Goal: Transaction & Acquisition: Purchase product/service

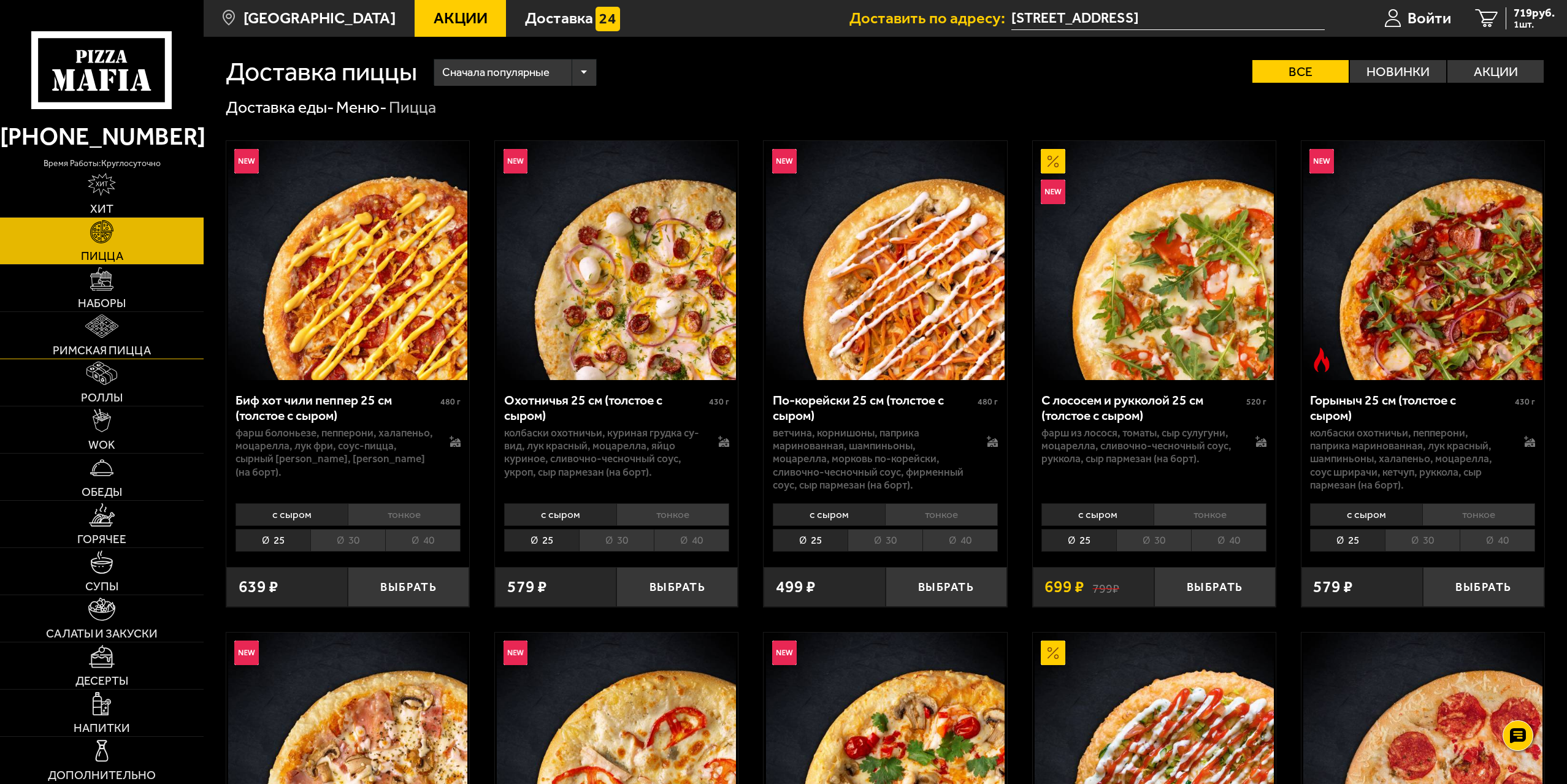
click at [119, 335] on img at bounding box center [102, 326] width 34 height 23
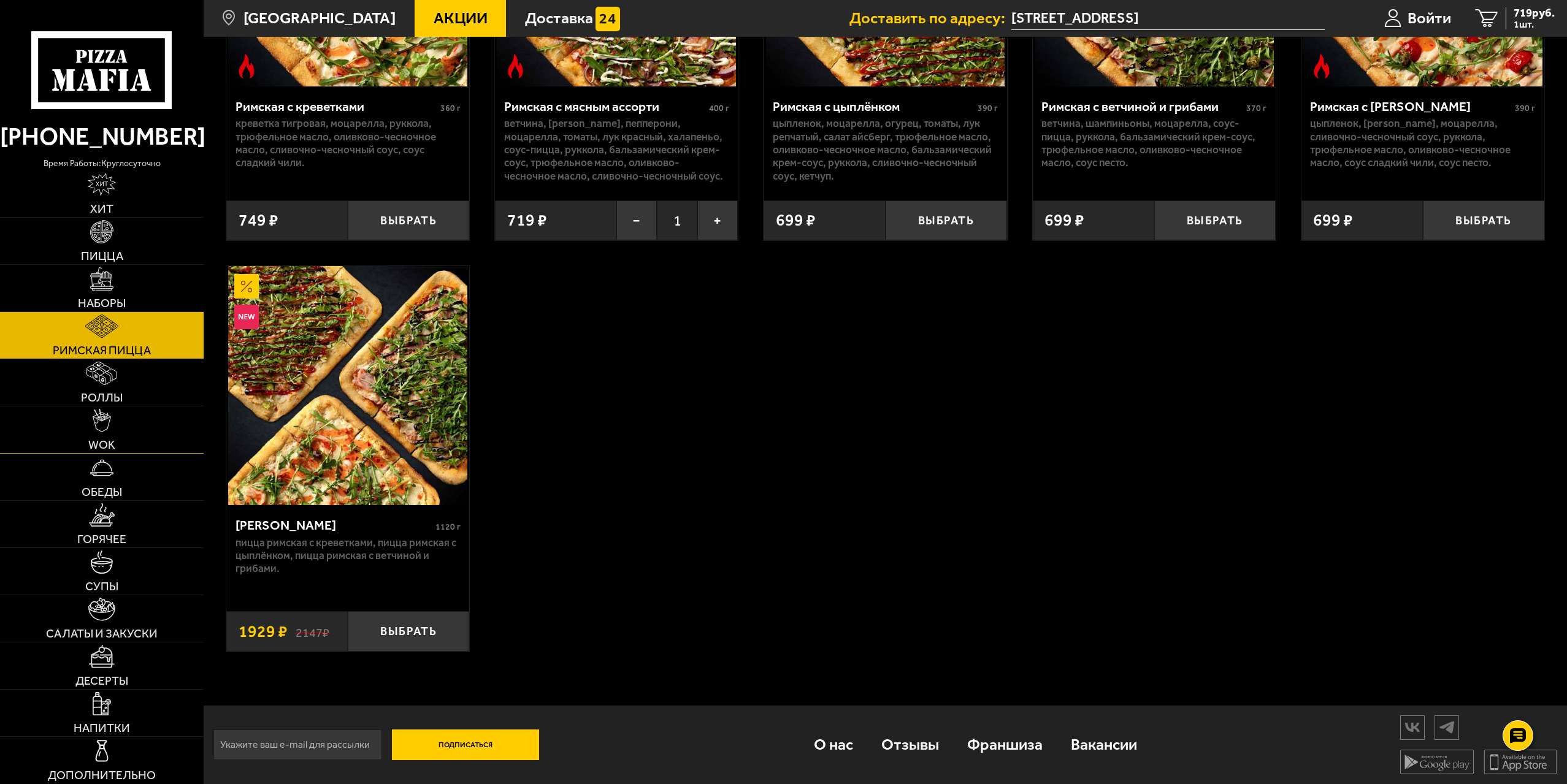
scroll to position [295, 0]
click at [129, 724] on span "Напитки" at bounding box center [102, 727] width 57 height 12
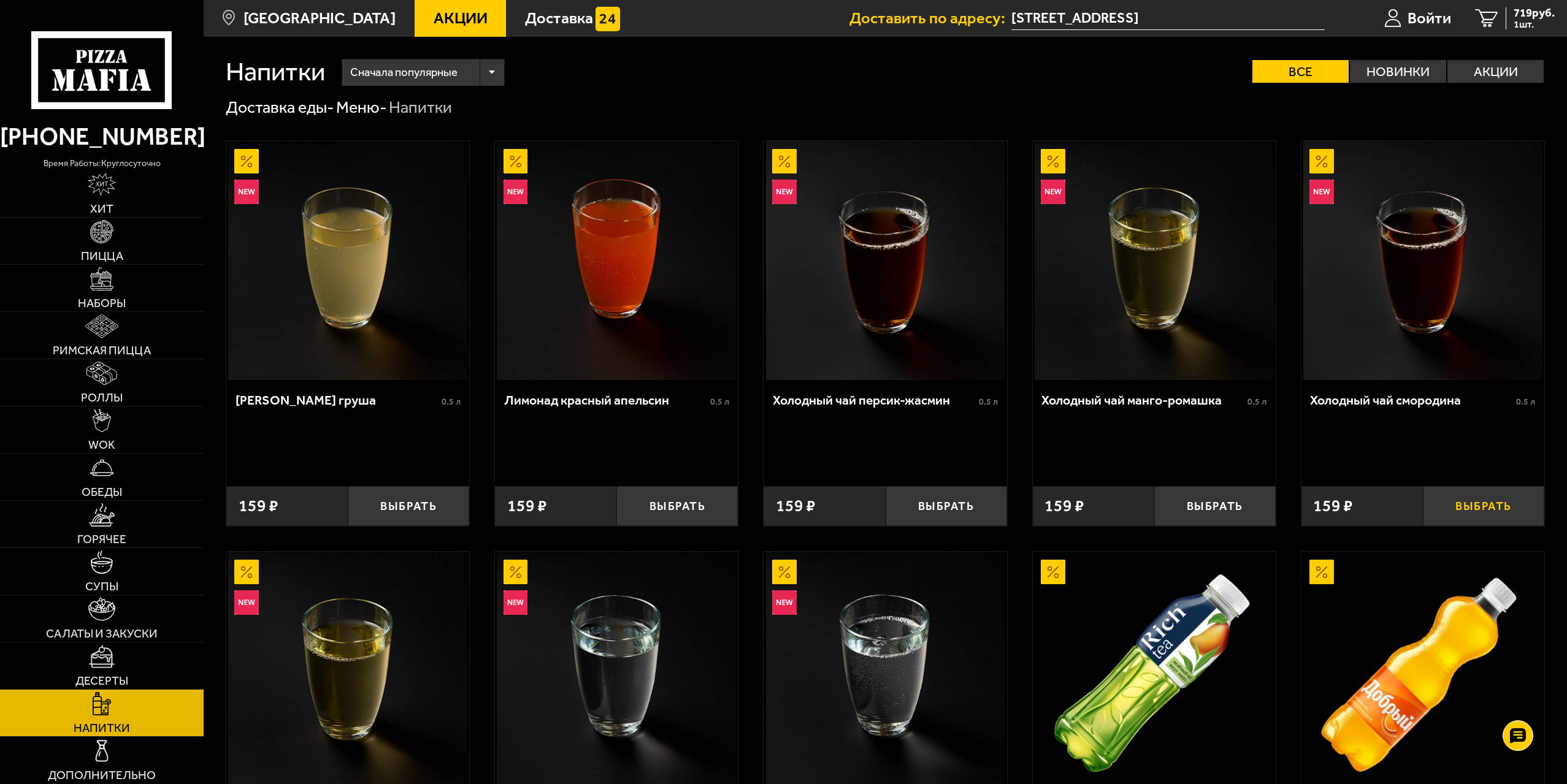
click at [1475, 498] on button "Выбрать" at bounding box center [1483, 506] width 121 height 40
click at [116, 320] on img at bounding box center [102, 326] width 34 height 23
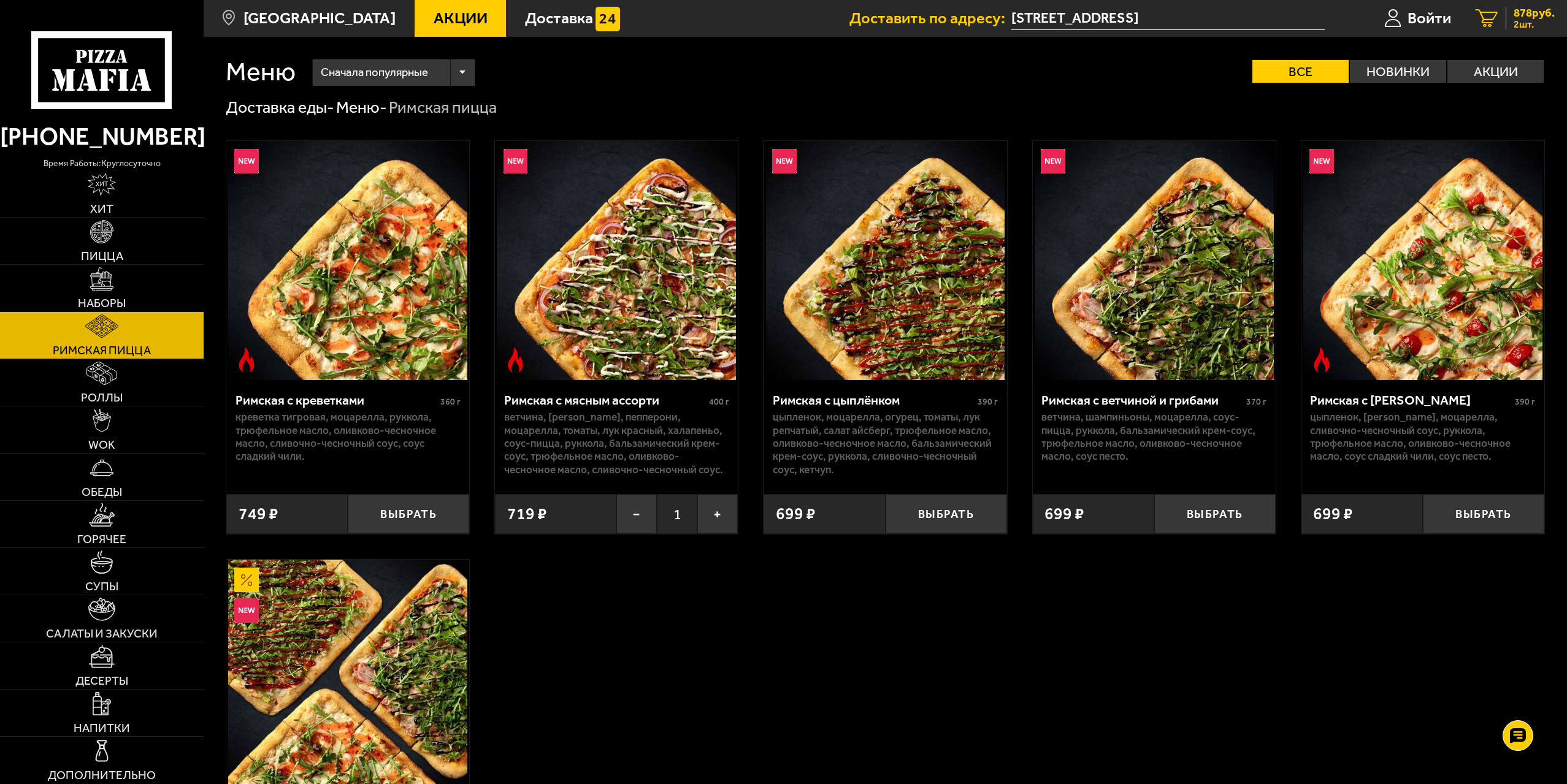
click at [1516, 9] on span "878 руб." at bounding box center [1534, 13] width 41 height 12
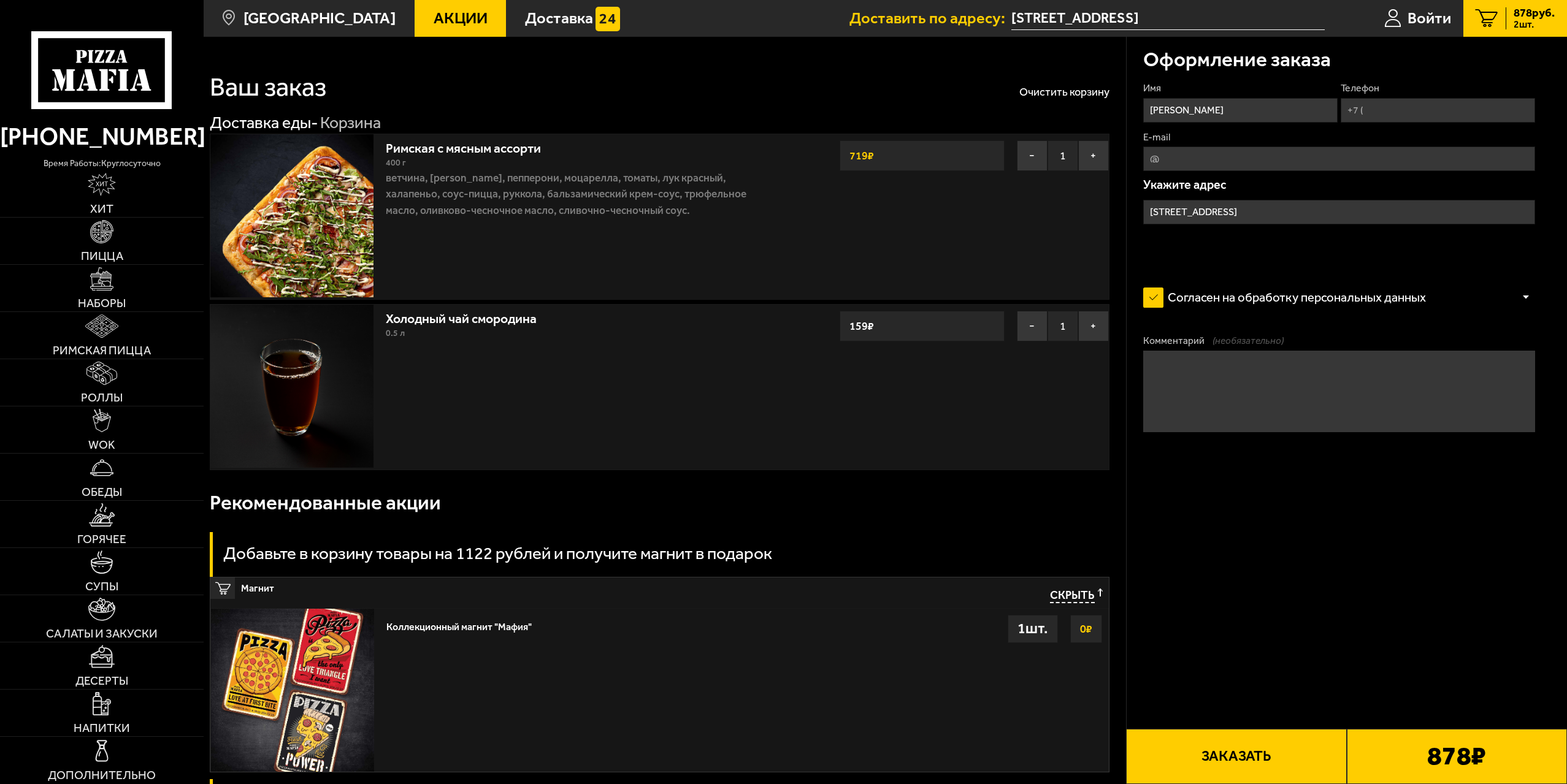
click at [562, 450] on div "Холодный чай смородина 0.5 л − 1 + 159 ₽" at bounding box center [580, 387] width 403 height 165
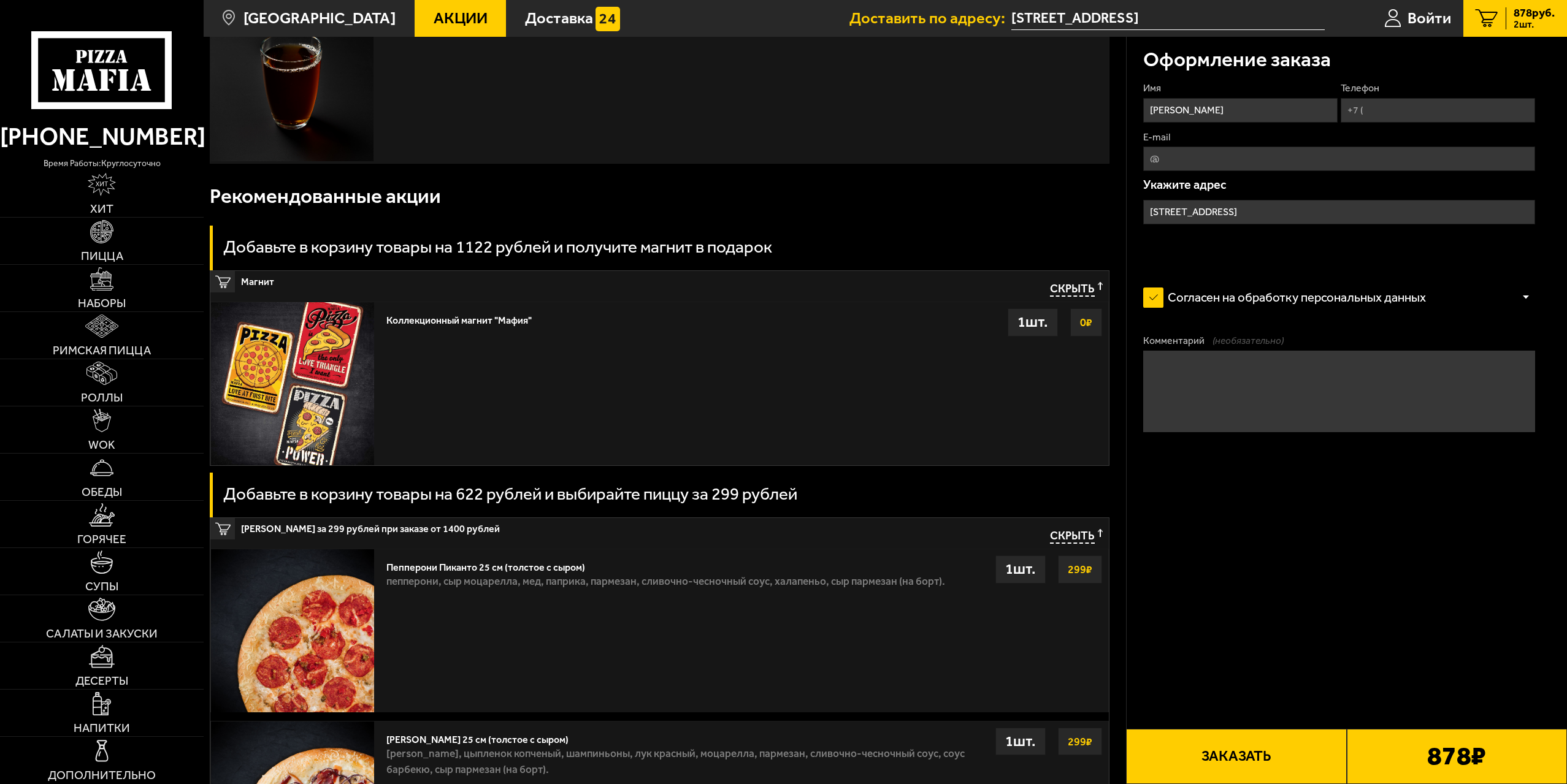
scroll to position [612, 0]
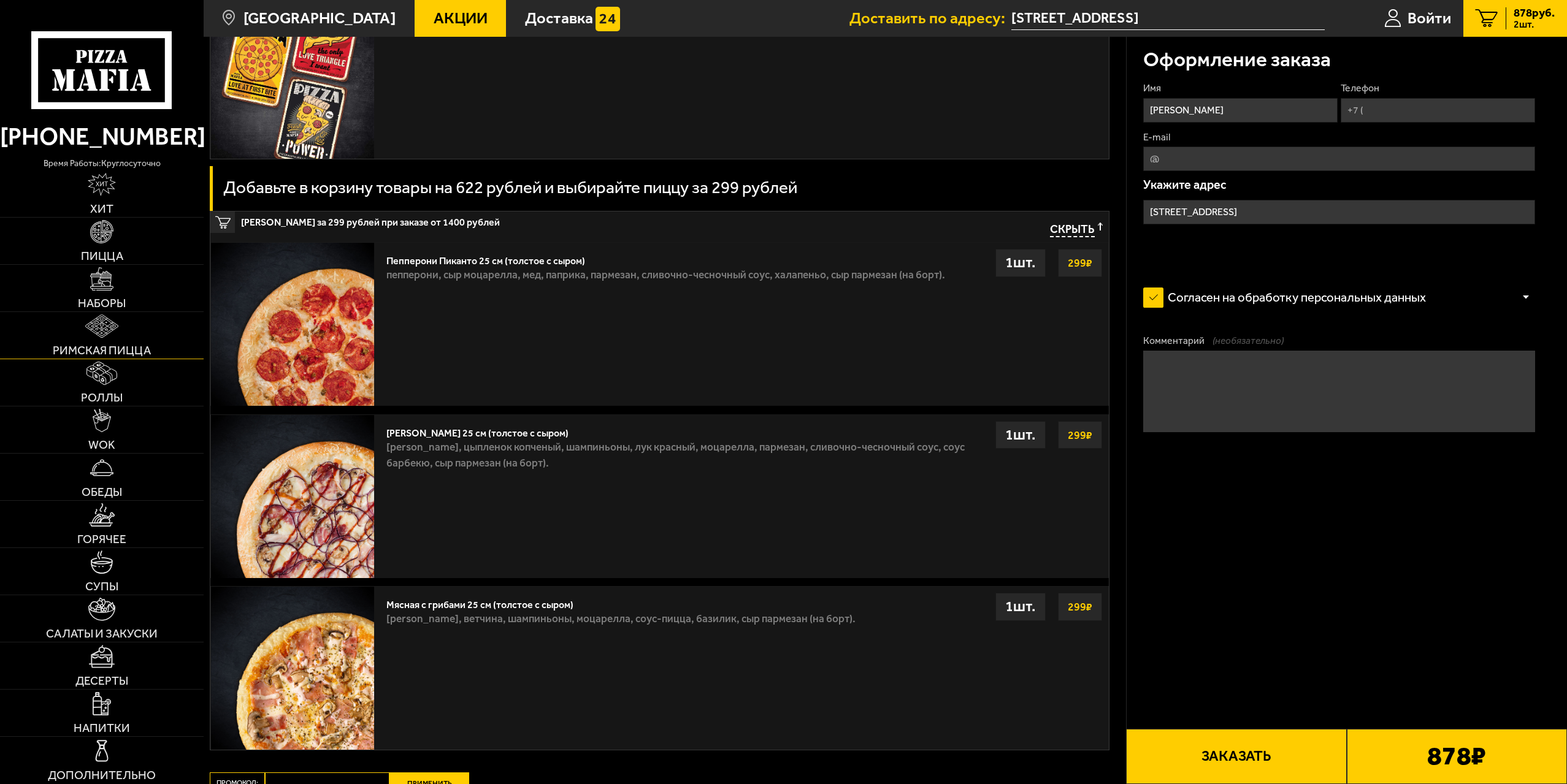
click at [128, 316] on link "Римская пицца" at bounding box center [102, 335] width 204 height 47
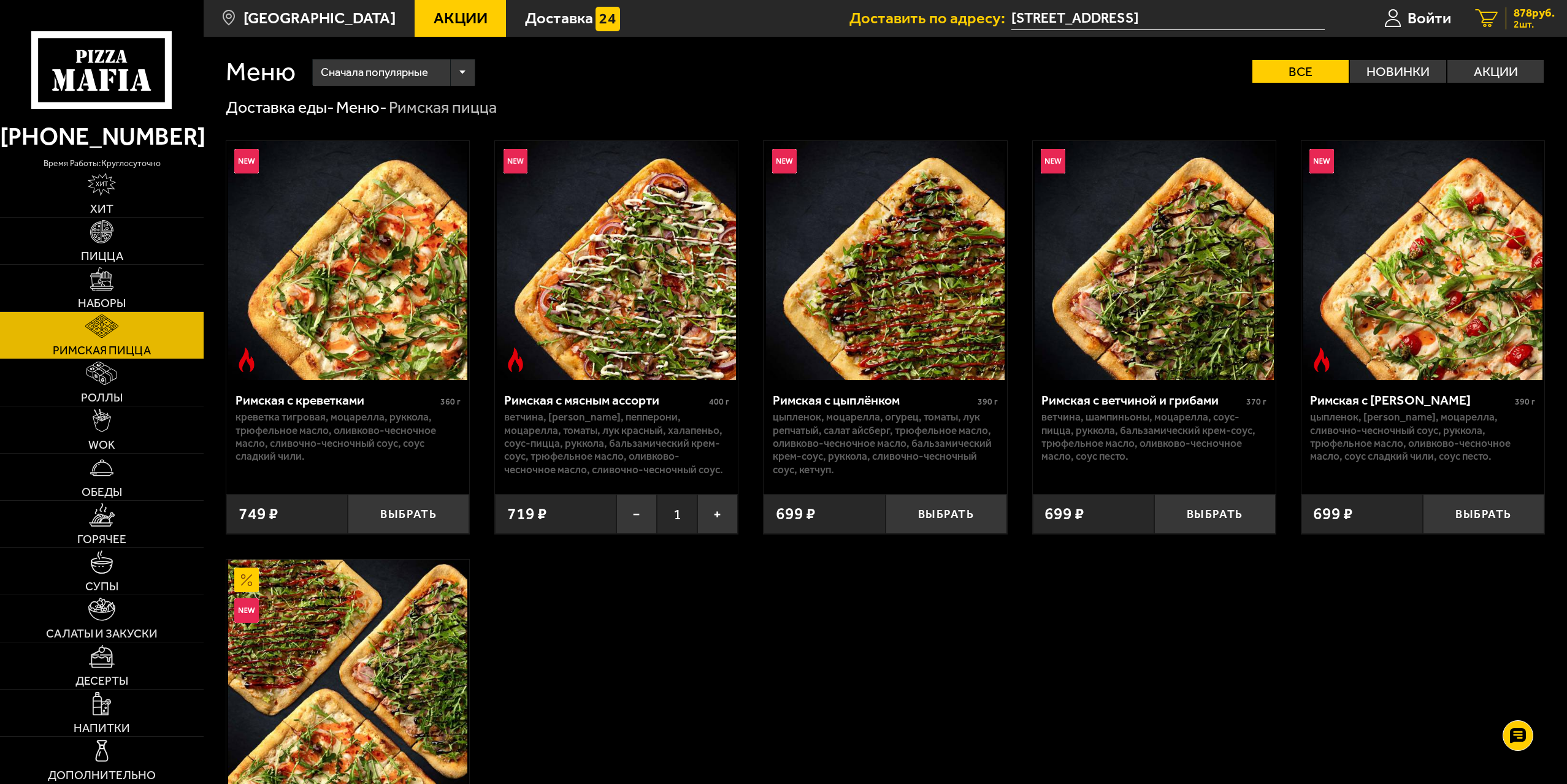
click at [1495, 19] on icon "2" at bounding box center [1486, 18] width 22 height 19
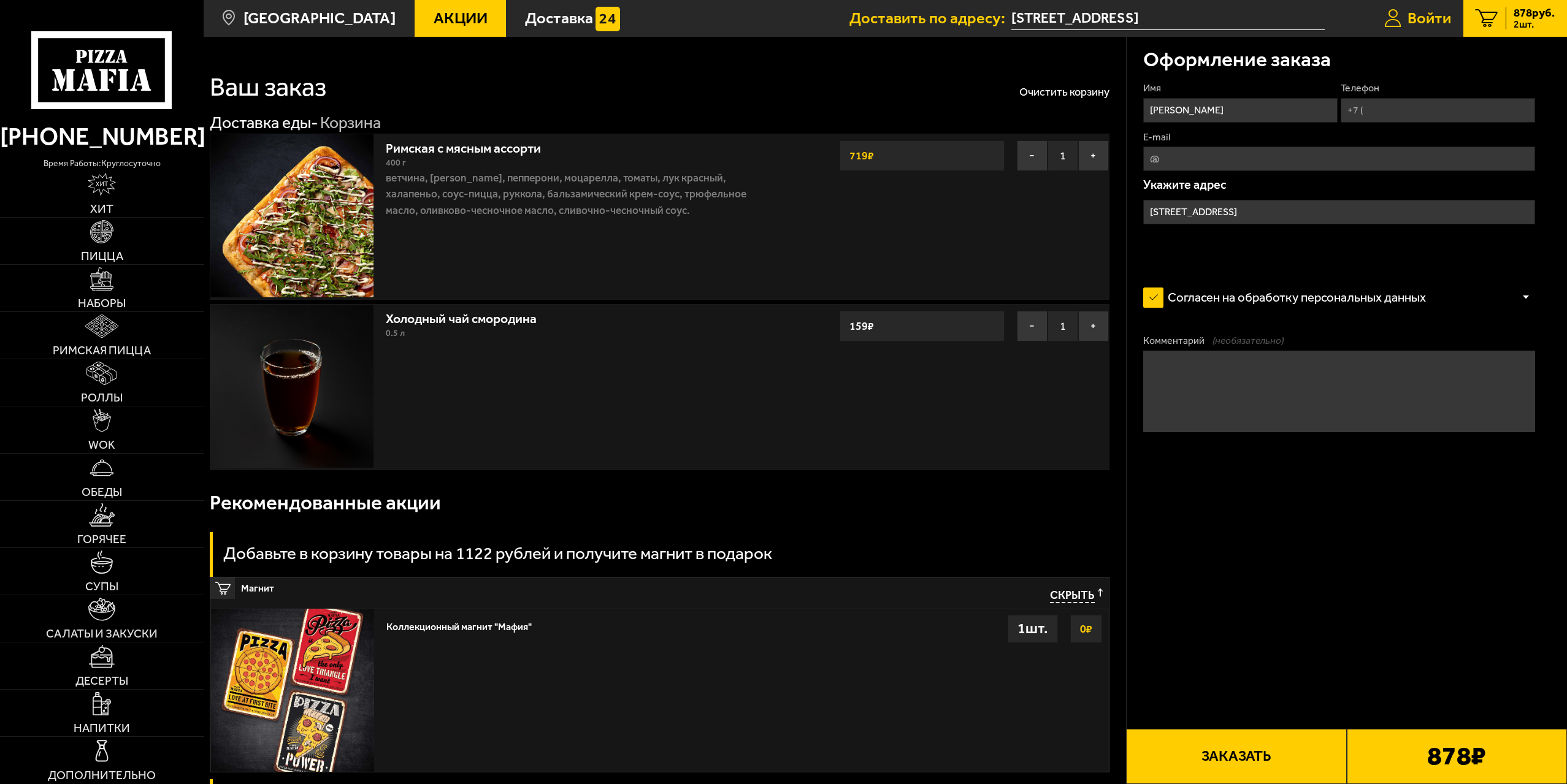
click at [1399, 18] on link "Войти" at bounding box center [1418, 18] width 92 height 37
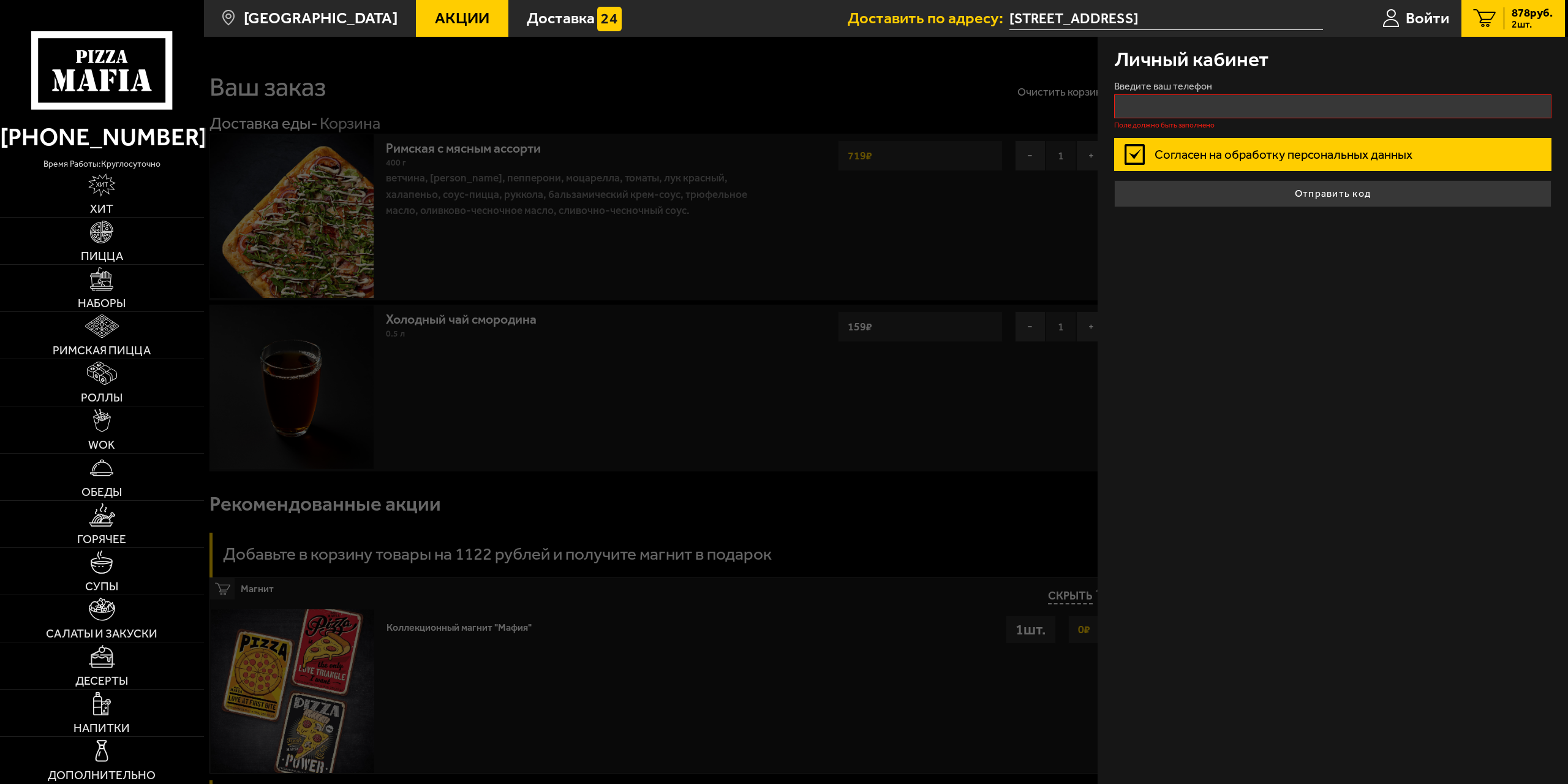
click at [1222, 84] on label "Введите ваш телефон" at bounding box center [1333, 86] width 438 height 10
click at [1222, 94] on input "Введите ваш телефон" at bounding box center [1333, 106] width 438 height 24
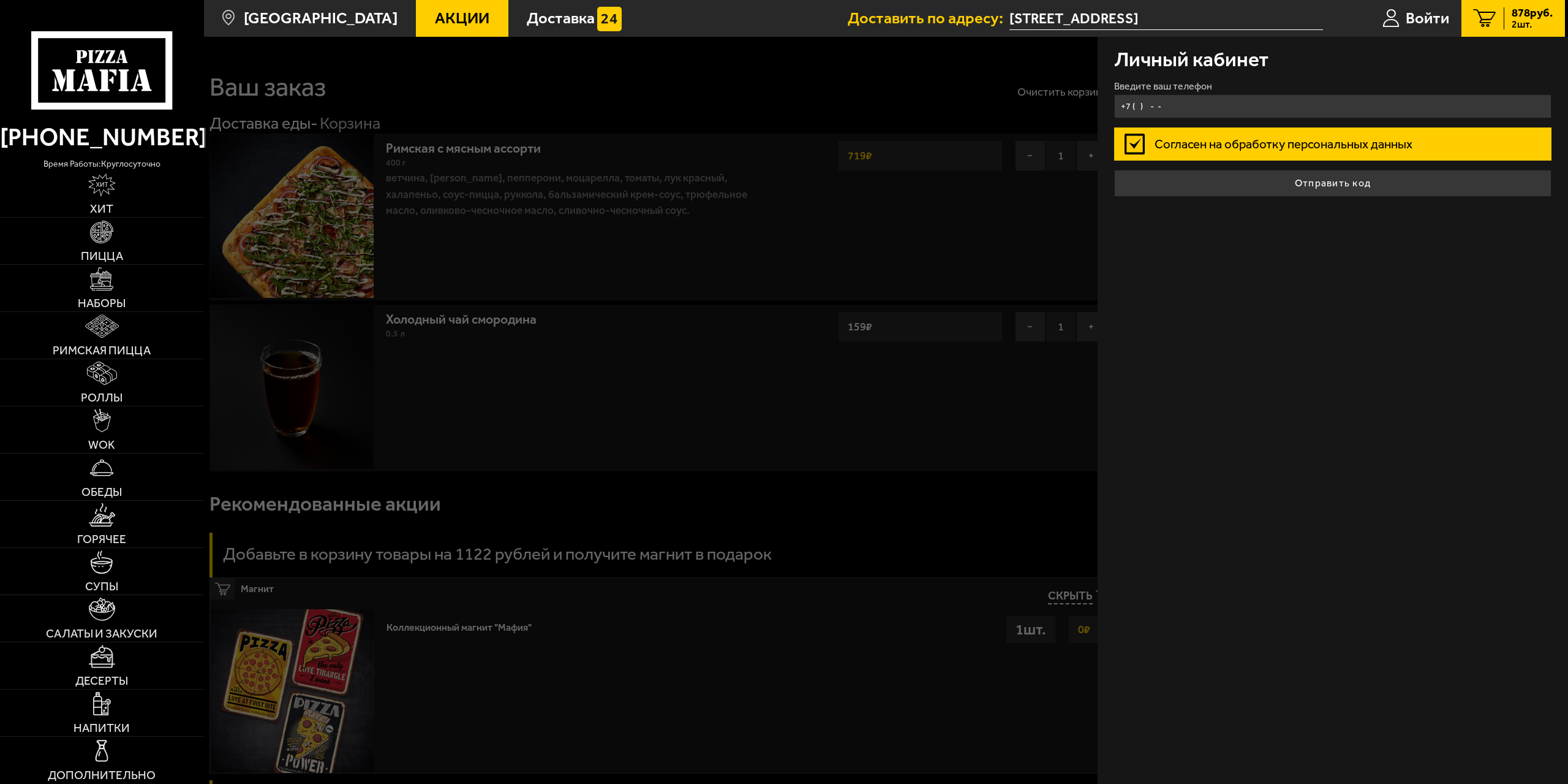
click at [1212, 95] on input "+7 ( ) - -" at bounding box center [1333, 106] width 438 height 24
type input "[PHONE_NUMBER]"
click at [1114, 170] on button "Отправить код" at bounding box center [1333, 183] width 438 height 27
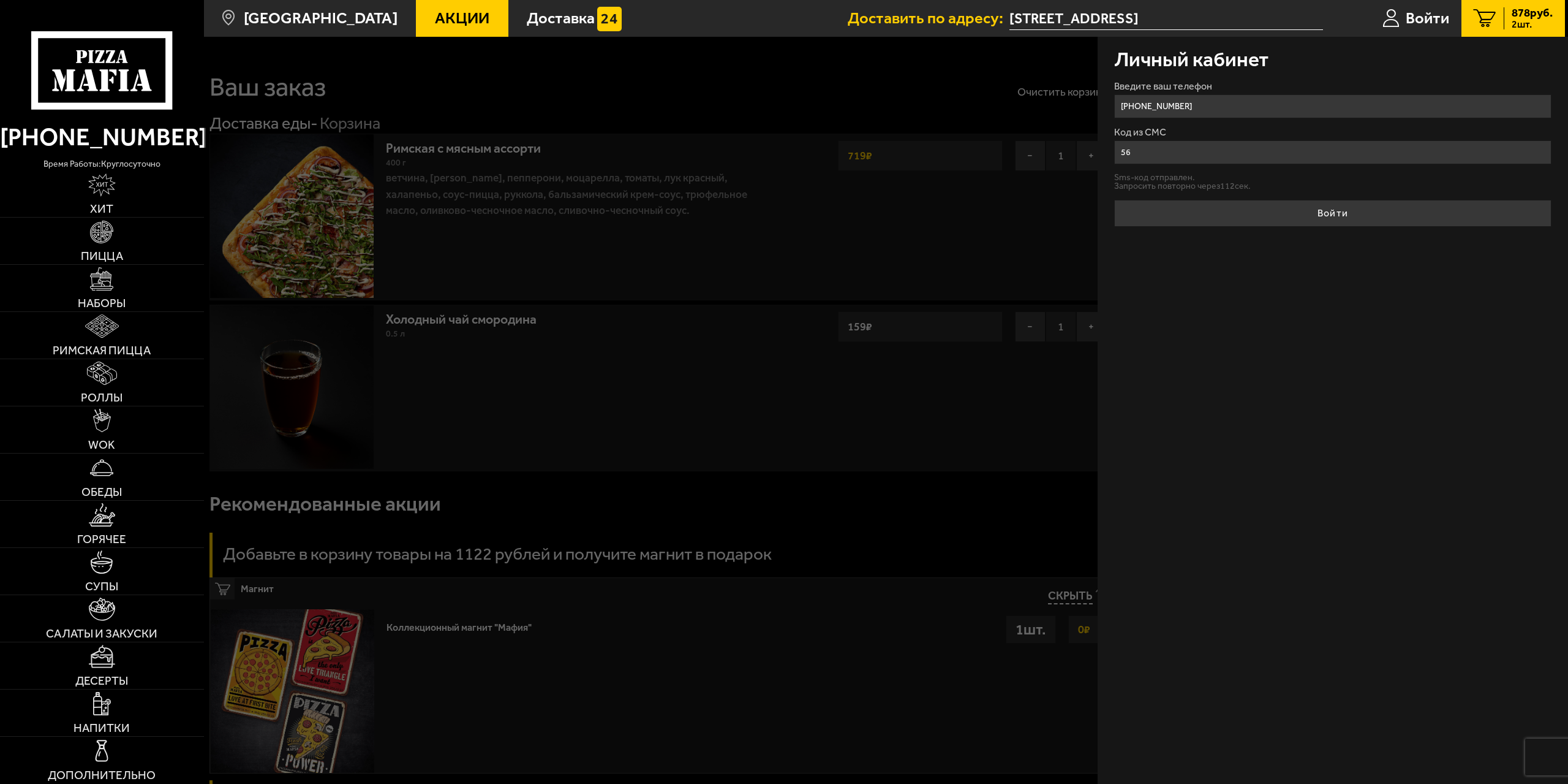
type input "5"
click at [1114, 199] on button "Войти" at bounding box center [1333, 213] width 438 height 27
type input "688053"
click at [1114, 199] on button "Войти" at bounding box center [1333, 213] width 438 height 27
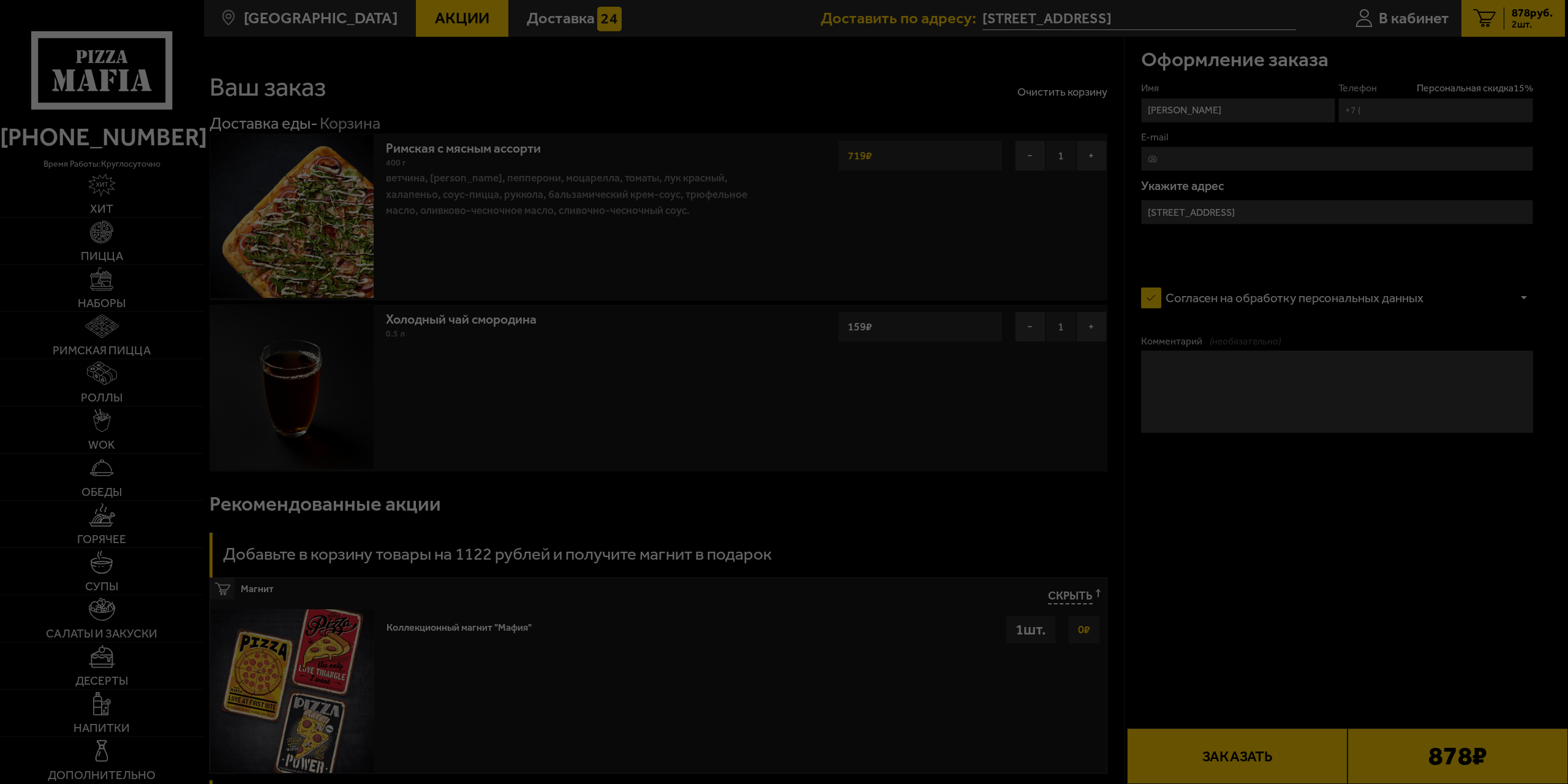
type input "[PHONE_NUMBER]"
type input "[STREET_ADDRESS]"
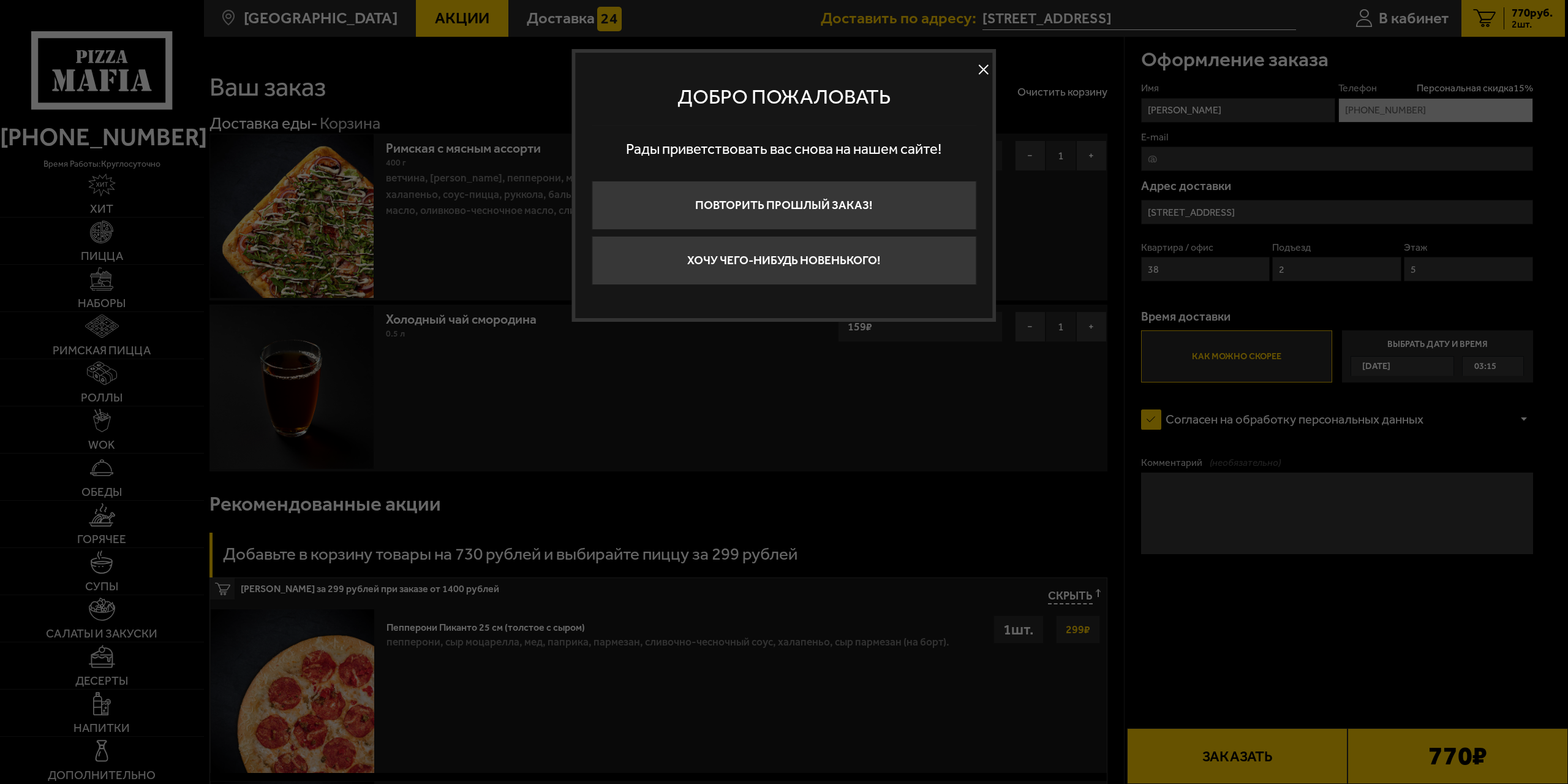
drag, startPoint x: 978, startPoint y: 68, endPoint x: 988, endPoint y: 68, distance: 10.0
click at [979, 69] on button at bounding box center [984, 70] width 18 height 18
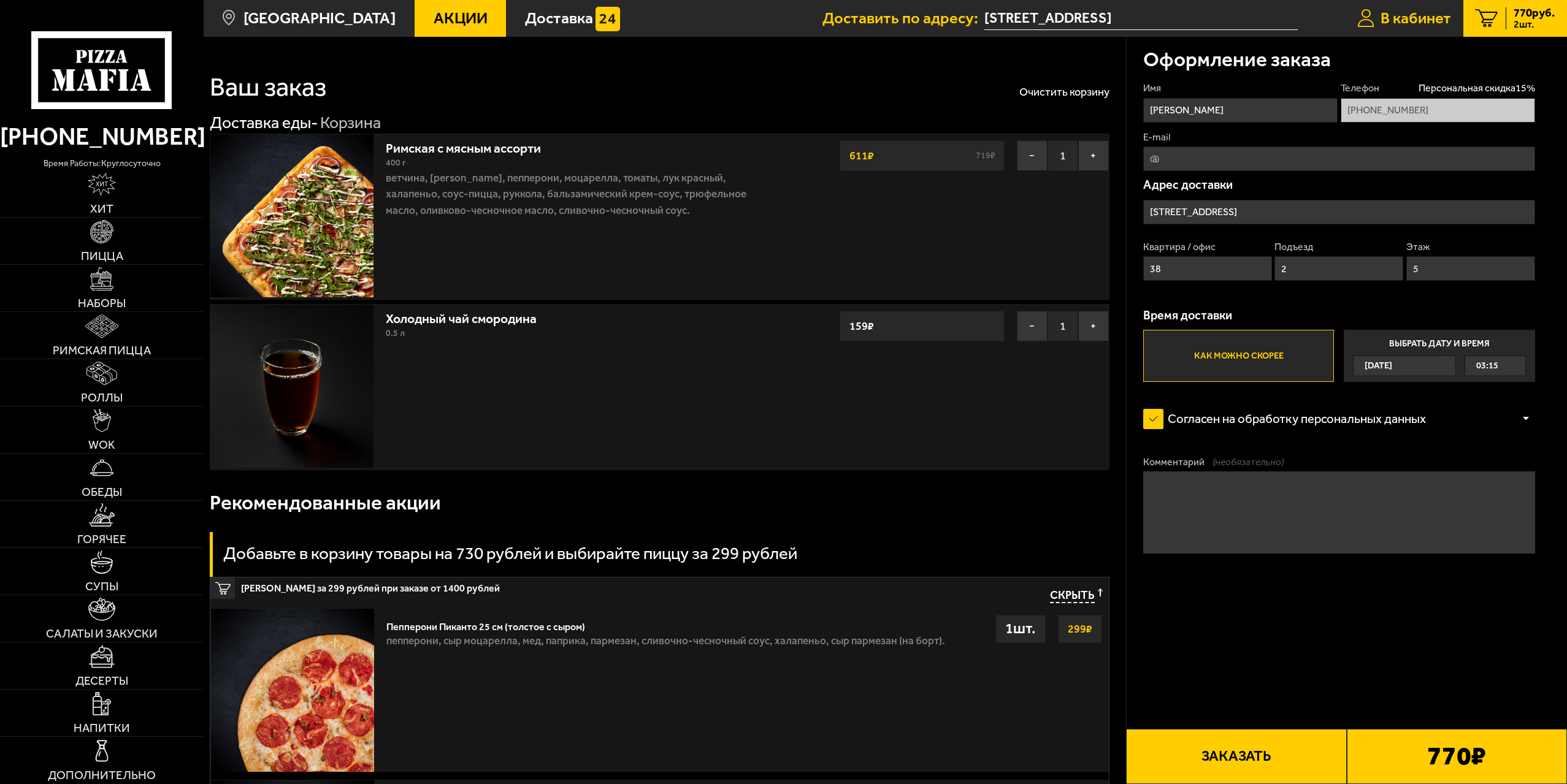
click at [1384, 17] on span "В кабинет" at bounding box center [1415, 19] width 70 height 16
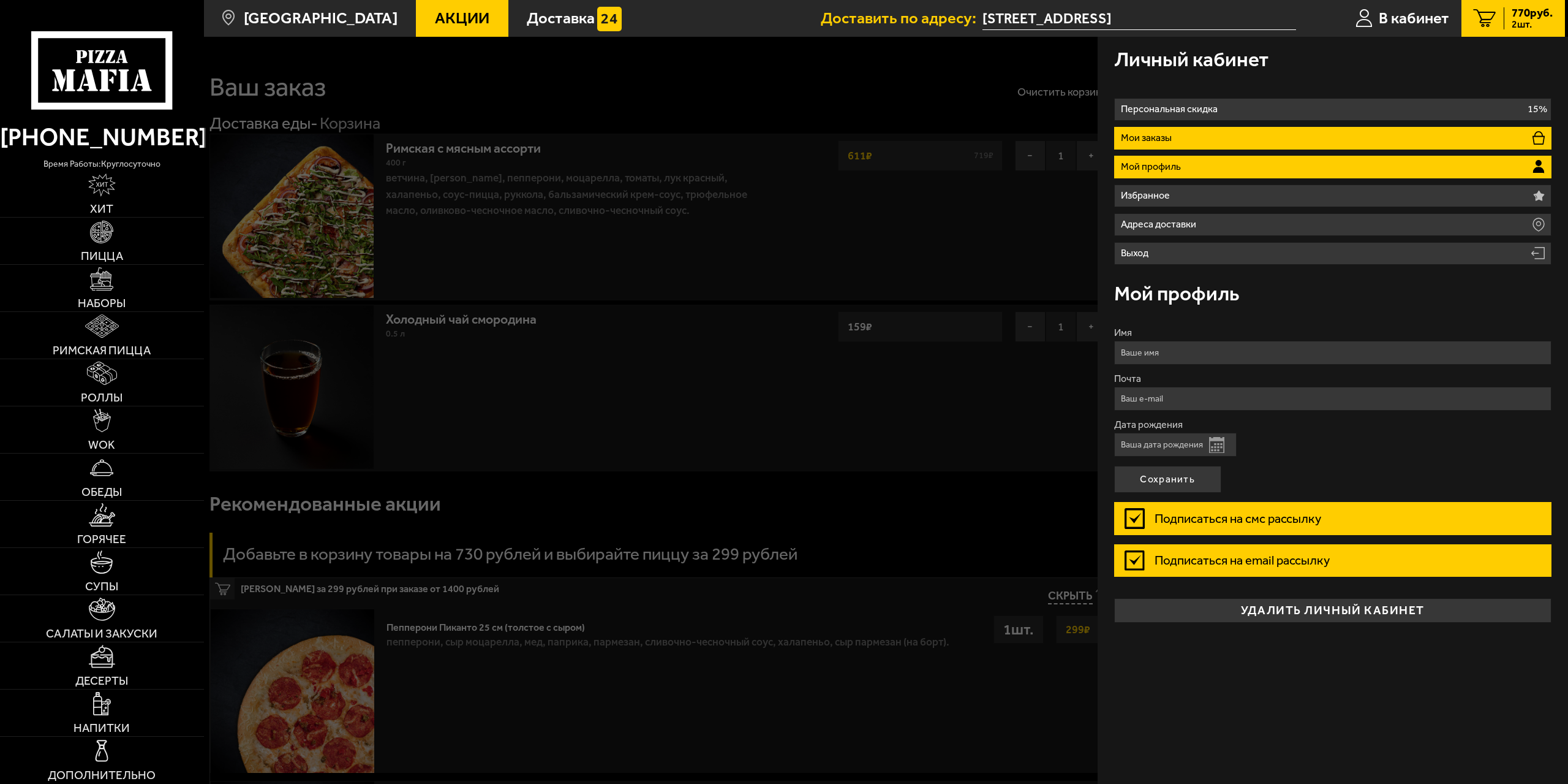
click at [1295, 129] on li "Мои заказы" at bounding box center [1333, 137] width 438 height 22
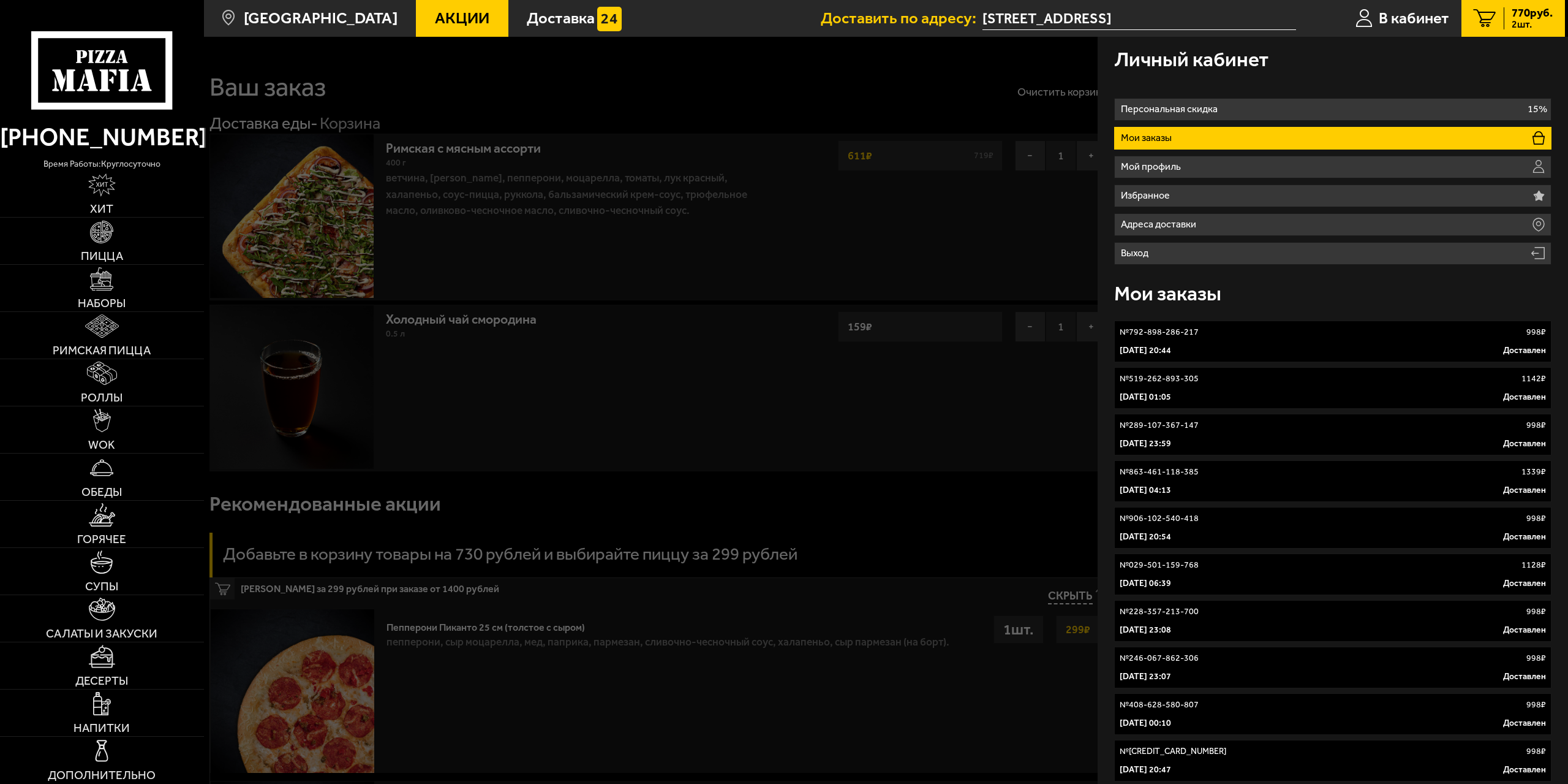
click at [1239, 339] on div "№ 792-898-286-217 998 ₽" at bounding box center [1333, 332] width 427 height 13
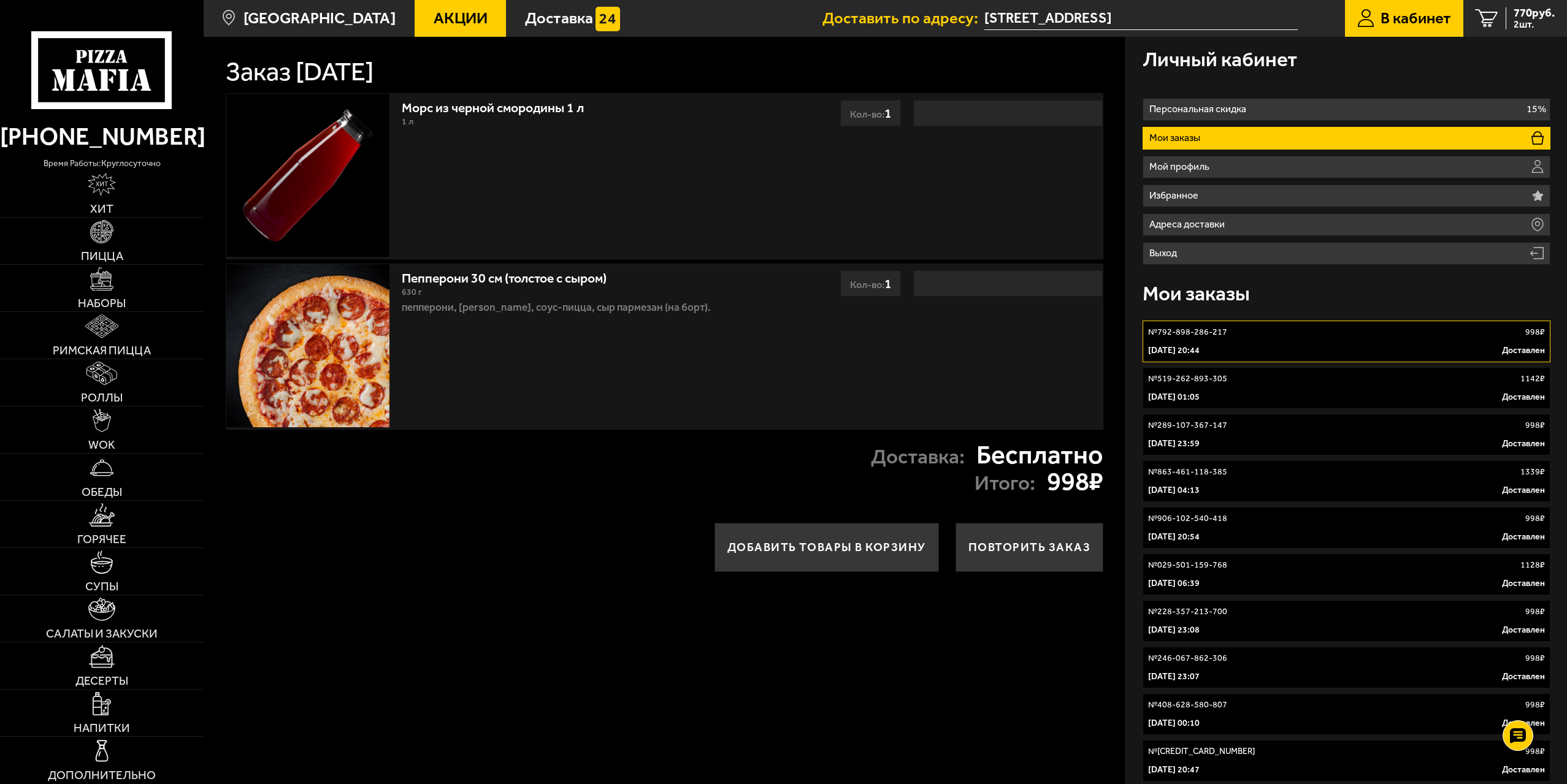
click at [1240, 374] on div "№ 519-262-893-305 1142 ₽" at bounding box center [1346, 379] width 397 height 13
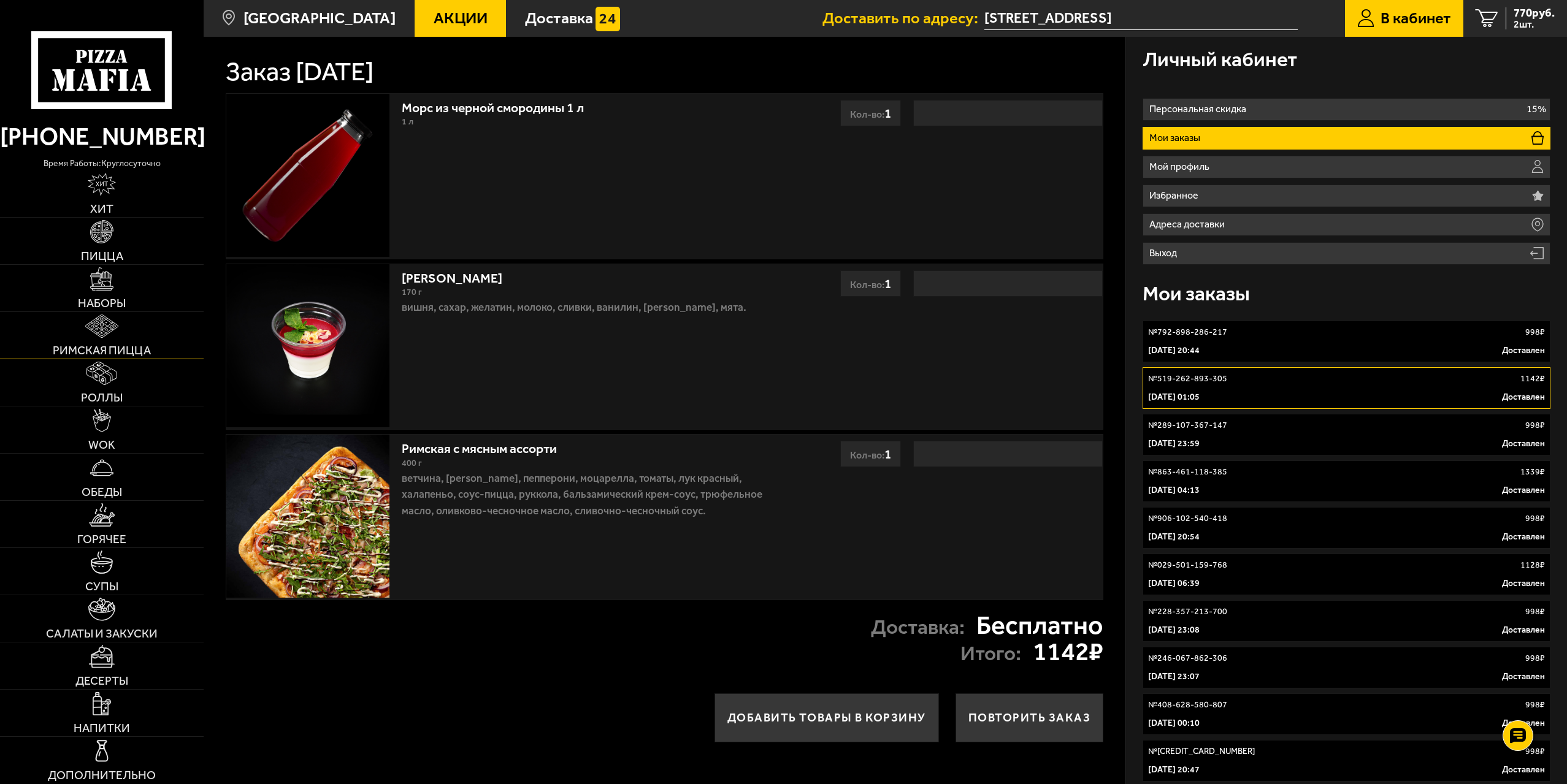
click at [141, 334] on link "Римская пицца" at bounding box center [102, 335] width 204 height 47
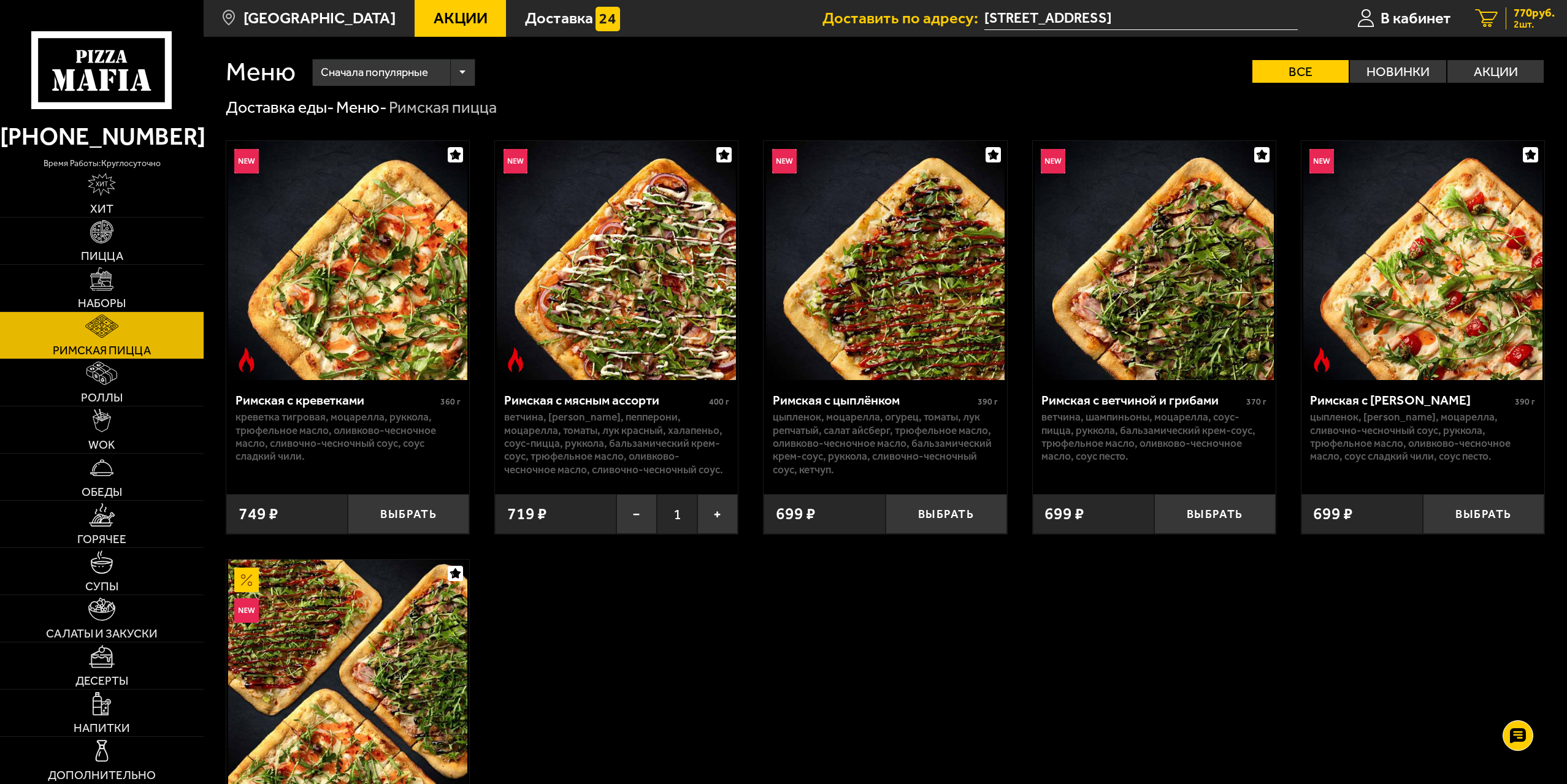
click at [1478, 22] on icon "2" at bounding box center [1486, 18] width 22 height 19
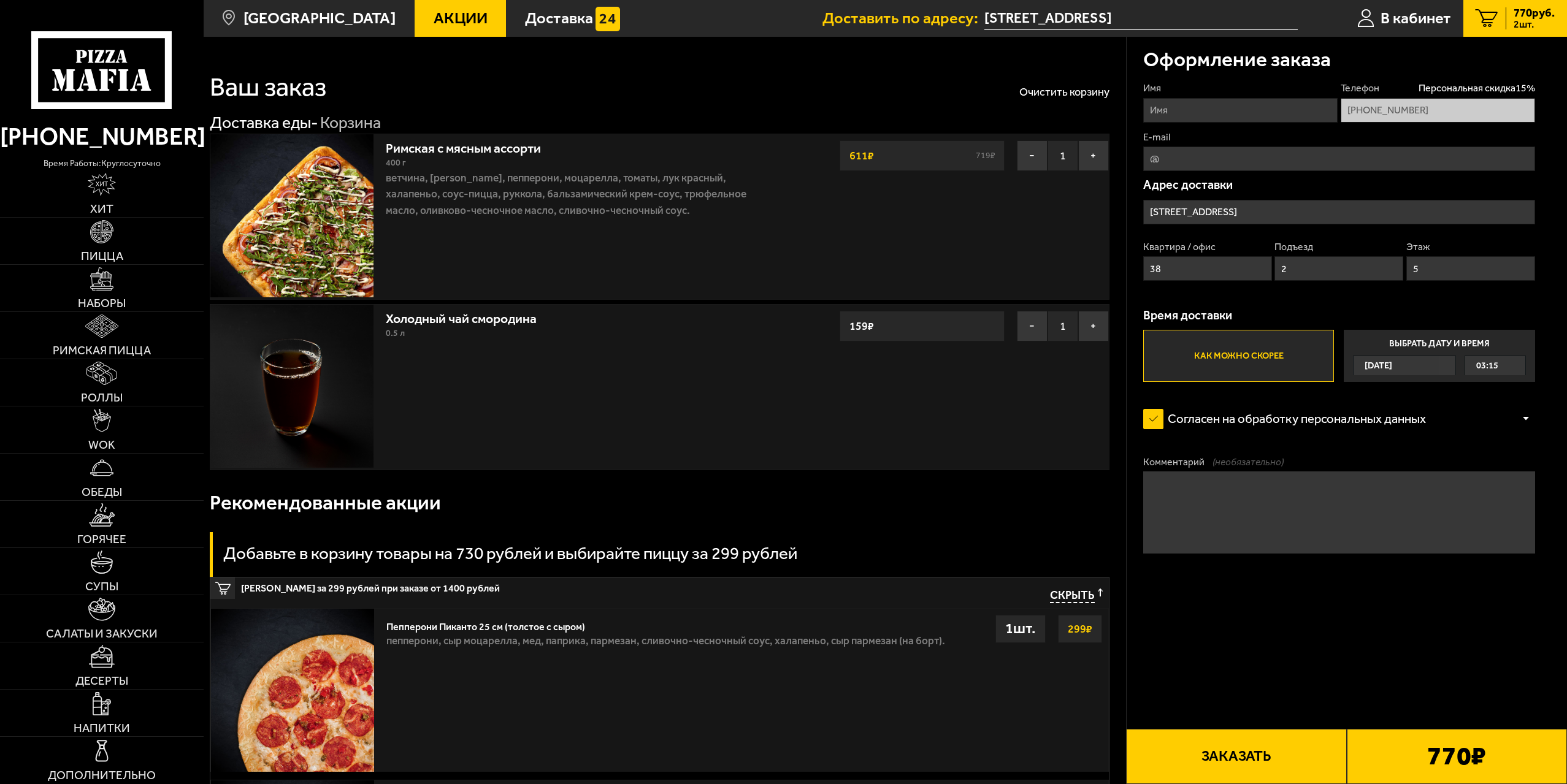
click at [1182, 111] on input "Имя" at bounding box center [1240, 110] width 194 height 24
type input "[PERSON_NAME]"
click at [1204, 275] on input "38" at bounding box center [1207, 268] width 128 height 24
drag, startPoint x: 1268, startPoint y: 213, endPoint x: 1213, endPoint y: 202, distance: 56.1
click at [1213, 202] on input "[STREET_ADDRESS]" at bounding box center [1339, 211] width 392 height 24
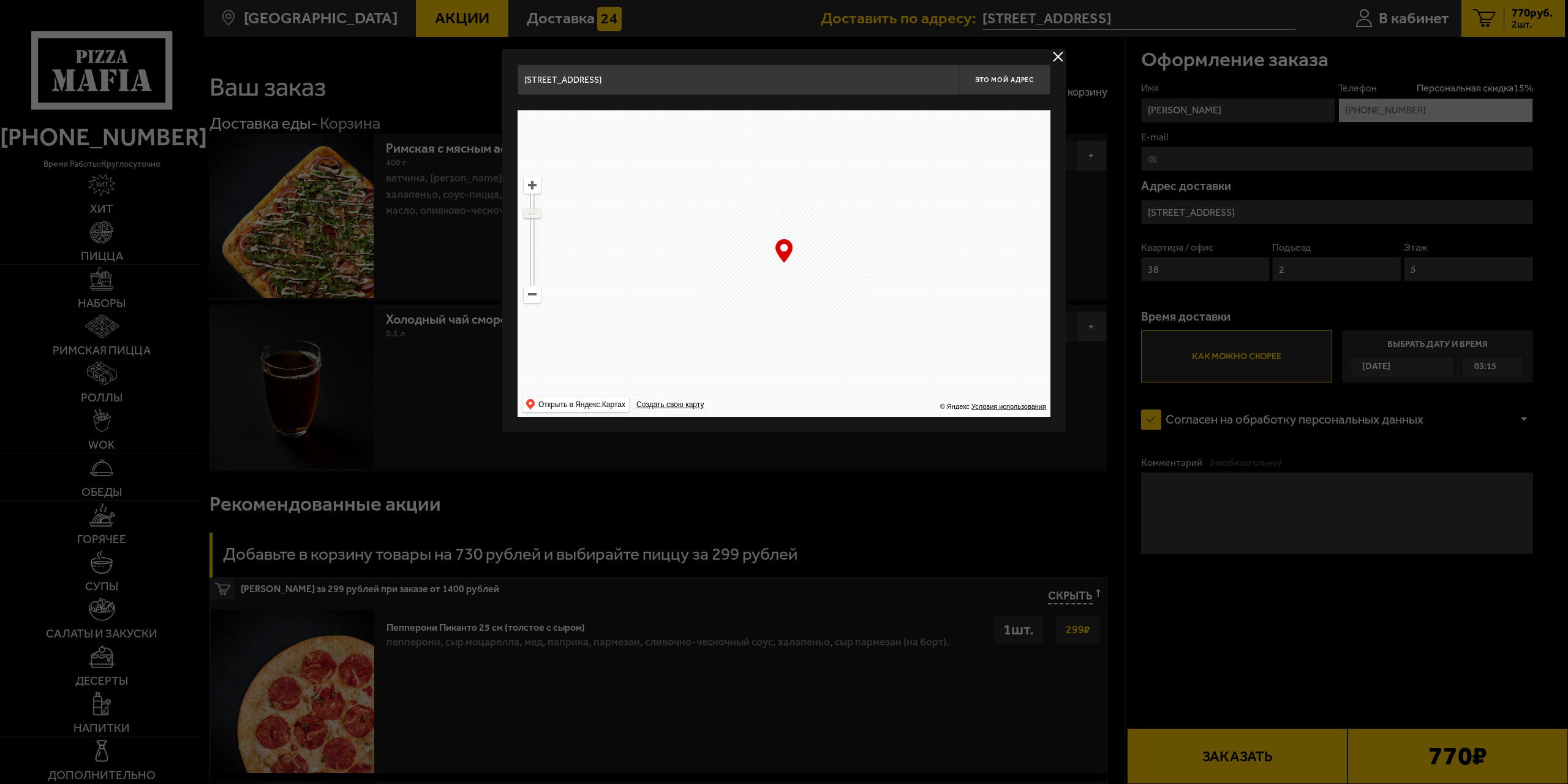
drag, startPoint x: 535, startPoint y: 205, endPoint x: 533, endPoint y: 213, distance: 8.2
click at [533, 213] on ymaps at bounding box center [532, 213] width 16 height 8
drag, startPoint x: 711, startPoint y: 305, endPoint x: 931, endPoint y: 197, distance: 245.1
click at [930, 197] on ymaps at bounding box center [784, 263] width 533 height 306
drag, startPoint x: 837, startPoint y: 296, endPoint x: 891, endPoint y: 278, distance: 56.9
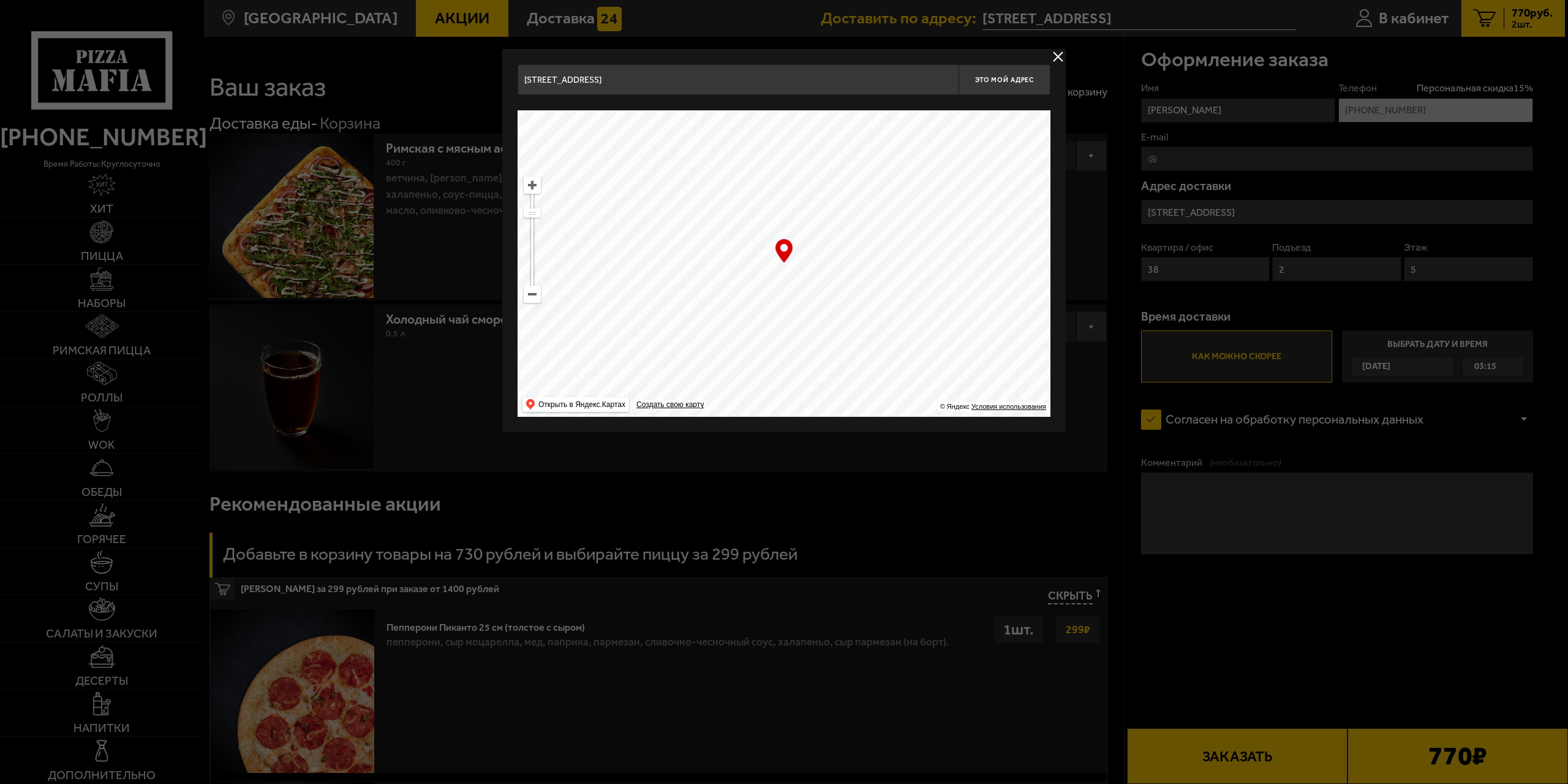
click at [891, 277] on ymaps at bounding box center [784, 263] width 533 height 306
drag, startPoint x: 533, startPoint y: 216, endPoint x: 531, endPoint y: 203, distance: 13.2
click at [531, 203] on ymaps at bounding box center [532, 203] width 16 height 8
drag, startPoint x: 901, startPoint y: 200, endPoint x: 884, endPoint y: 275, distance: 76.9
click at [884, 276] on ymaps at bounding box center [784, 263] width 533 height 306
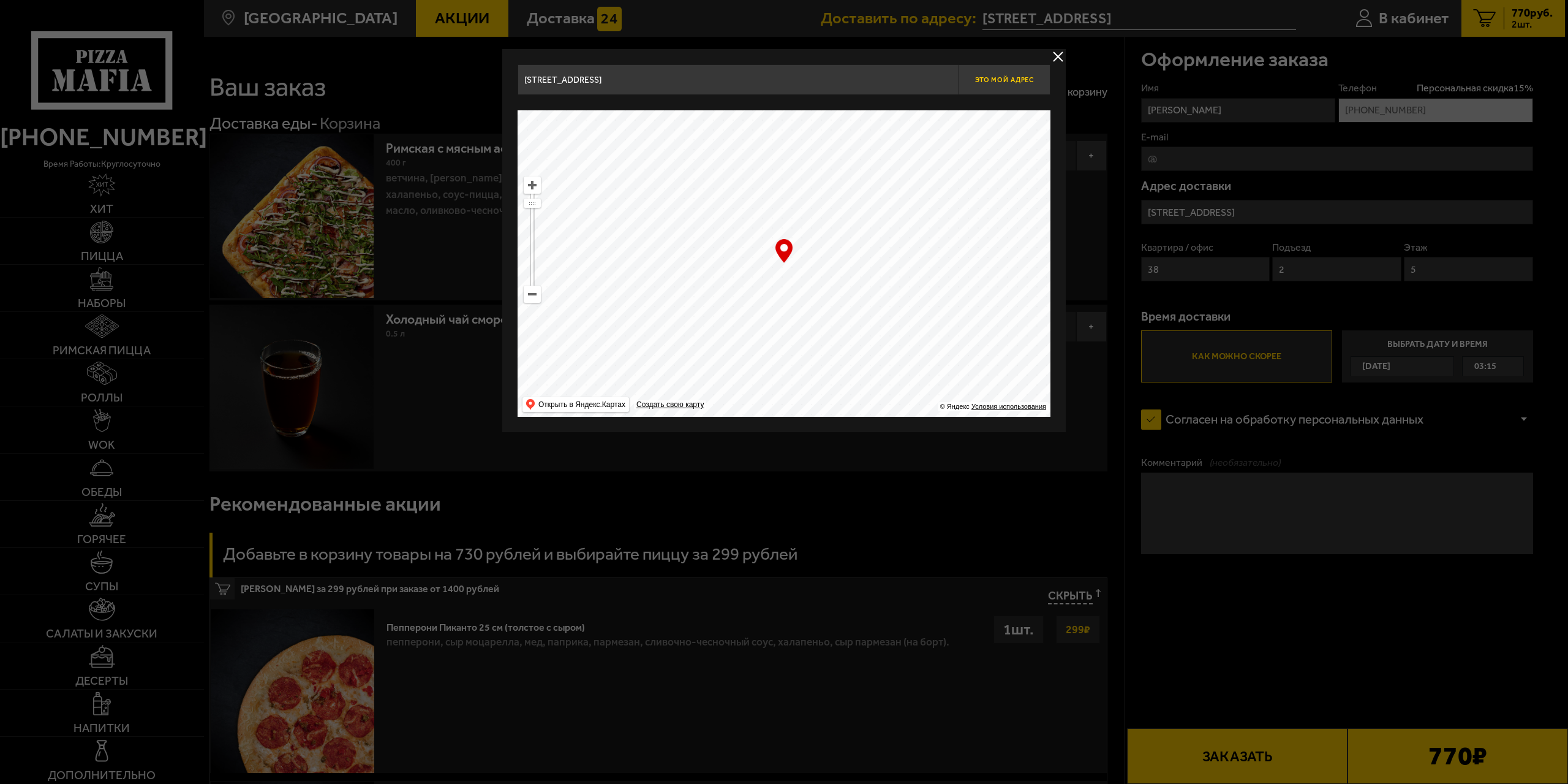
type input "[STREET_ADDRESS]"
click at [1008, 75] on button "Это мой адрес" at bounding box center [1004, 80] width 92 height 31
type input "[STREET_ADDRESS]"
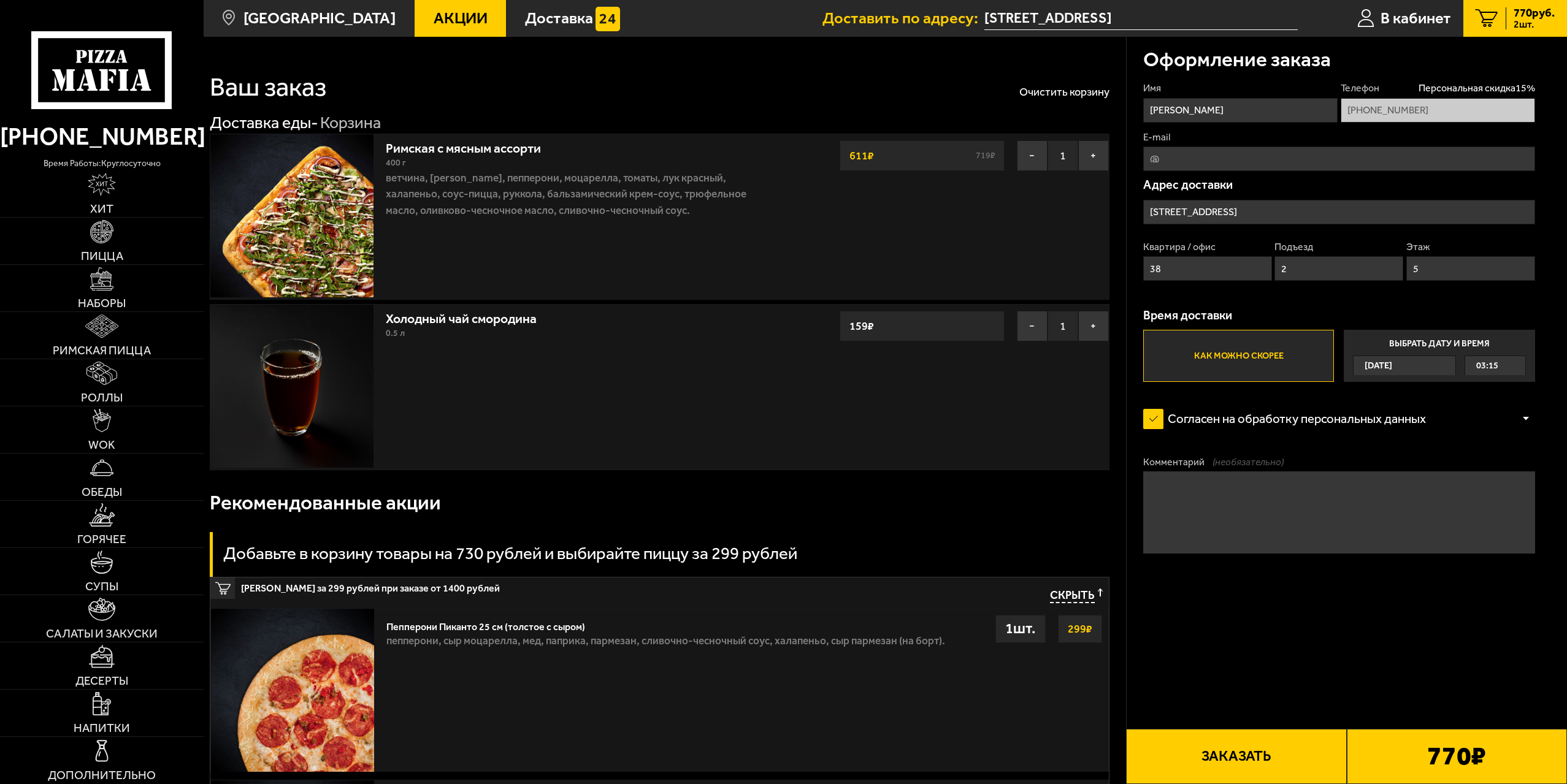
drag, startPoint x: 1213, startPoint y: 264, endPoint x: 1057, endPoint y: 253, distance: 156.4
type input "105"
drag, startPoint x: 1260, startPoint y: 256, endPoint x: 1175, endPoint y: 225, distance: 90.5
click at [1217, 242] on div "Квартира / офис 105 Подъезд 2 Этаж 5" at bounding box center [1339, 265] width 392 height 49
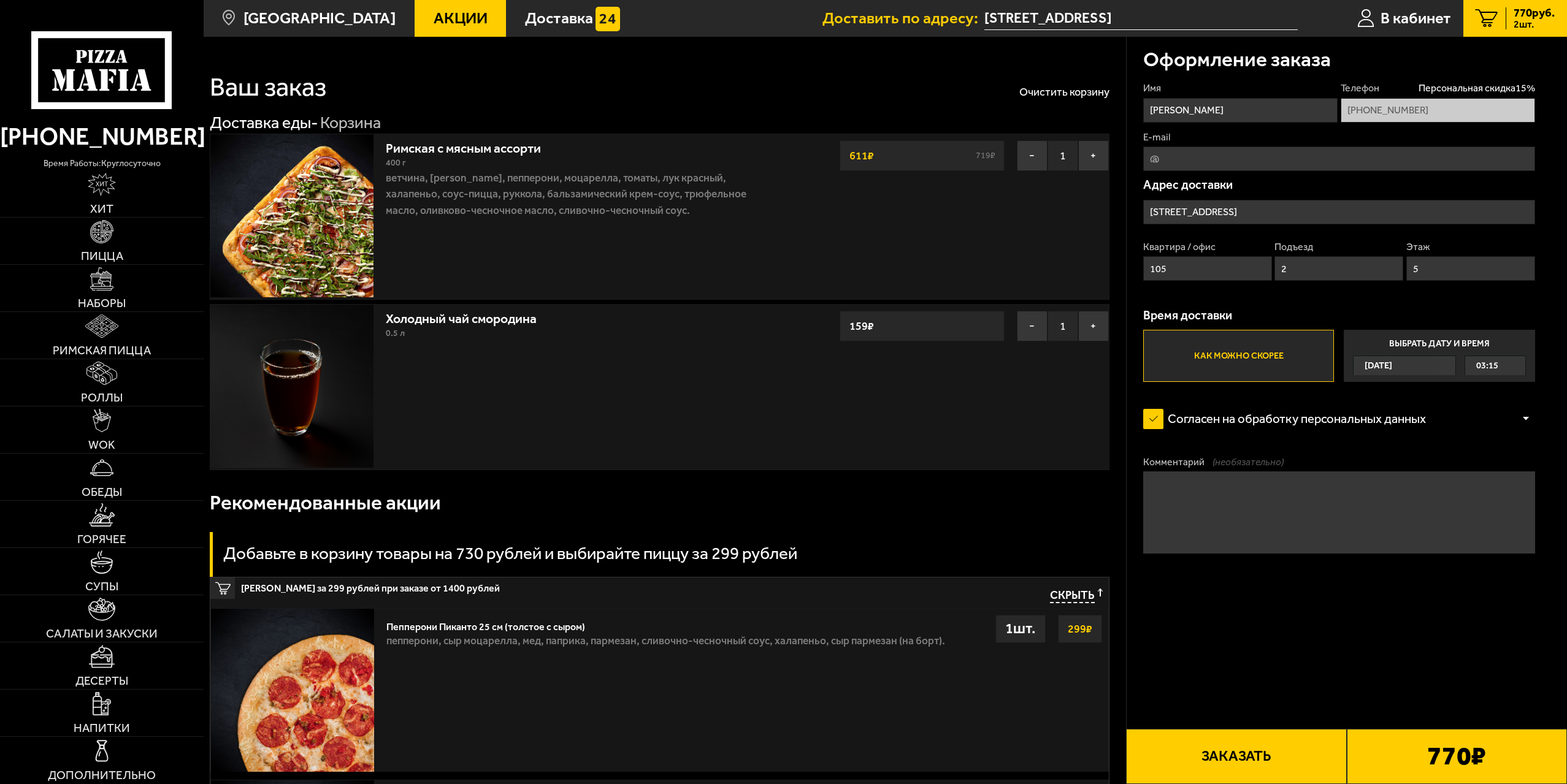
click at [1423, 293] on div "Имя [PERSON_NAME] Телефон Персональная скидка 15 % [PHONE_NUMBER] E-mail Адрес …" at bounding box center [1339, 232] width 392 height 300
click at [133, 341] on link "Римская пицца" at bounding box center [102, 335] width 204 height 47
type input "[STREET_ADDRESS]"
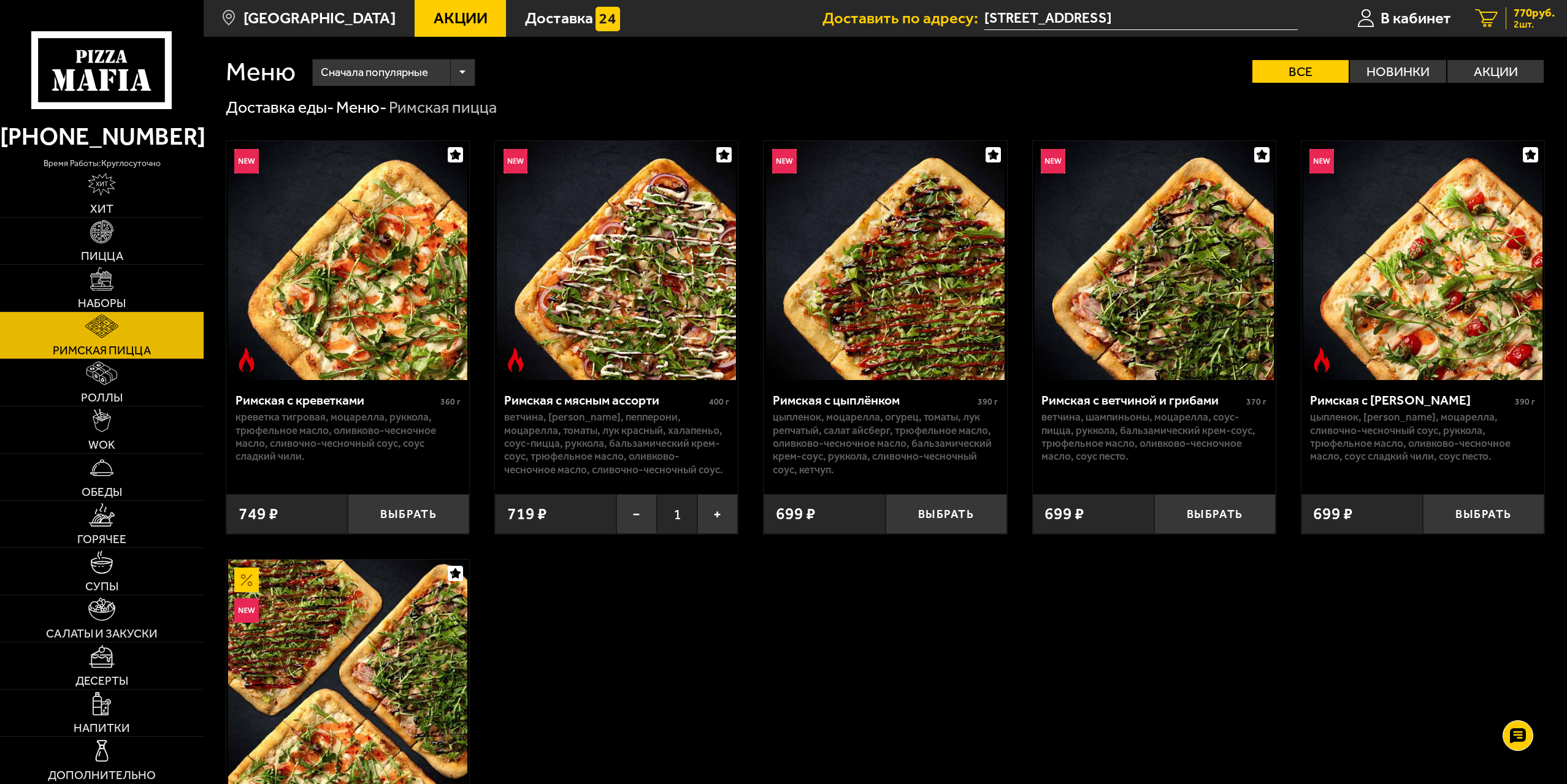
click at [1492, 20] on icon "2" at bounding box center [1486, 18] width 22 height 19
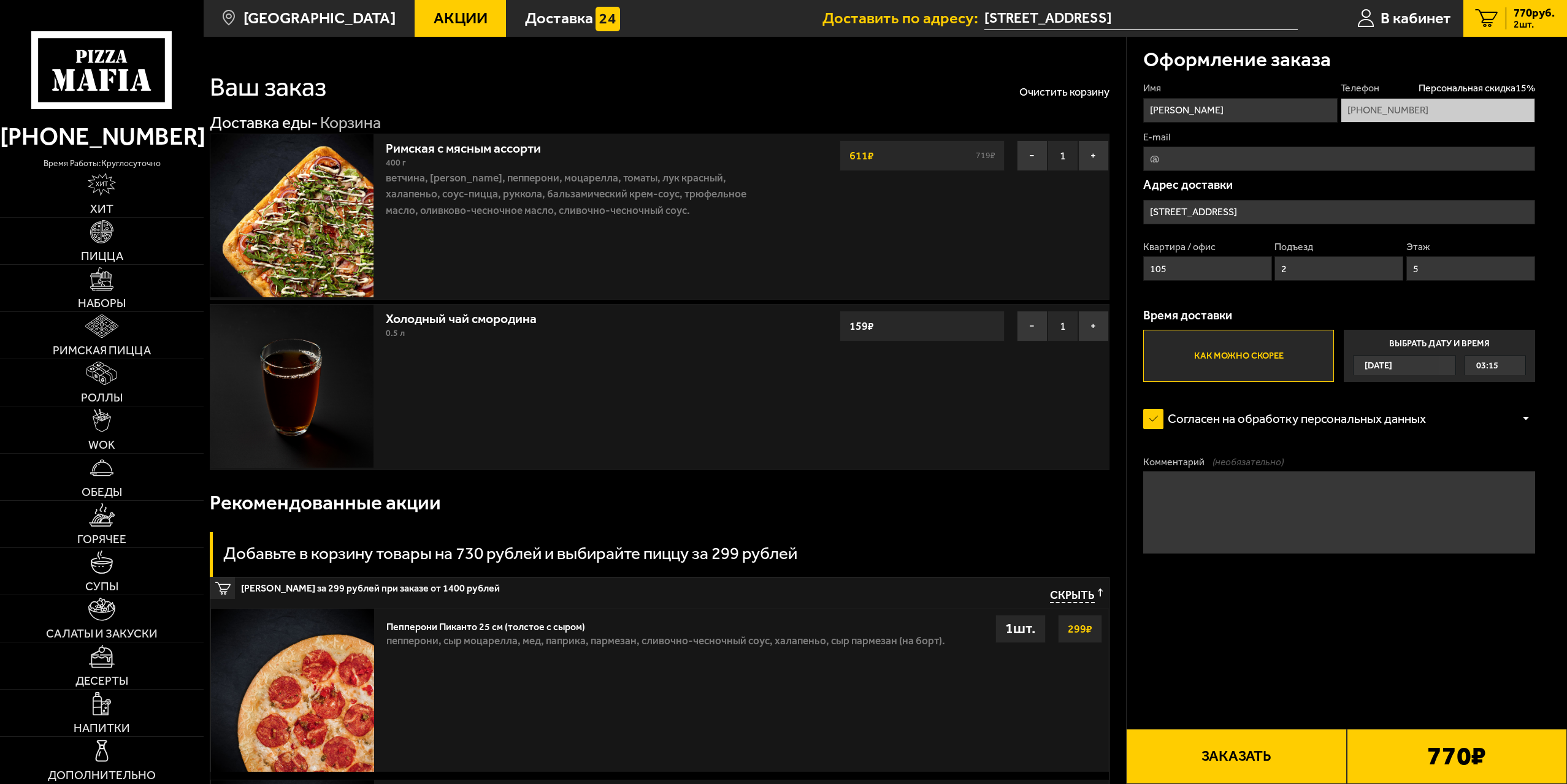
click at [1199, 597] on form "Имя [PERSON_NAME] Телефон Персональная скидка 15 % [PHONE_NUMBER] E-mail Адрес …" at bounding box center [1339, 365] width 392 height 567
click at [1256, 757] on button "Заказать" at bounding box center [1235, 755] width 220 height 55
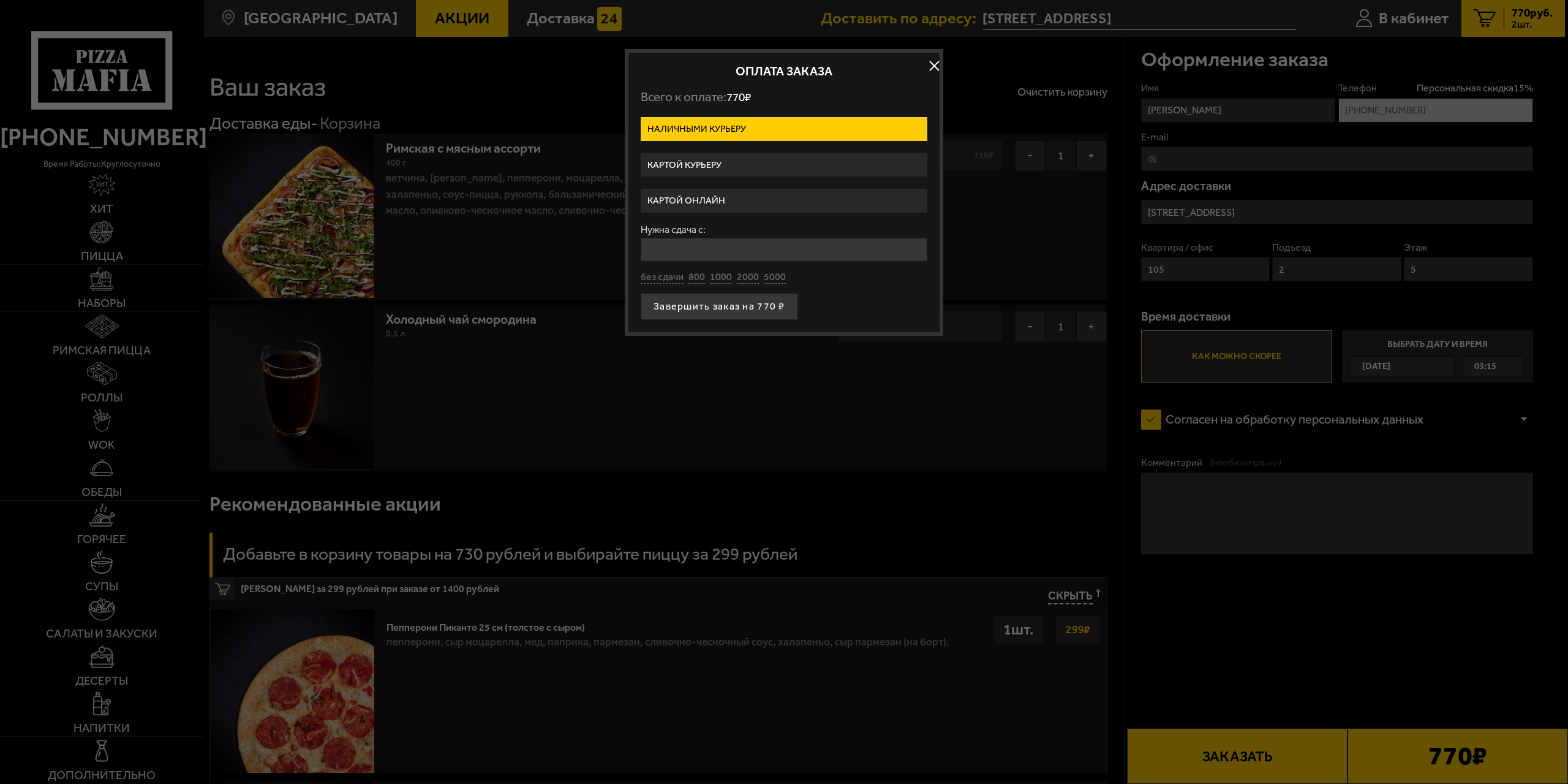
click at [758, 204] on label "Картой онлайн" at bounding box center [784, 200] width 286 height 24
click at [0, 0] on input "Картой онлайн" at bounding box center [0, 0] width 0 height 0
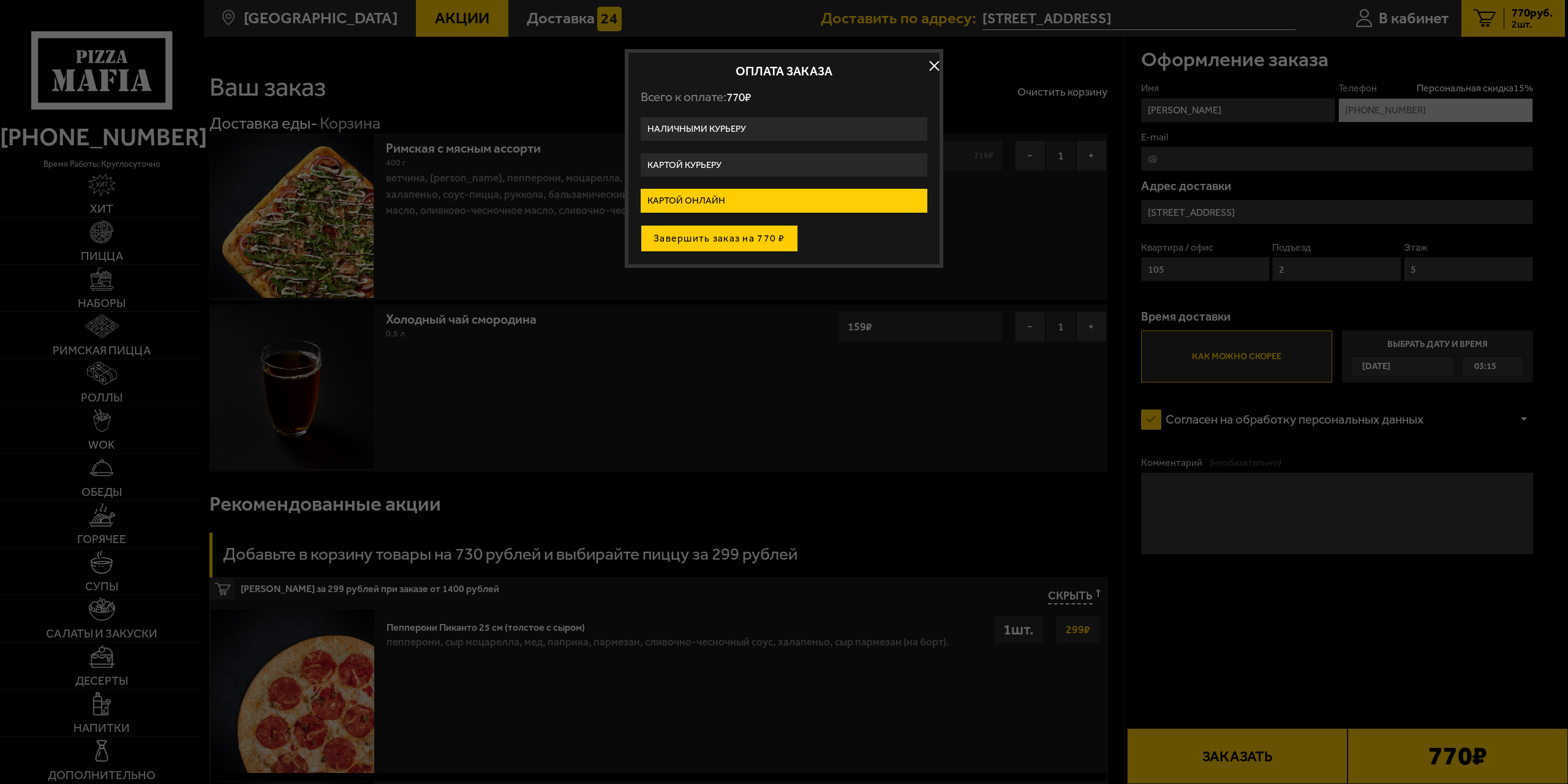
click at [783, 245] on button "Завершить заказ на 770 ₽" at bounding box center [719, 238] width 157 height 27
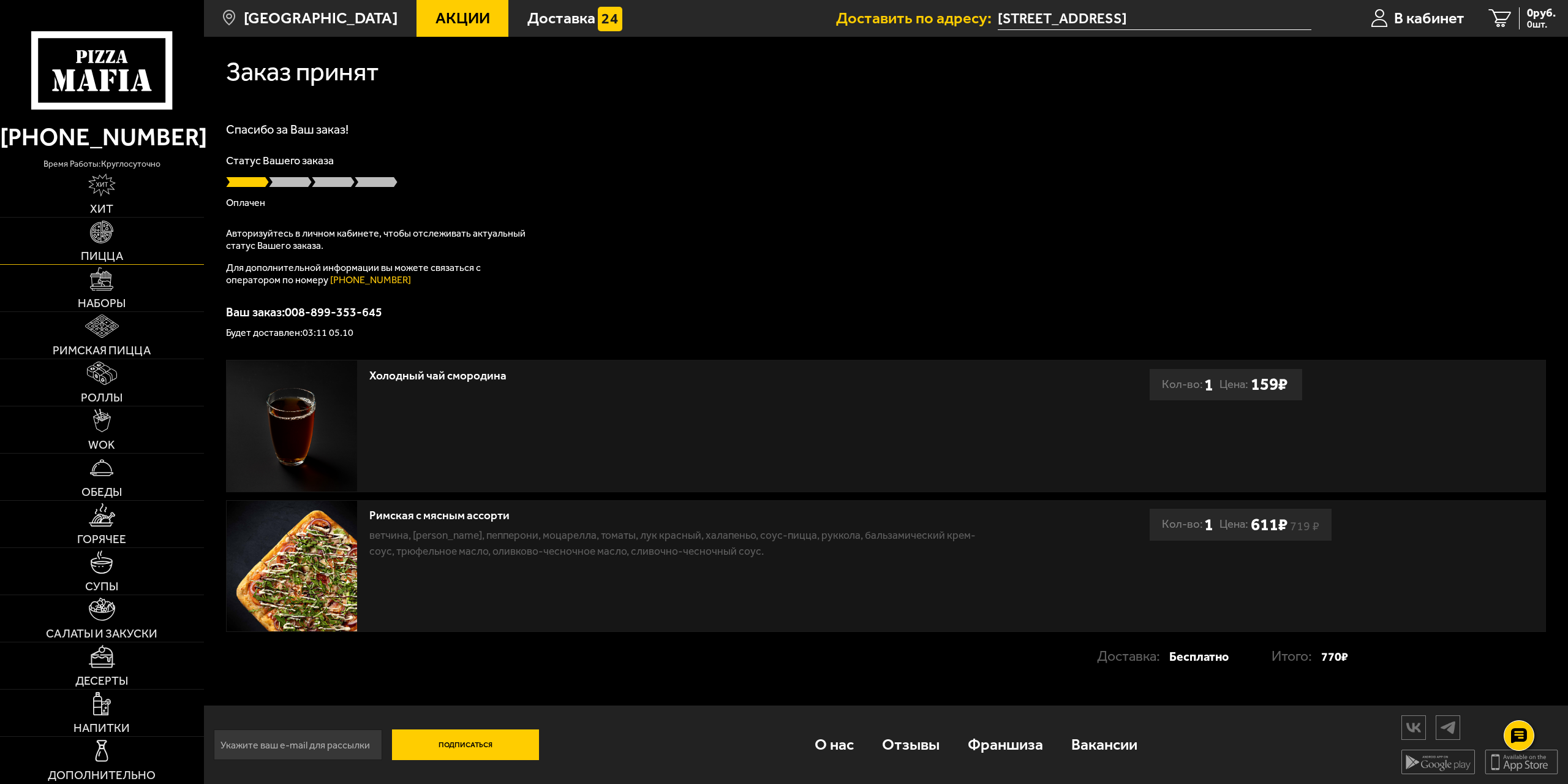
click at [123, 235] on link "Пицца" at bounding box center [101, 241] width 204 height 47
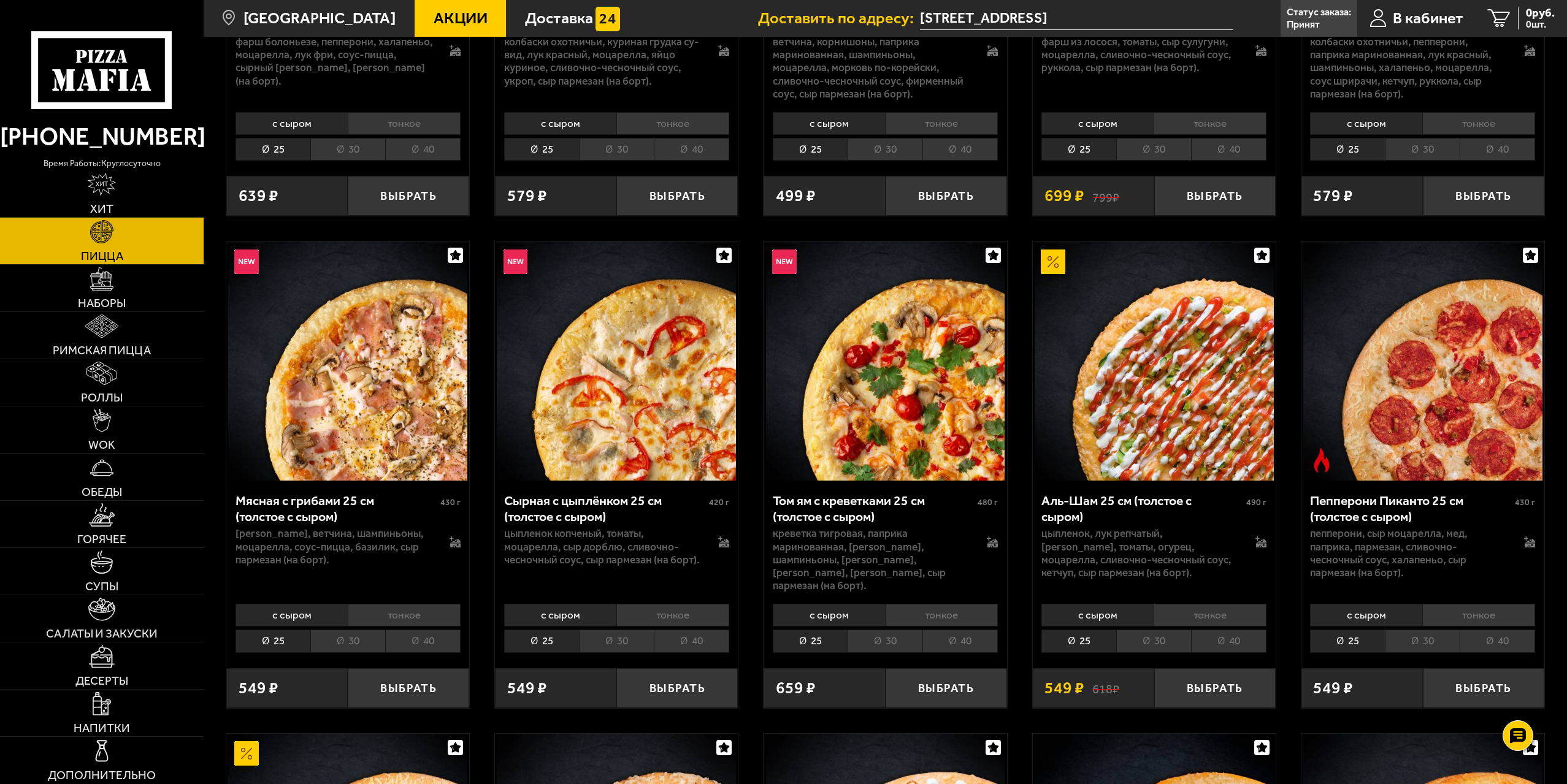
scroll to position [429, 0]
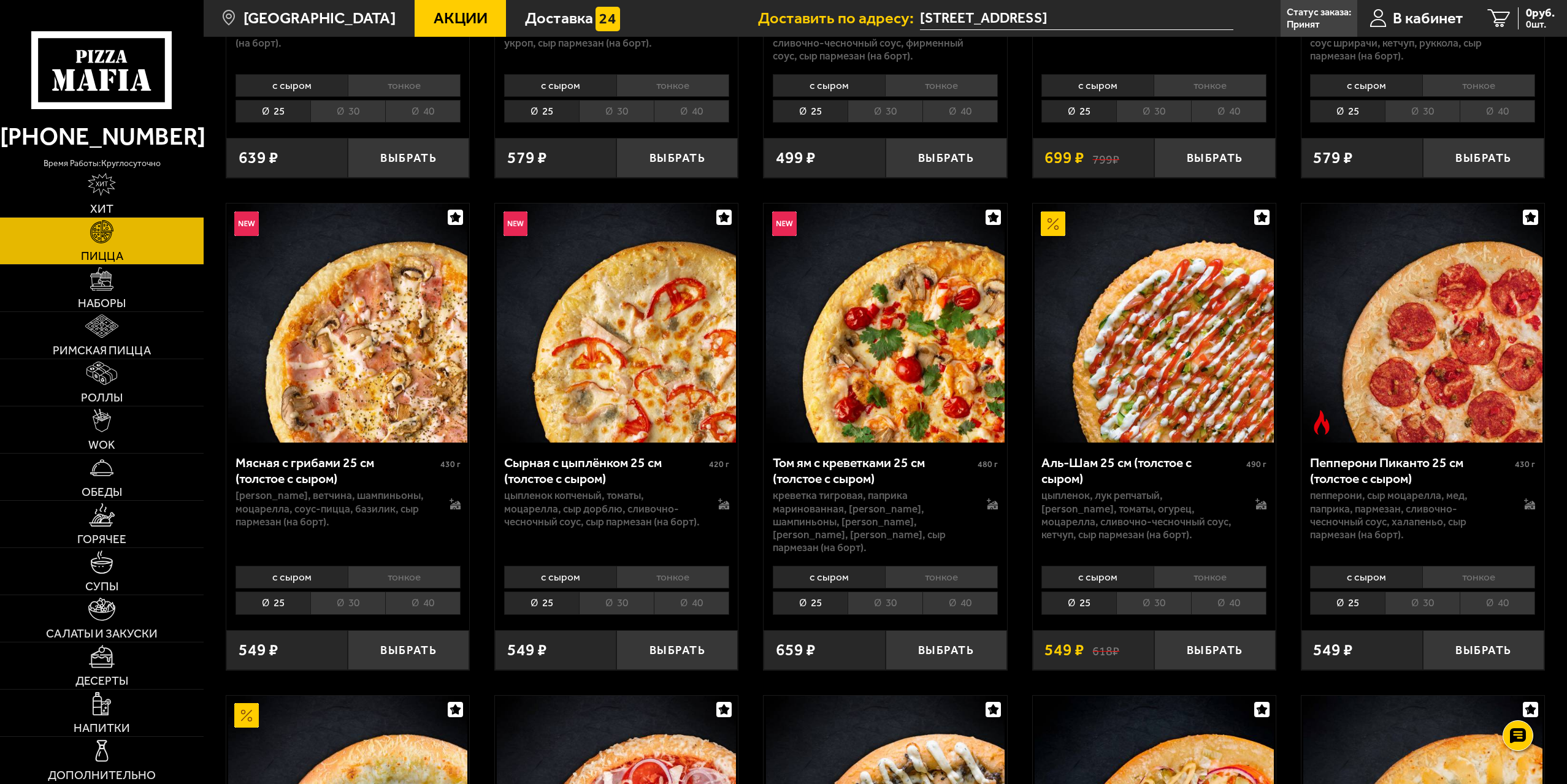
click at [1481, 592] on li "40" at bounding box center [1497, 603] width 75 height 22
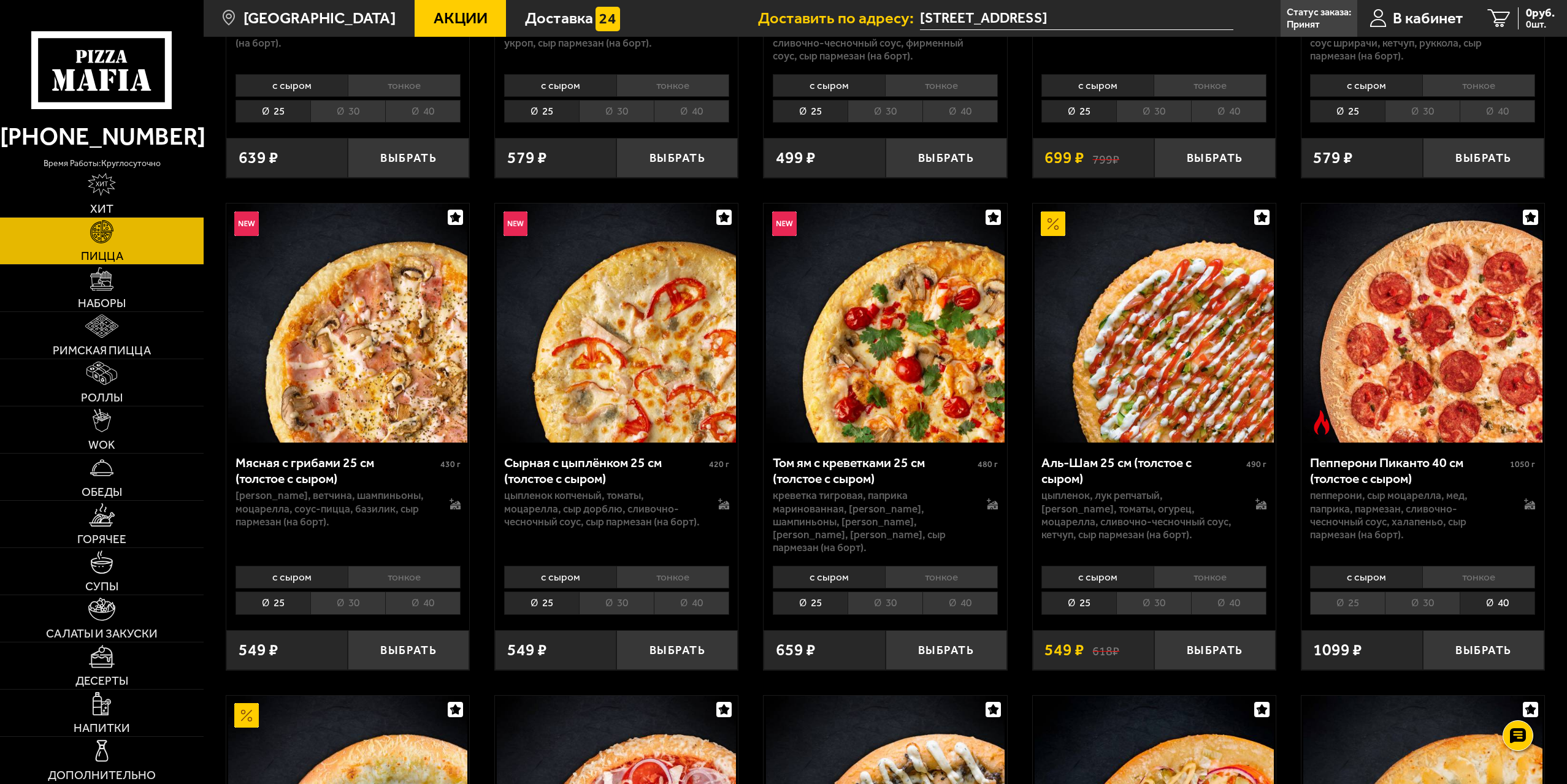
click at [1461, 567] on li "тонкое" at bounding box center [1479, 577] width 113 height 22
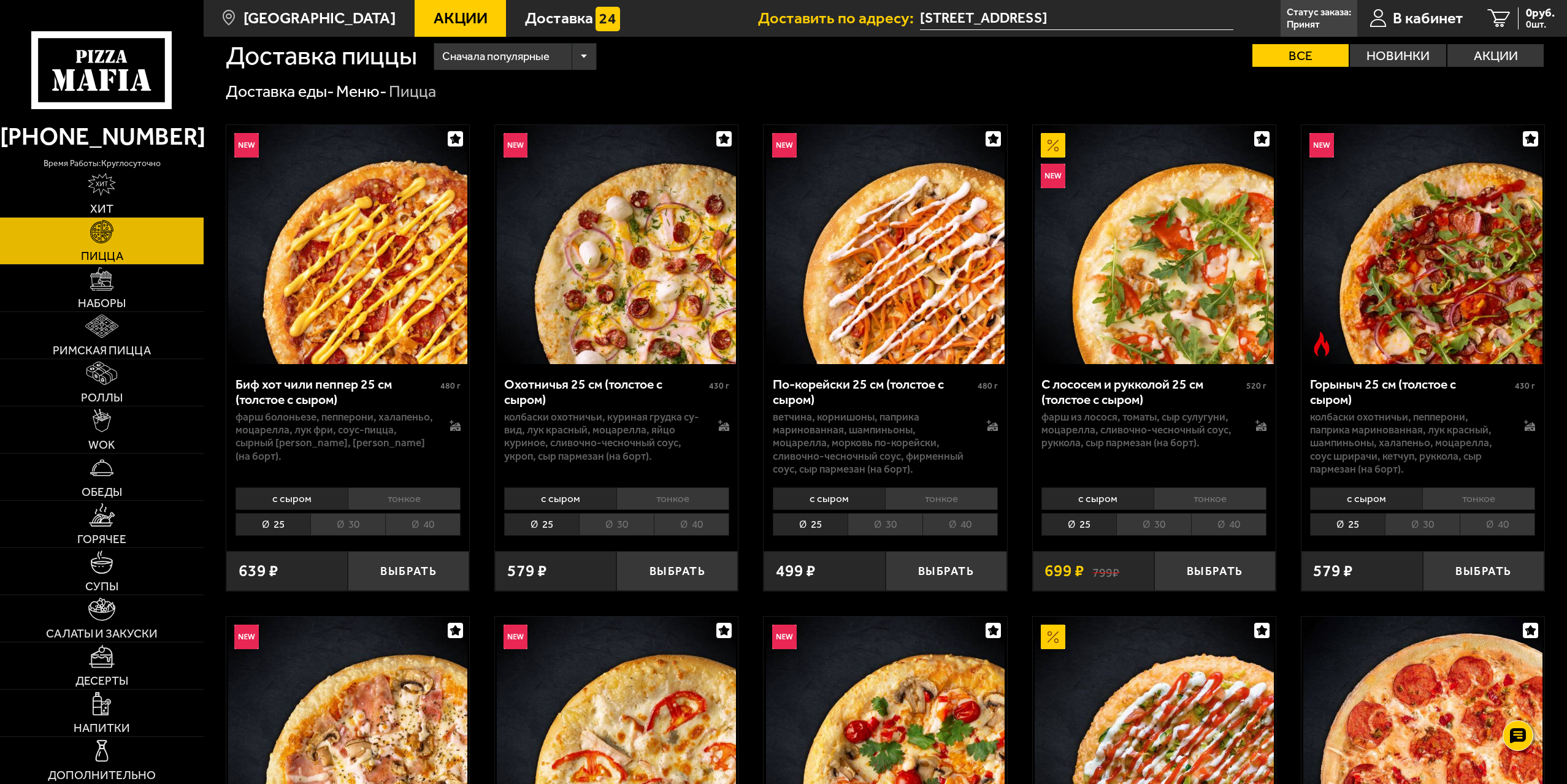
scroll to position [0, 0]
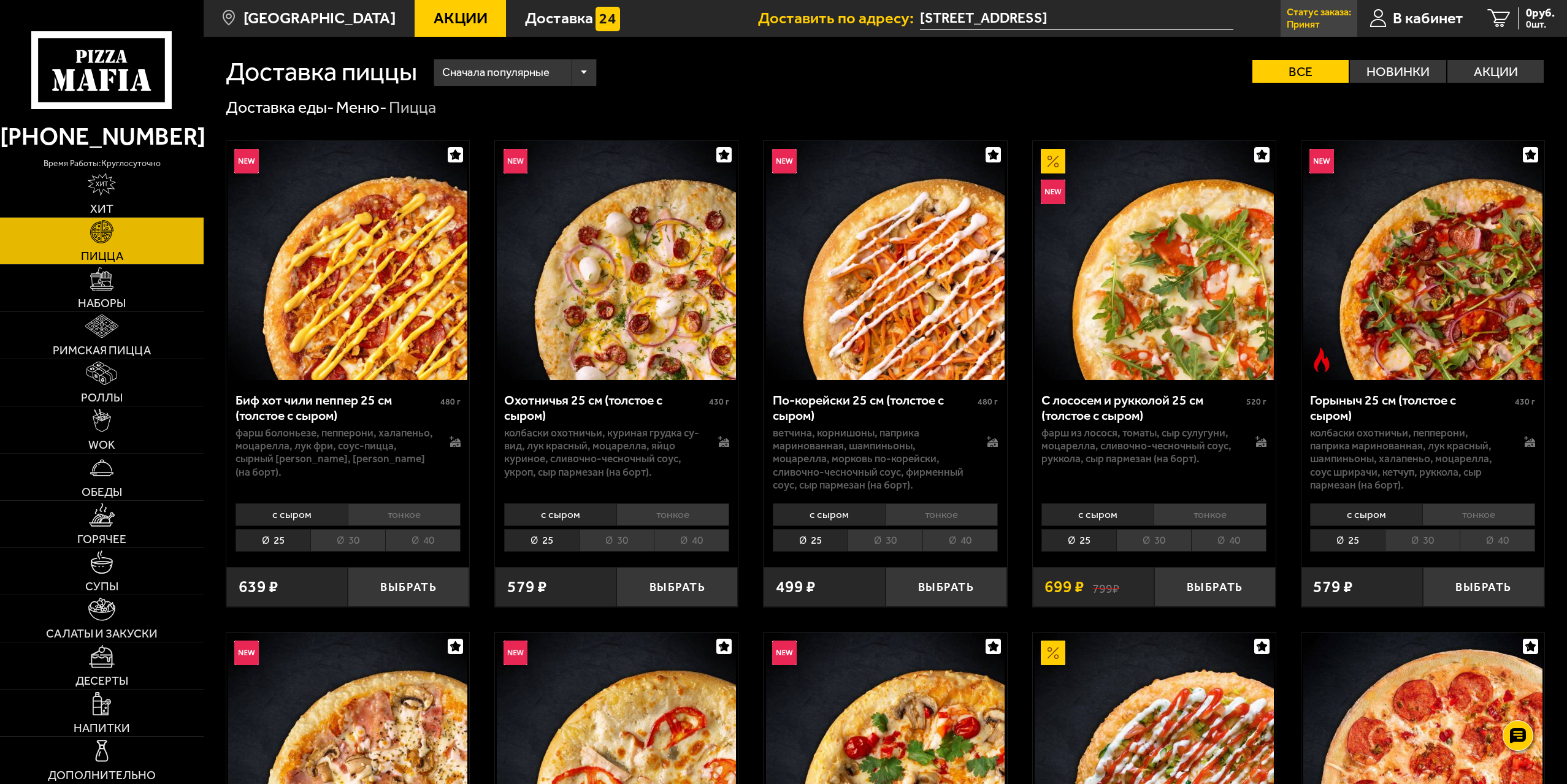
click at [1290, 22] on p "Принят" at bounding box center [1303, 24] width 33 height 10
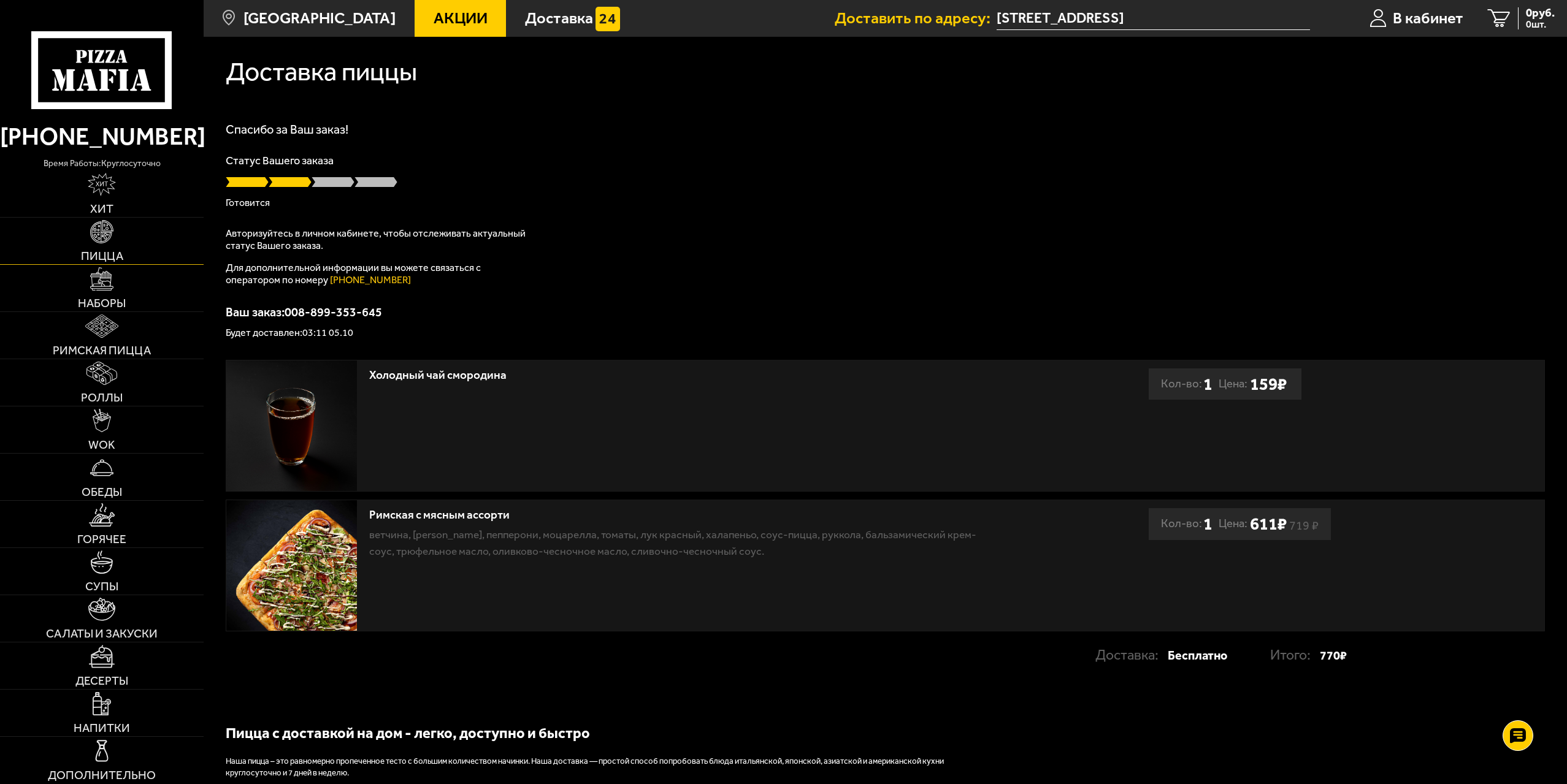
click at [147, 233] on link "Пицца" at bounding box center [102, 241] width 204 height 47
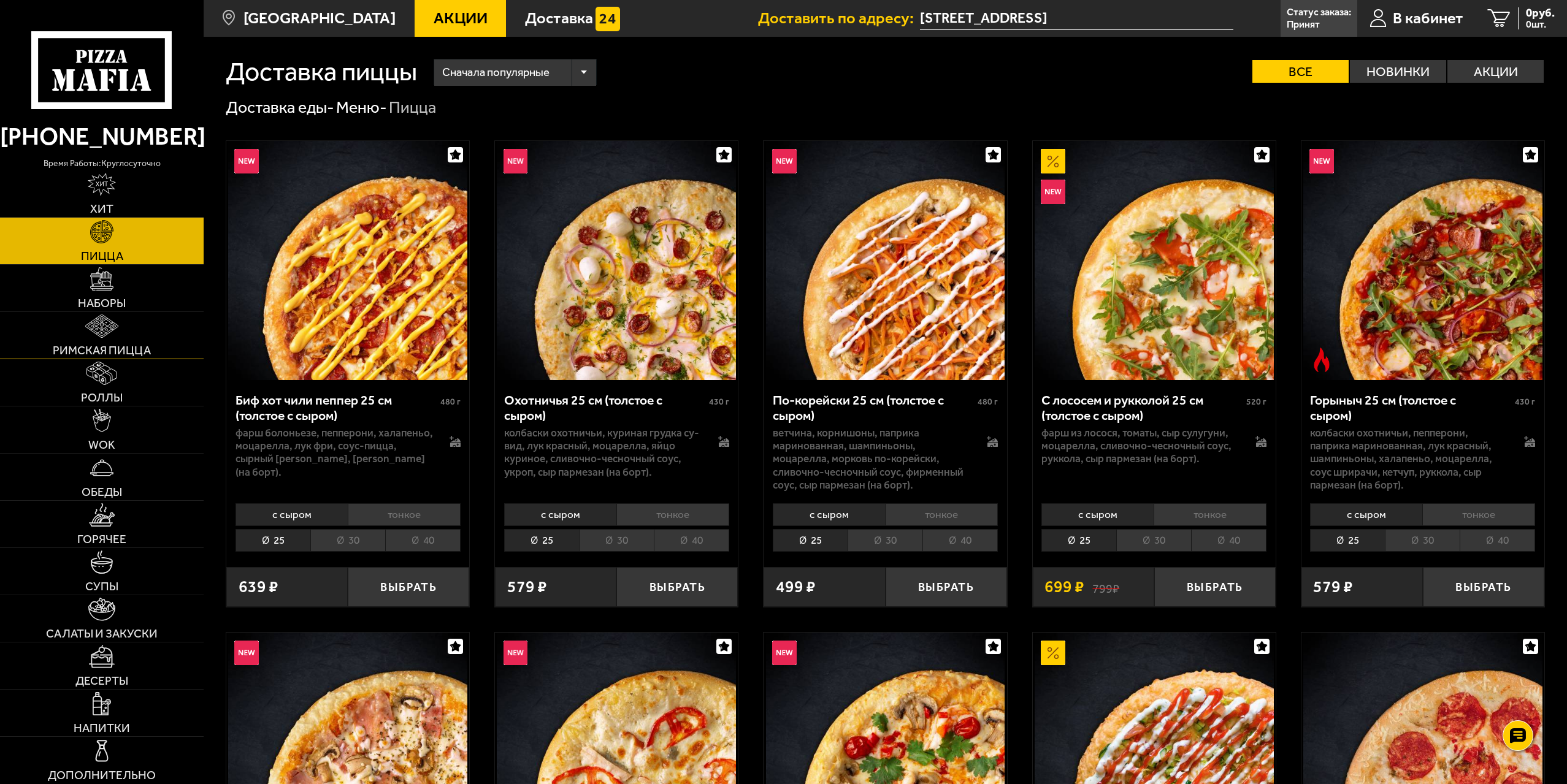
click at [139, 326] on link "Римская пицца" at bounding box center [102, 335] width 204 height 47
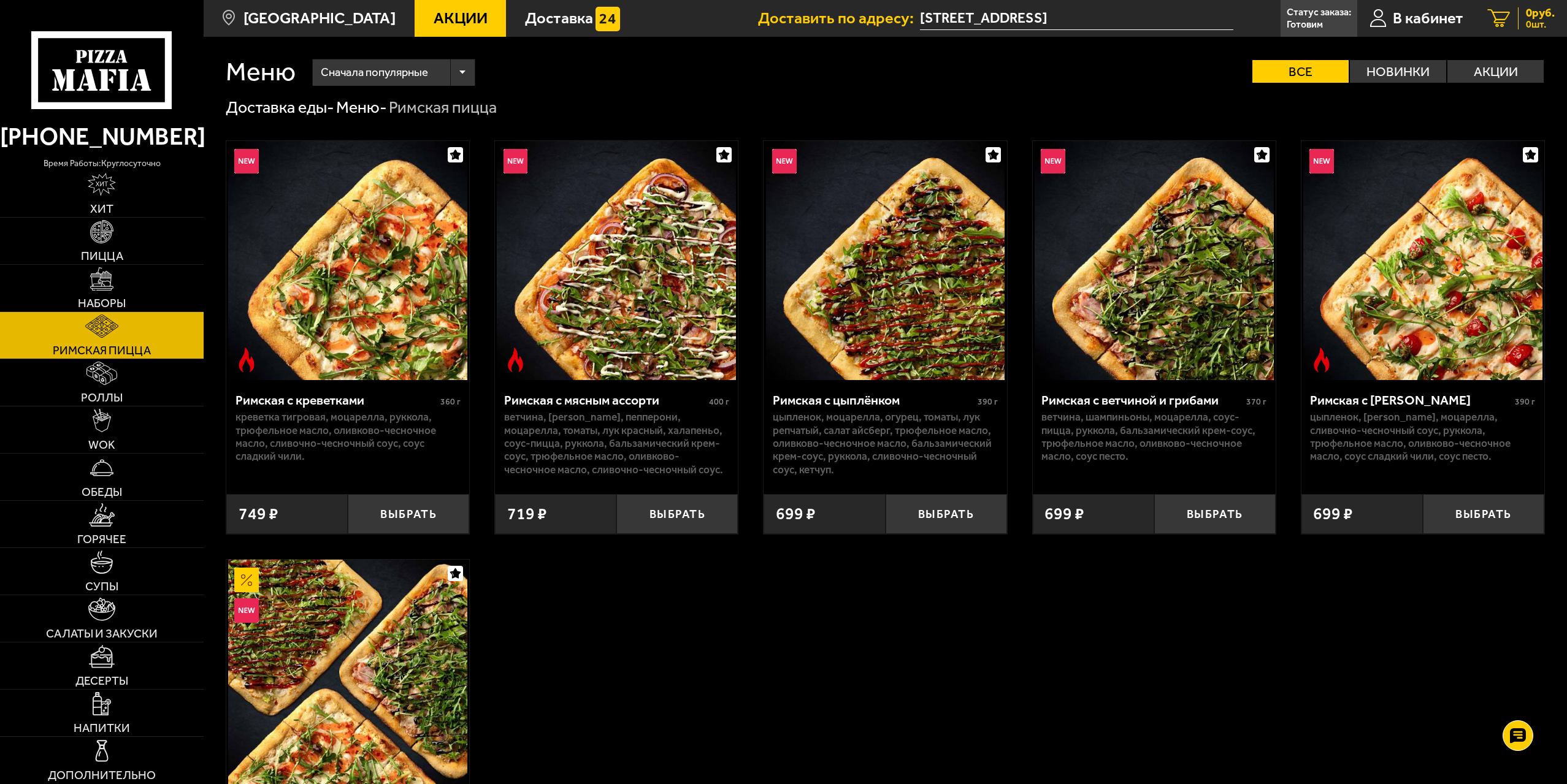
click at [1526, 9] on span "0 руб." at bounding box center [1540, 13] width 29 height 12
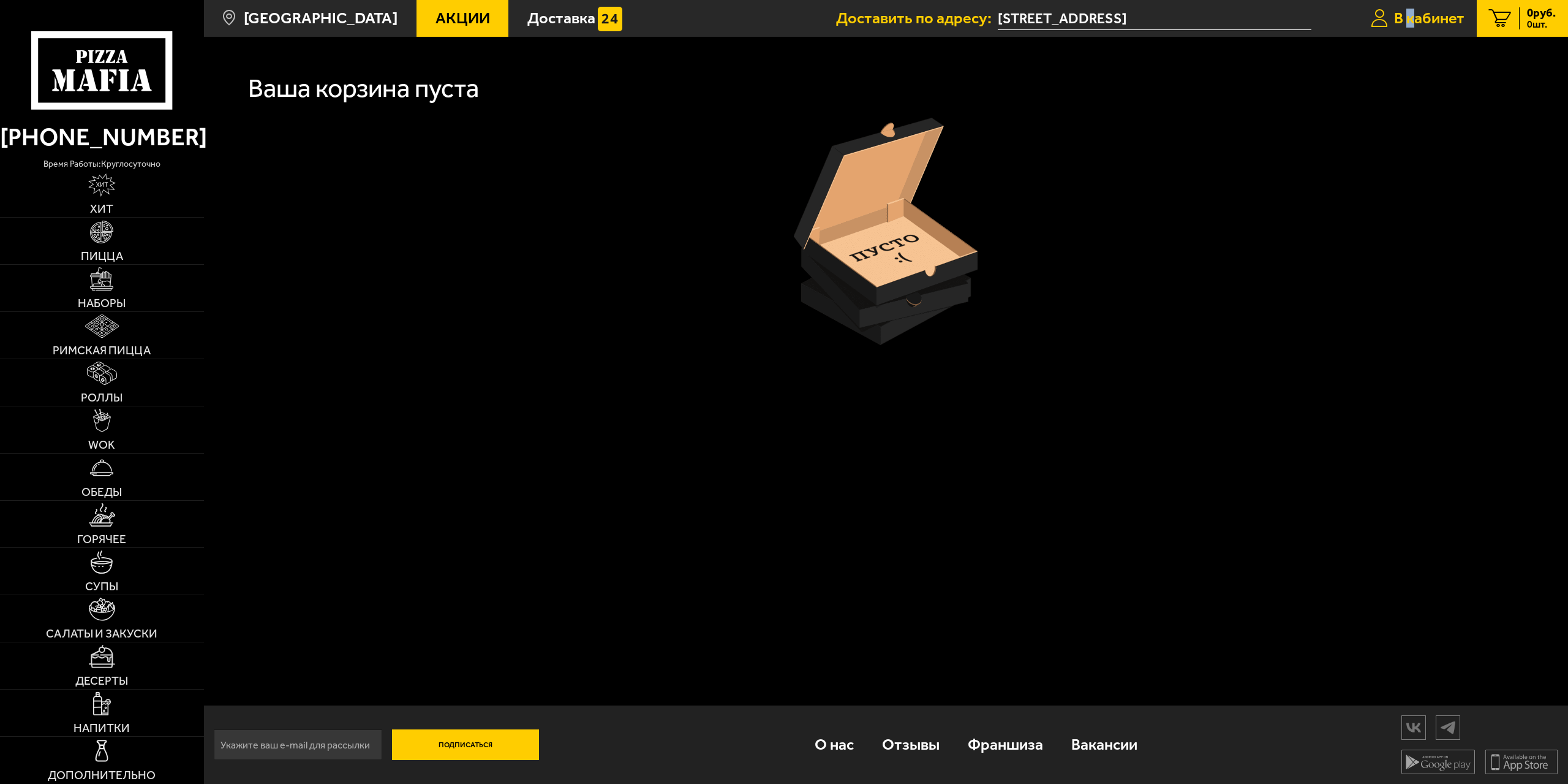
click at [1406, 22] on span "В кабинет" at bounding box center [1429, 19] width 70 height 16
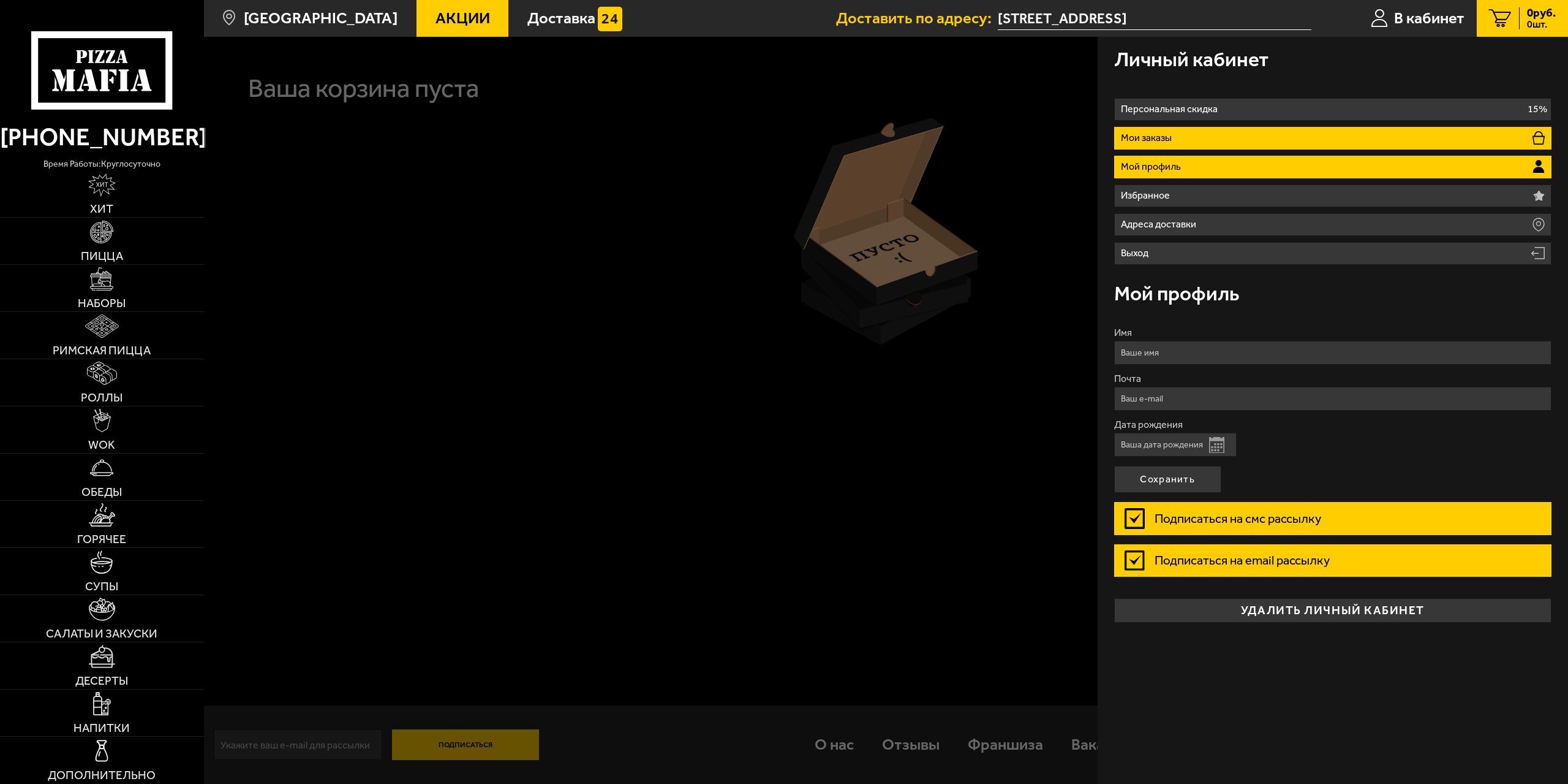
click at [1184, 137] on li "Мои заказы" at bounding box center [1333, 137] width 438 height 22
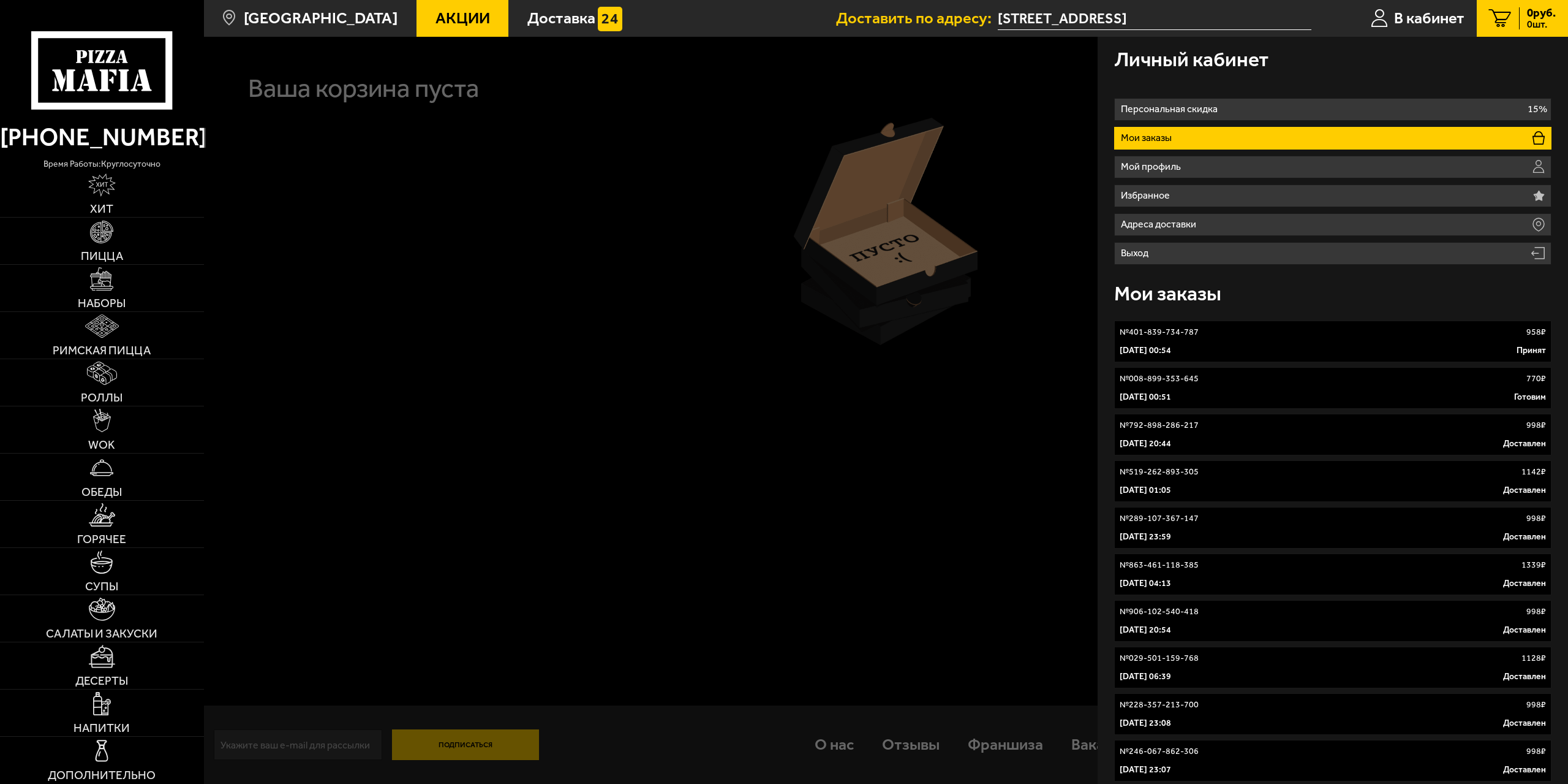
click at [1171, 351] on p "5 октября 2025 г. 00:54" at bounding box center [1144, 351] width 51 height 13
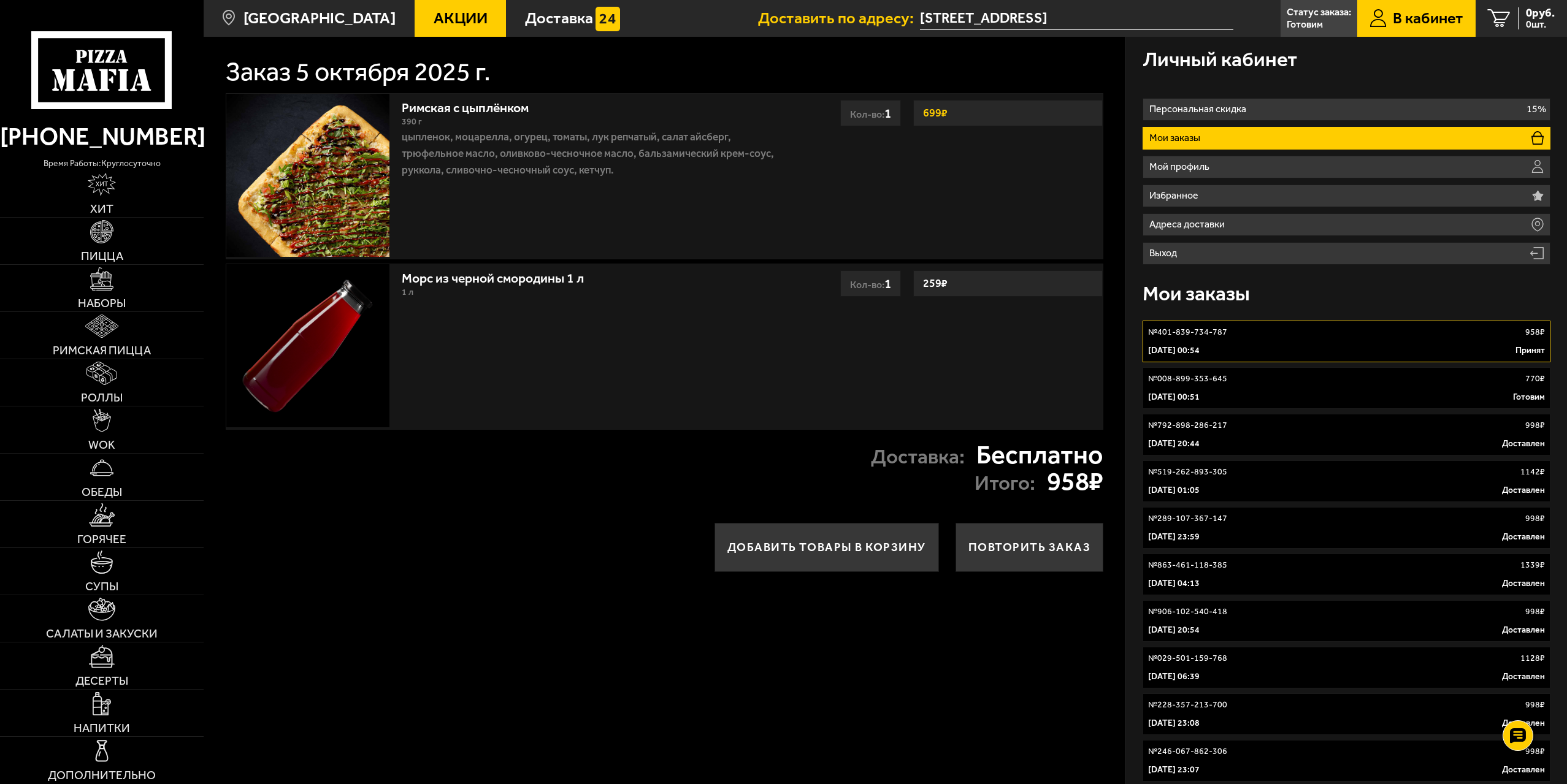
click at [1226, 389] on link "№ 008-899-353-645 770 ₽ 5 октября 2025 г. 00:51 Готовим" at bounding box center [1346, 388] width 408 height 41
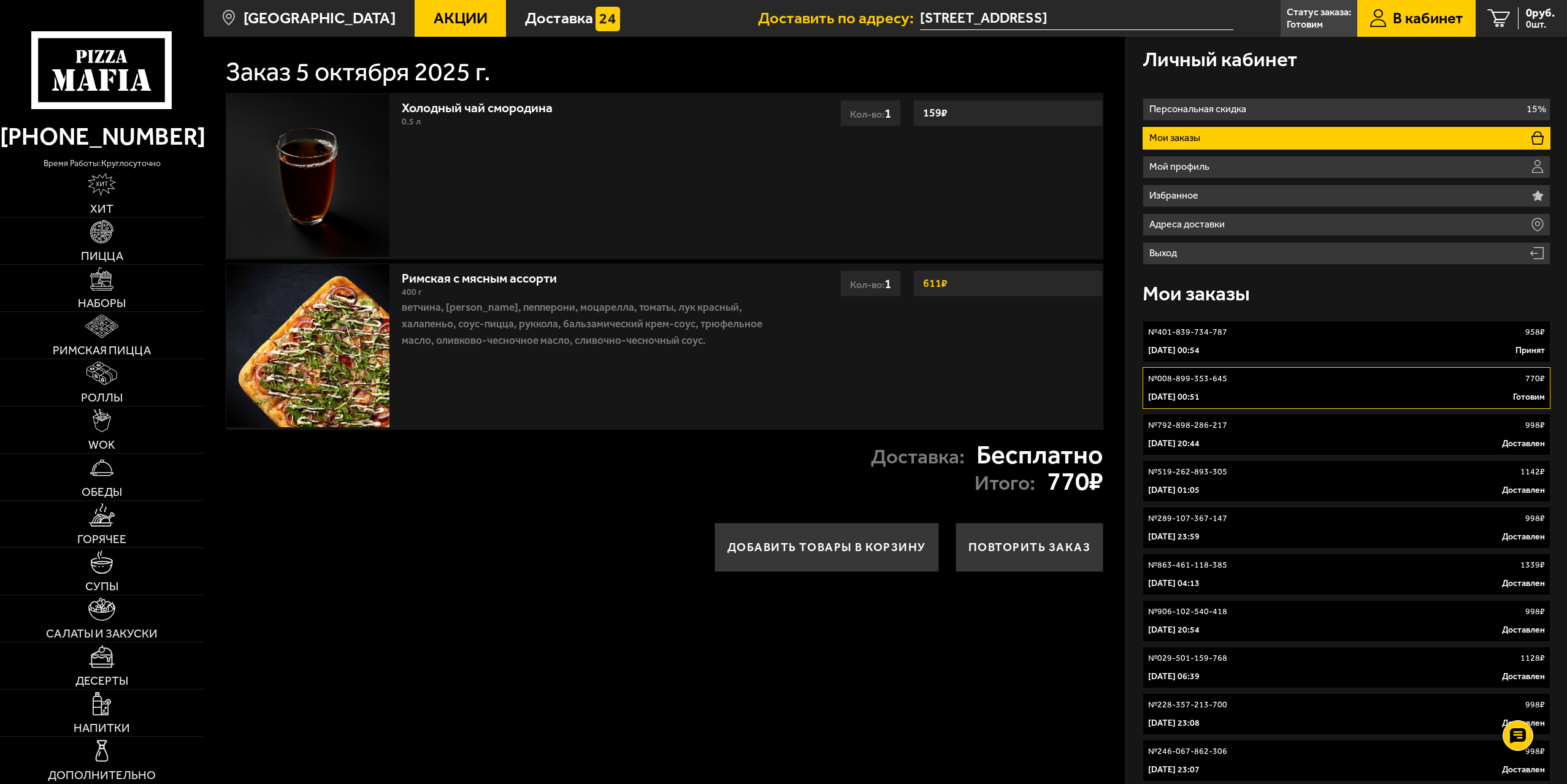
click at [1228, 344] on link "№ 401-839-734-787 958 ₽ 5 октября 2025 г. 00:54 Принят" at bounding box center [1346, 341] width 408 height 41
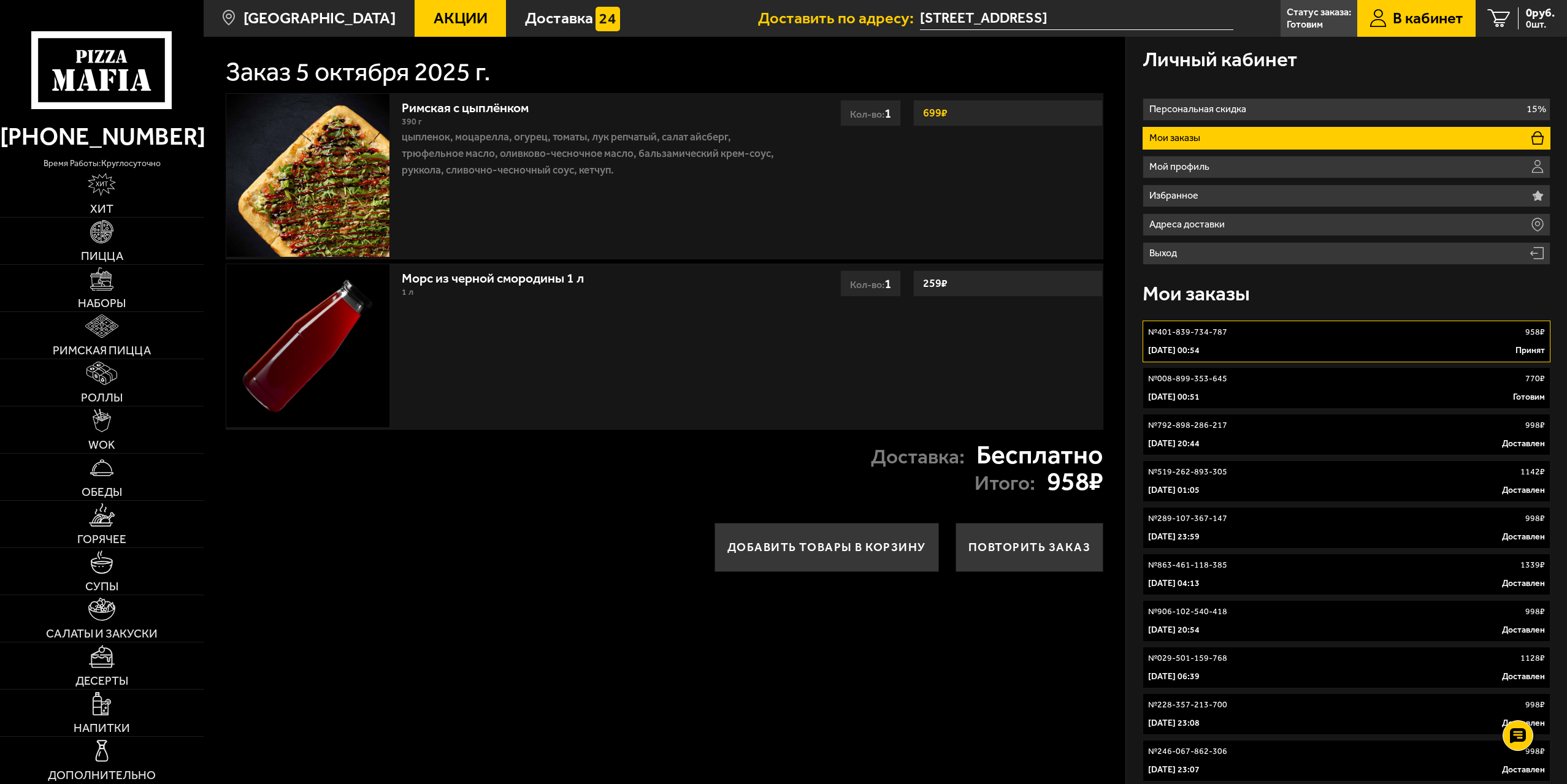
click at [1240, 378] on div "№ 008-899-353-645 770 ₽" at bounding box center [1346, 379] width 397 height 13
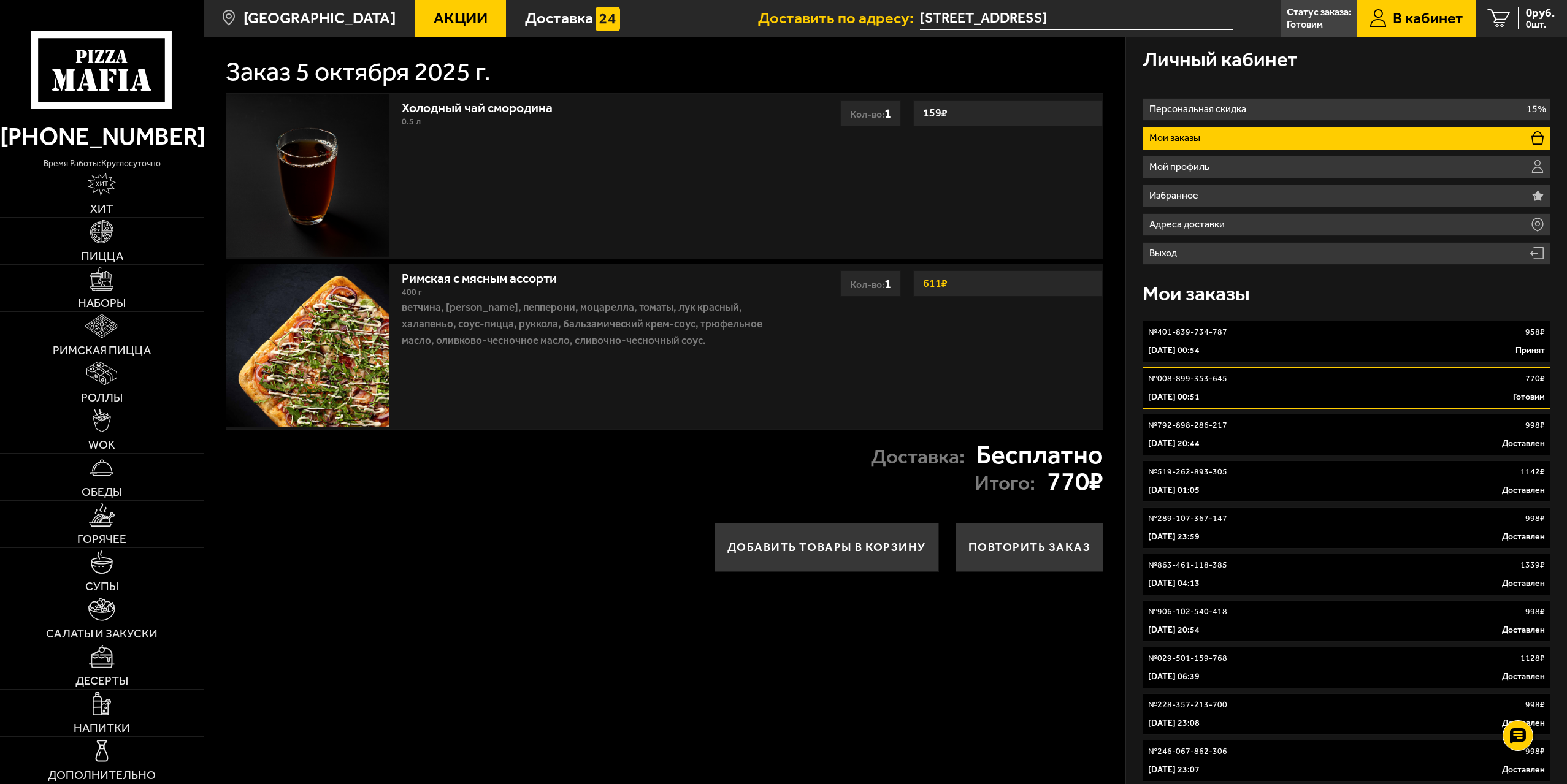
click at [1200, 349] on p "5 октября 2025 г. 00:54" at bounding box center [1173, 351] width 51 height 13
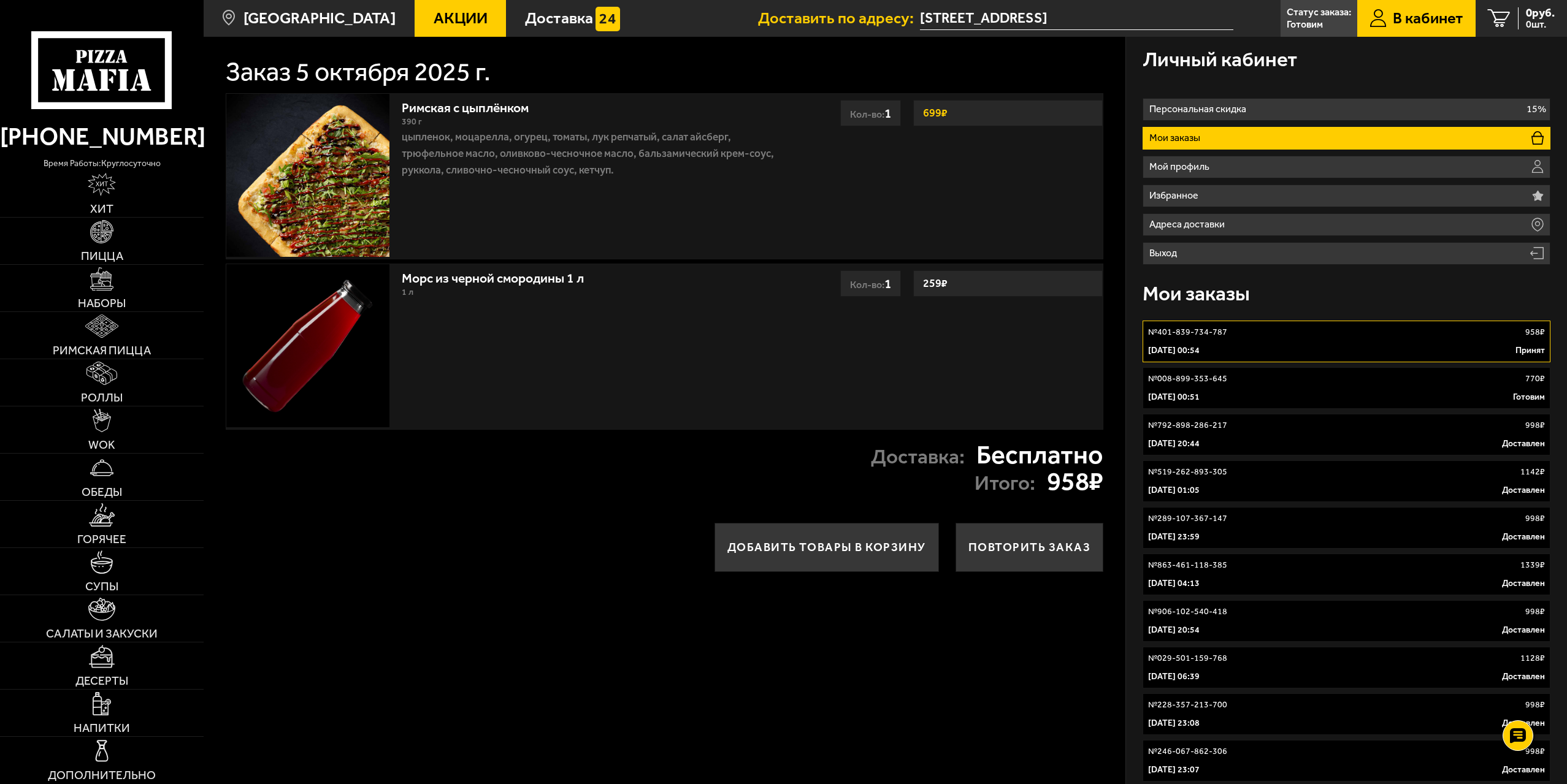
click at [1237, 377] on div "№ 008-899-353-645 770 ₽" at bounding box center [1346, 379] width 397 height 13
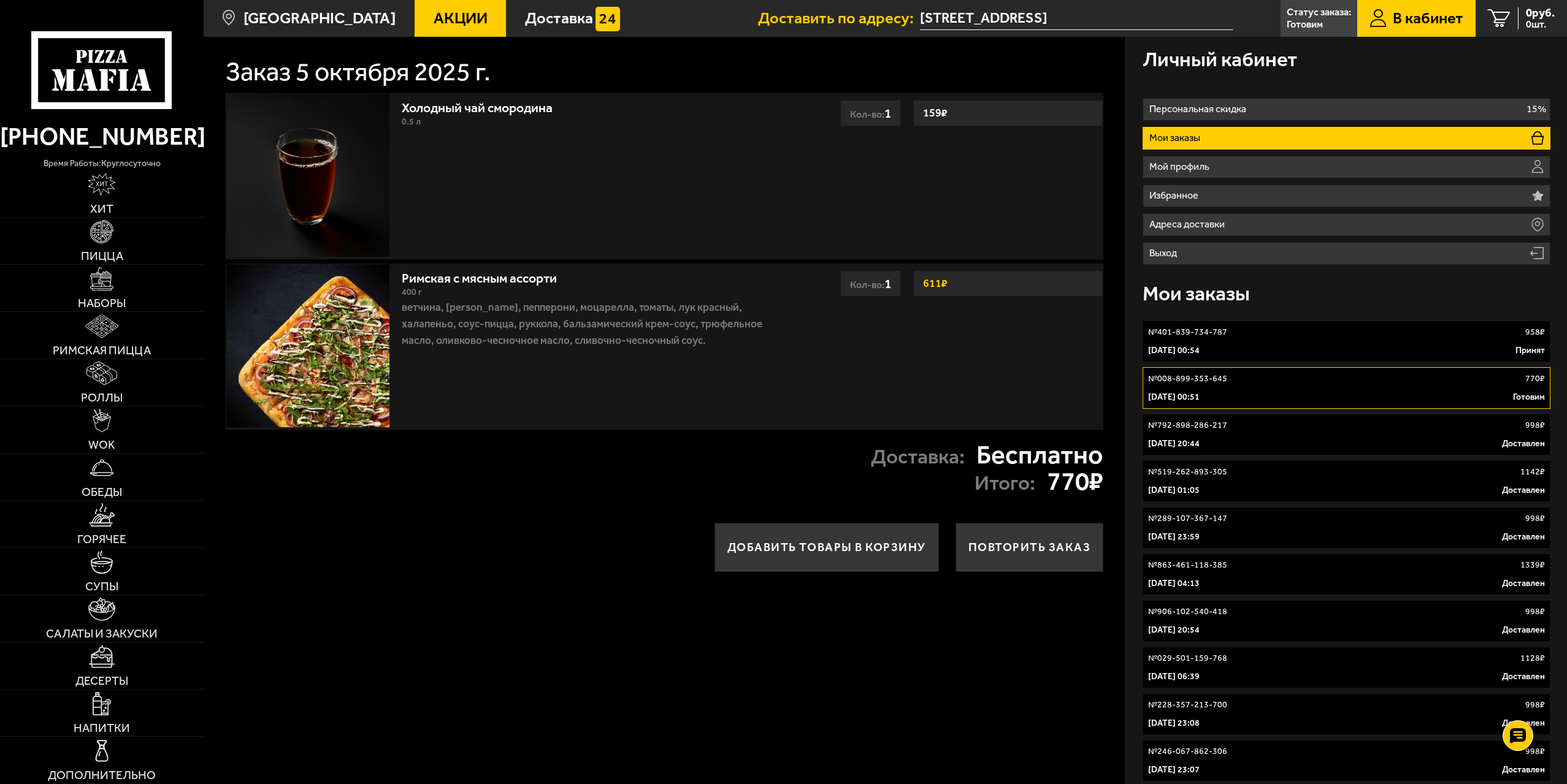
click at [1200, 348] on p "5 октября 2025 г. 00:54" at bounding box center [1173, 351] width 51 height 13
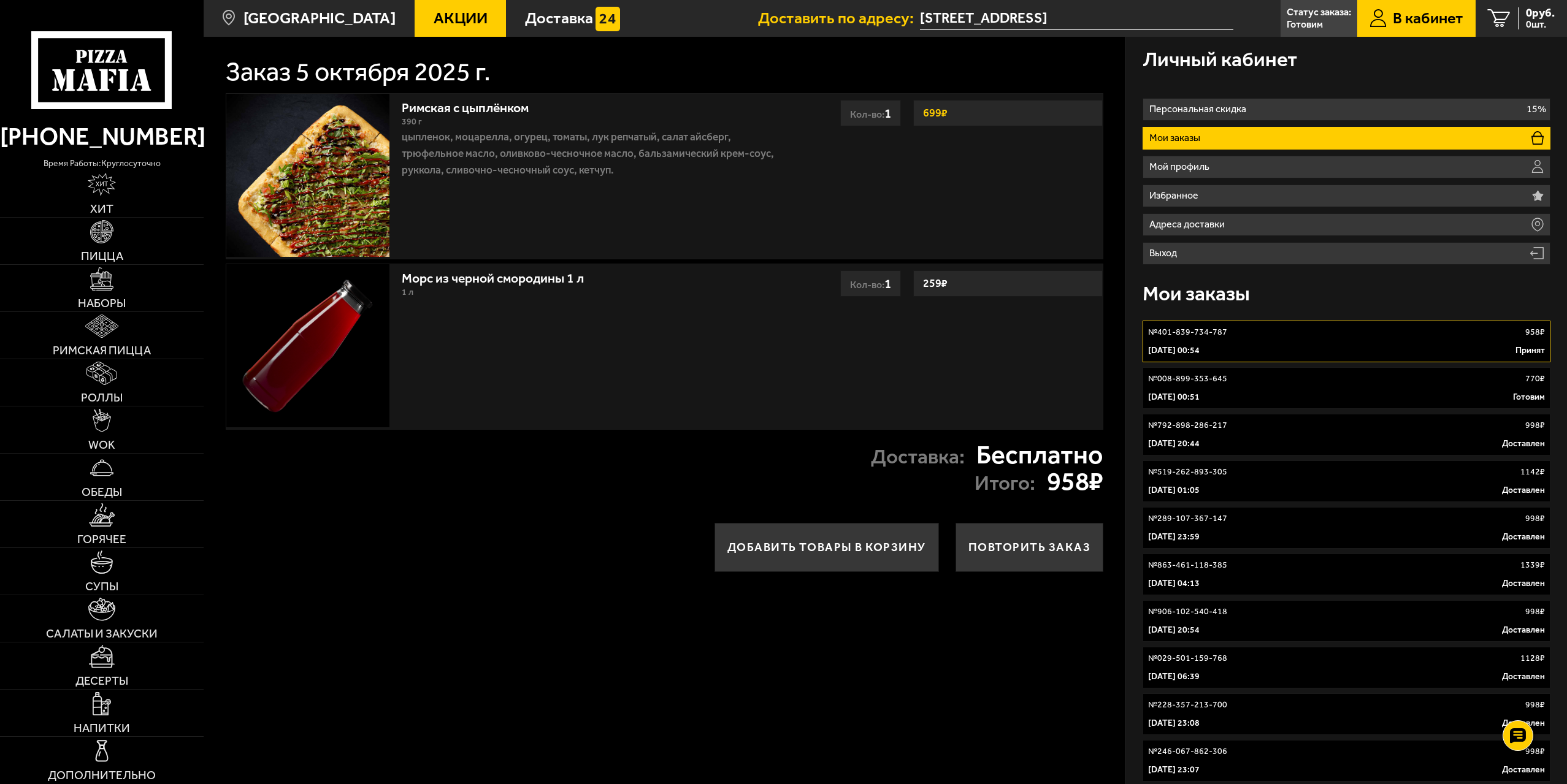
click at [1233, 379] on div "№ 008-899-353-645 770 ₽" at bounding box center [1346, 379] width 397 height 13
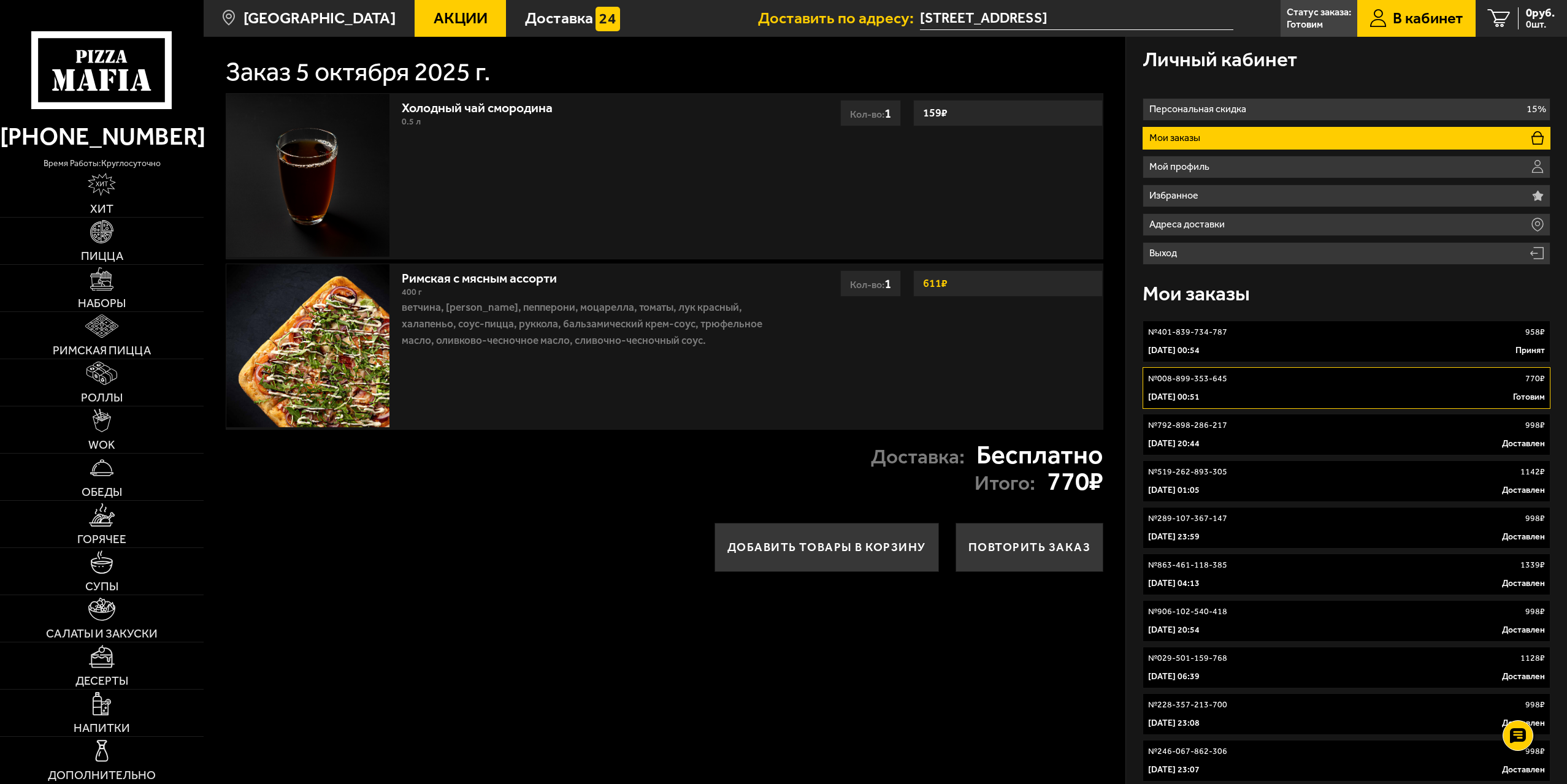
click at [1270, 349] on div "5 октября 2025 г. 00:54 Принят" at bounding box center [1346, 351] width 397 height 13
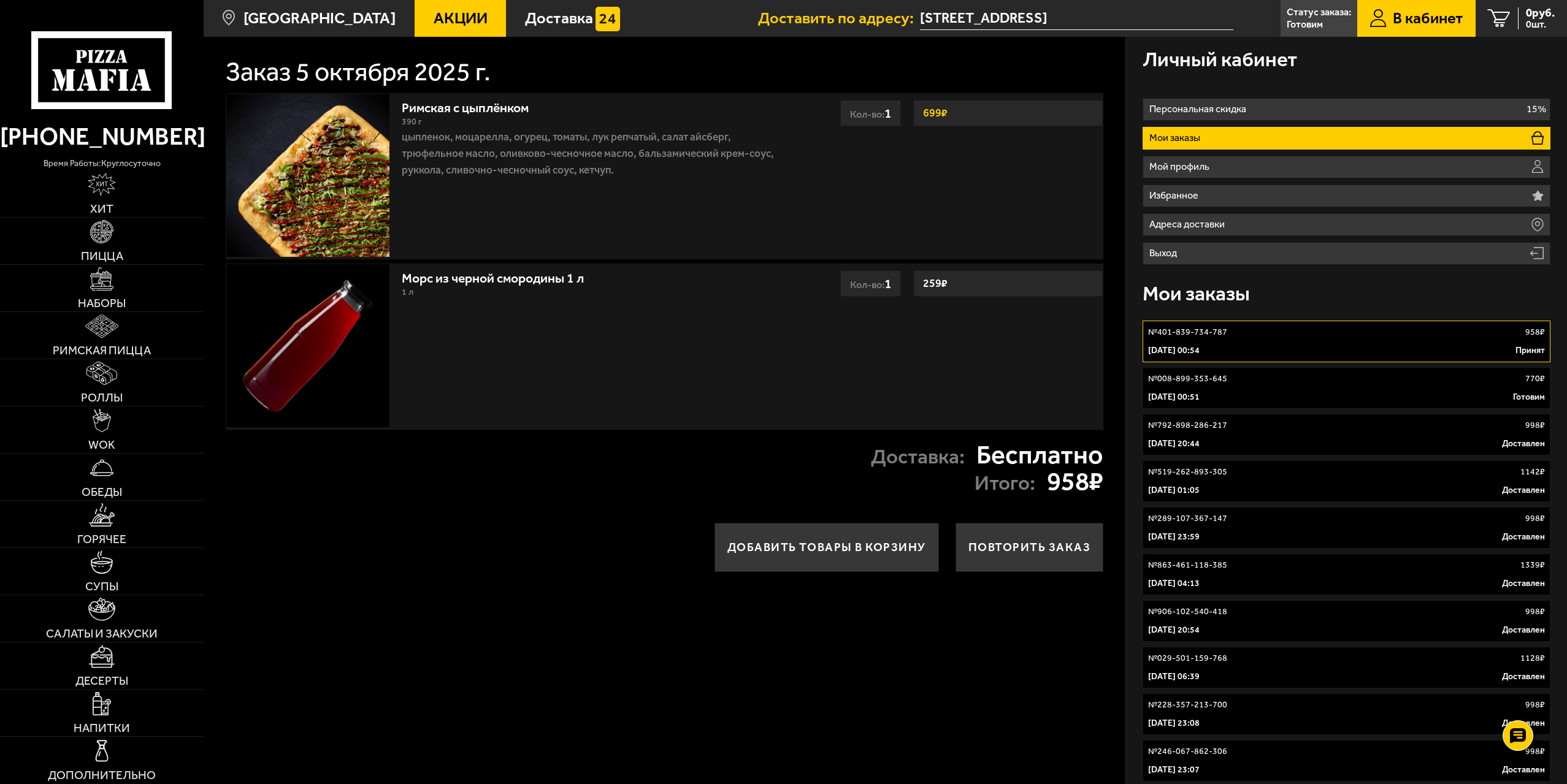
click at [1268, 381] on div "№ 008-899-353-645 770 ₽" at bounding box center [1346, 379] width 397 height 13
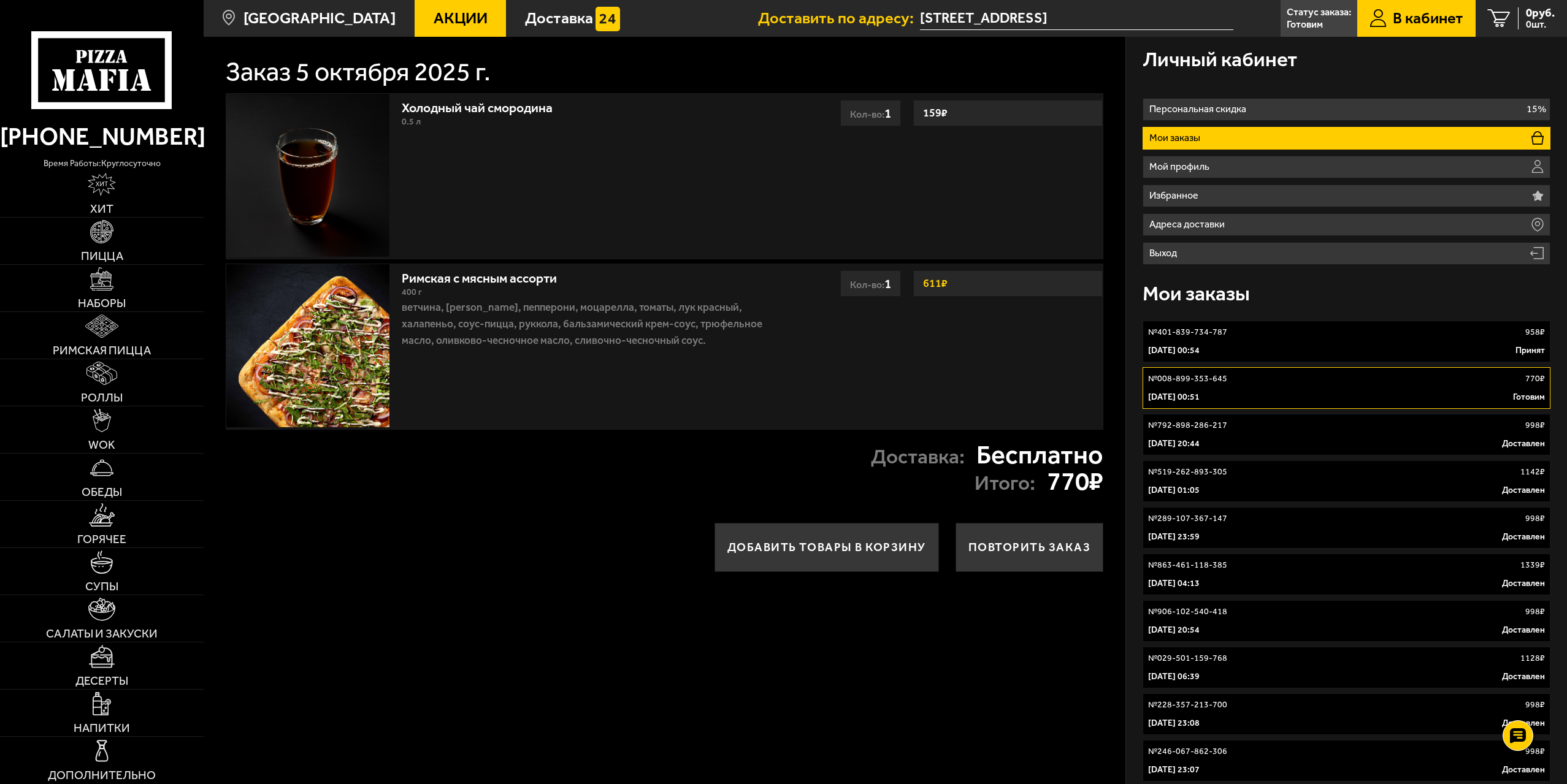
click at [1253, 347] on div "5 октября 2025 г. 00:54 Принят" at bounding box center [1346, 351] width 397 height 13
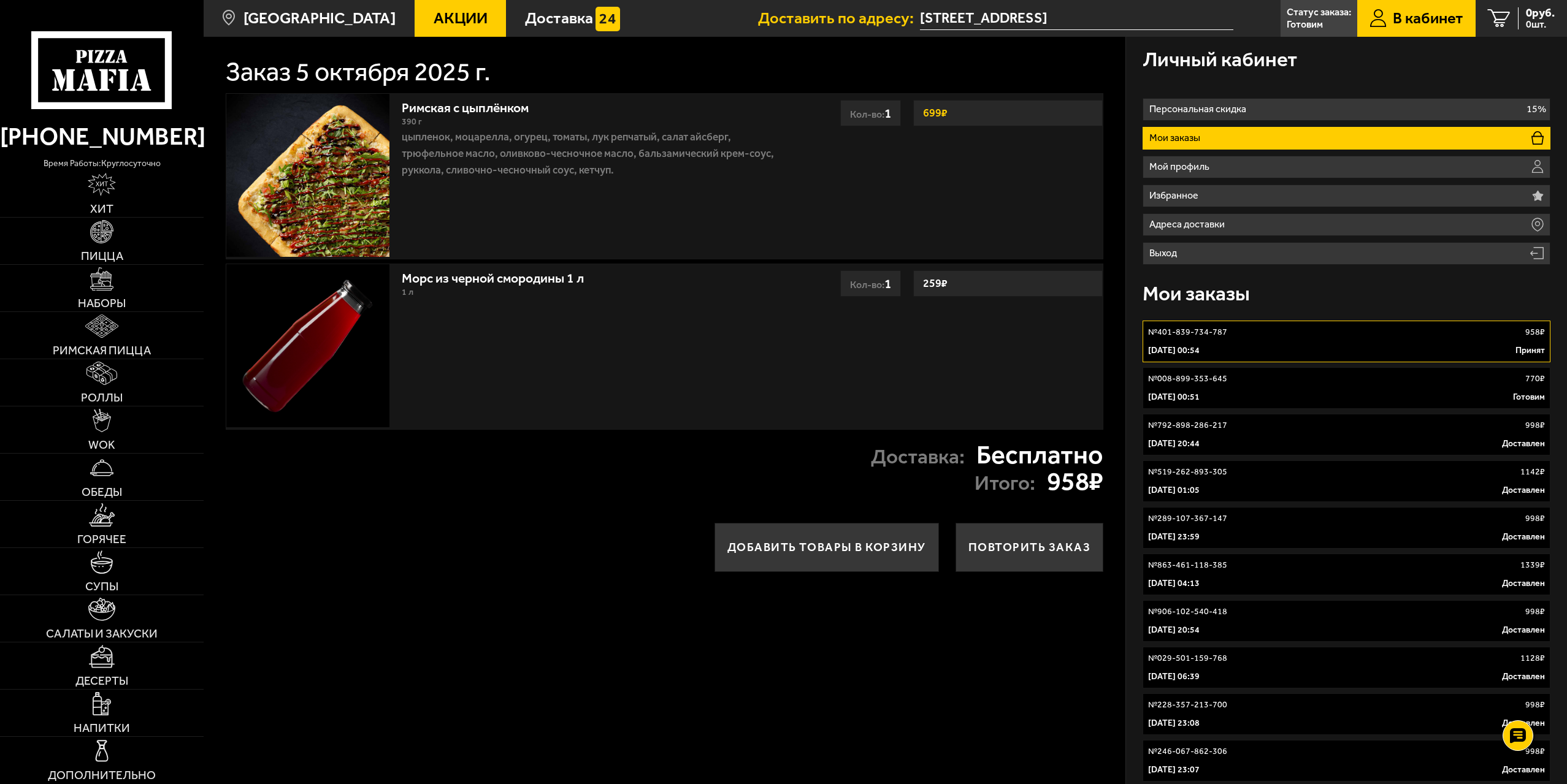
click at [1258, 381] on div "№ 008-899-353-645 770 ₽" at bounding box center [1346, 379] width 397 height 13
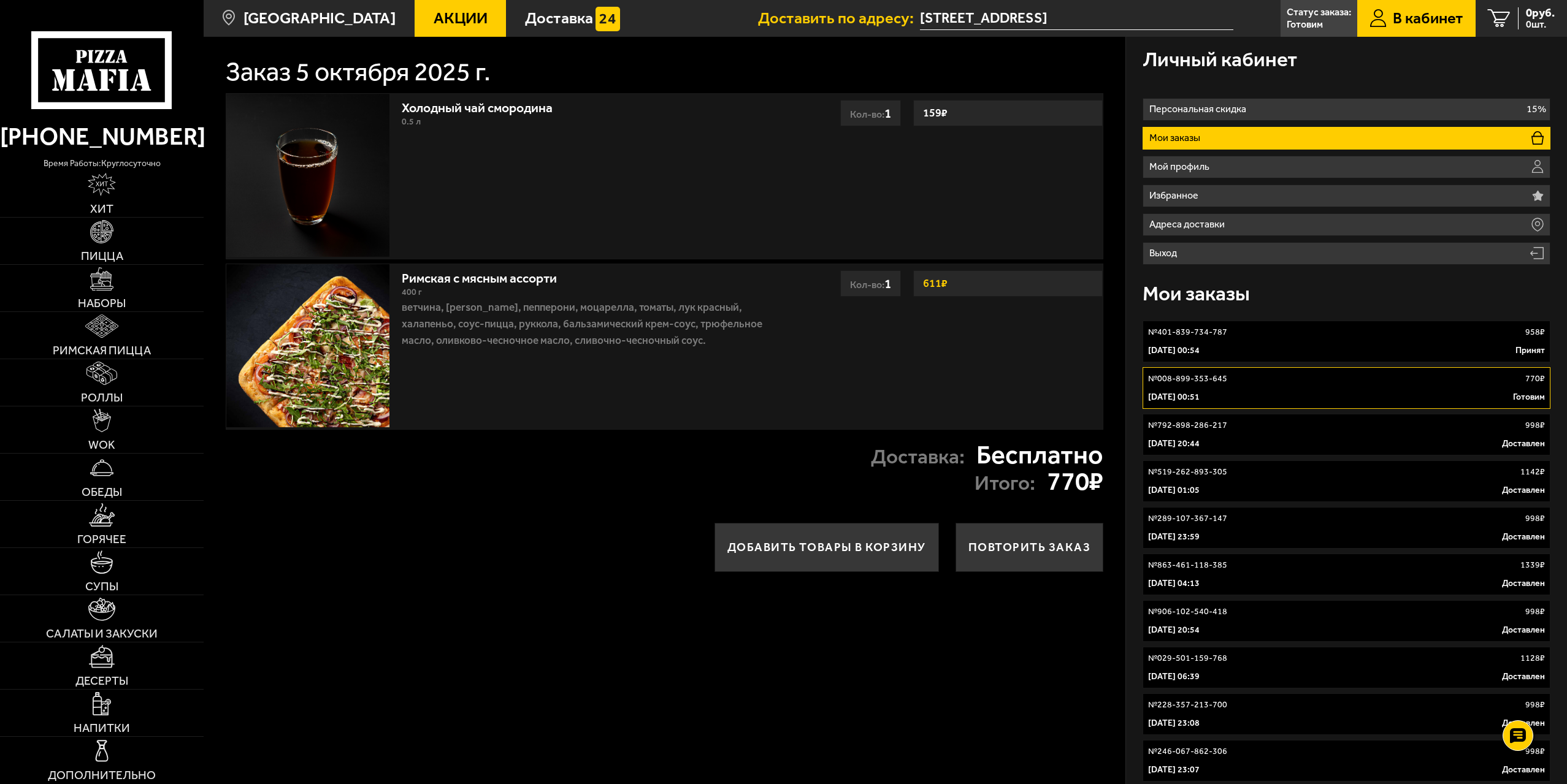
click at [1247, 338] on div "№ 401-839-734-787 958 ₽" at bounding box center [1346, 332] width 397 height 13
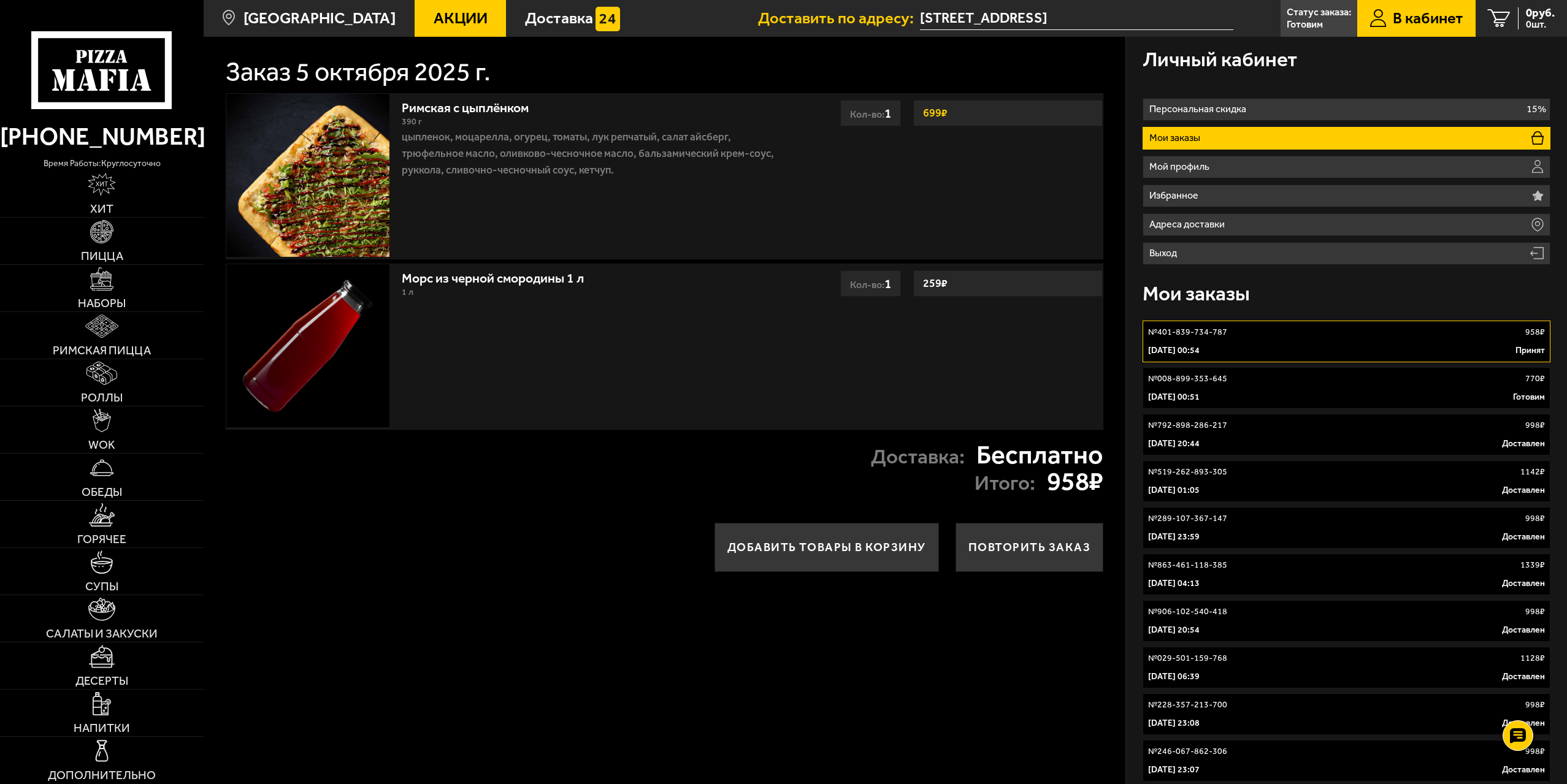
click at [1262, 394] on div "5 октября 2025 г. 00:51 Готовим" at bounding box center [1346, 397] width 397 height 13
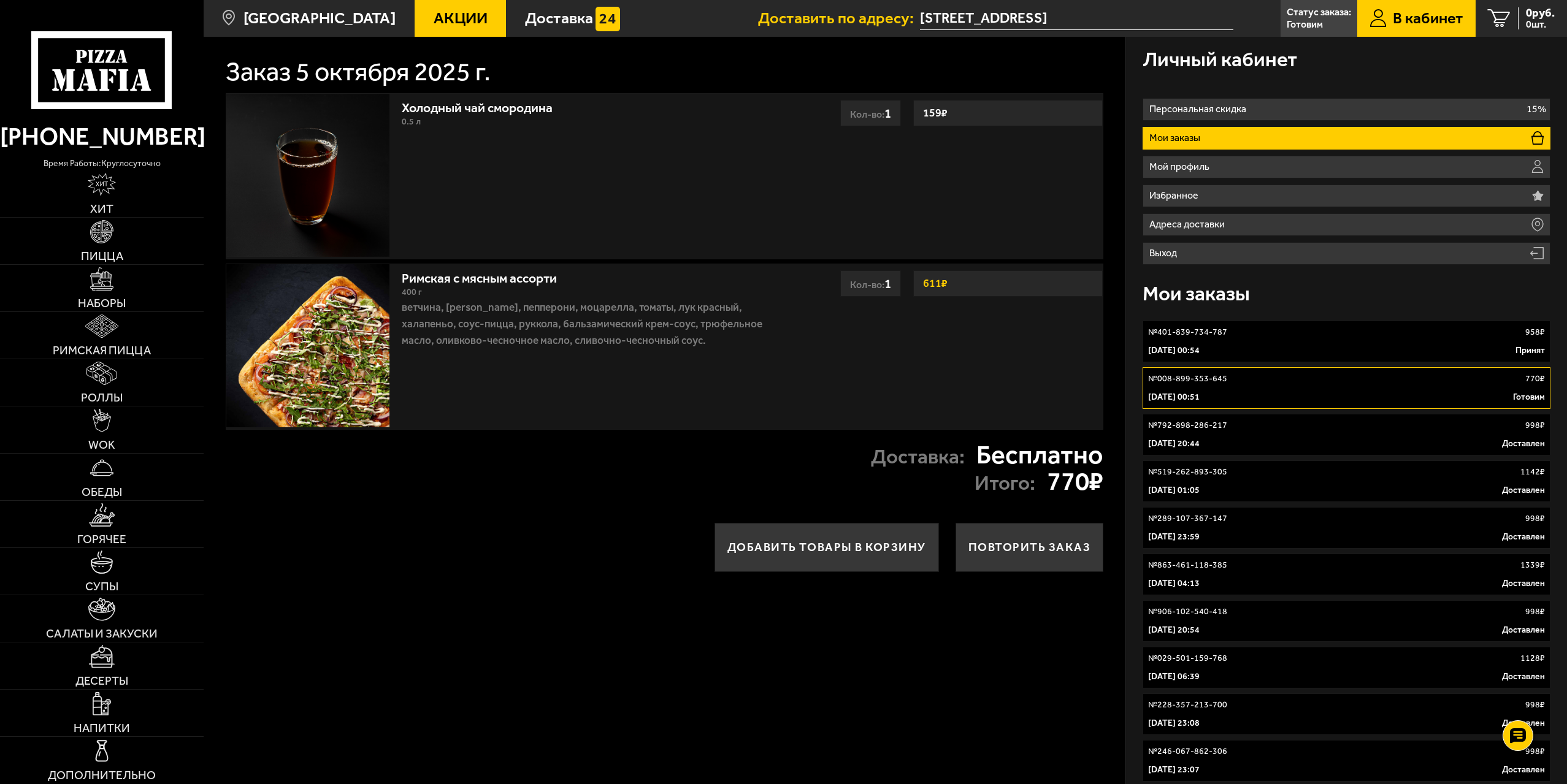
click at [1265, 394] on div "5 октября 2025 г. 00:51 Готовим" at bounding box center [1346, 397] width 397 height 13
click at [1263, 359] on link "№ 401-839-734-787 958 ₽ 5 октября 2025 г. 00:54 Принят" at bounding box center [1346, 341] width 408 height 41
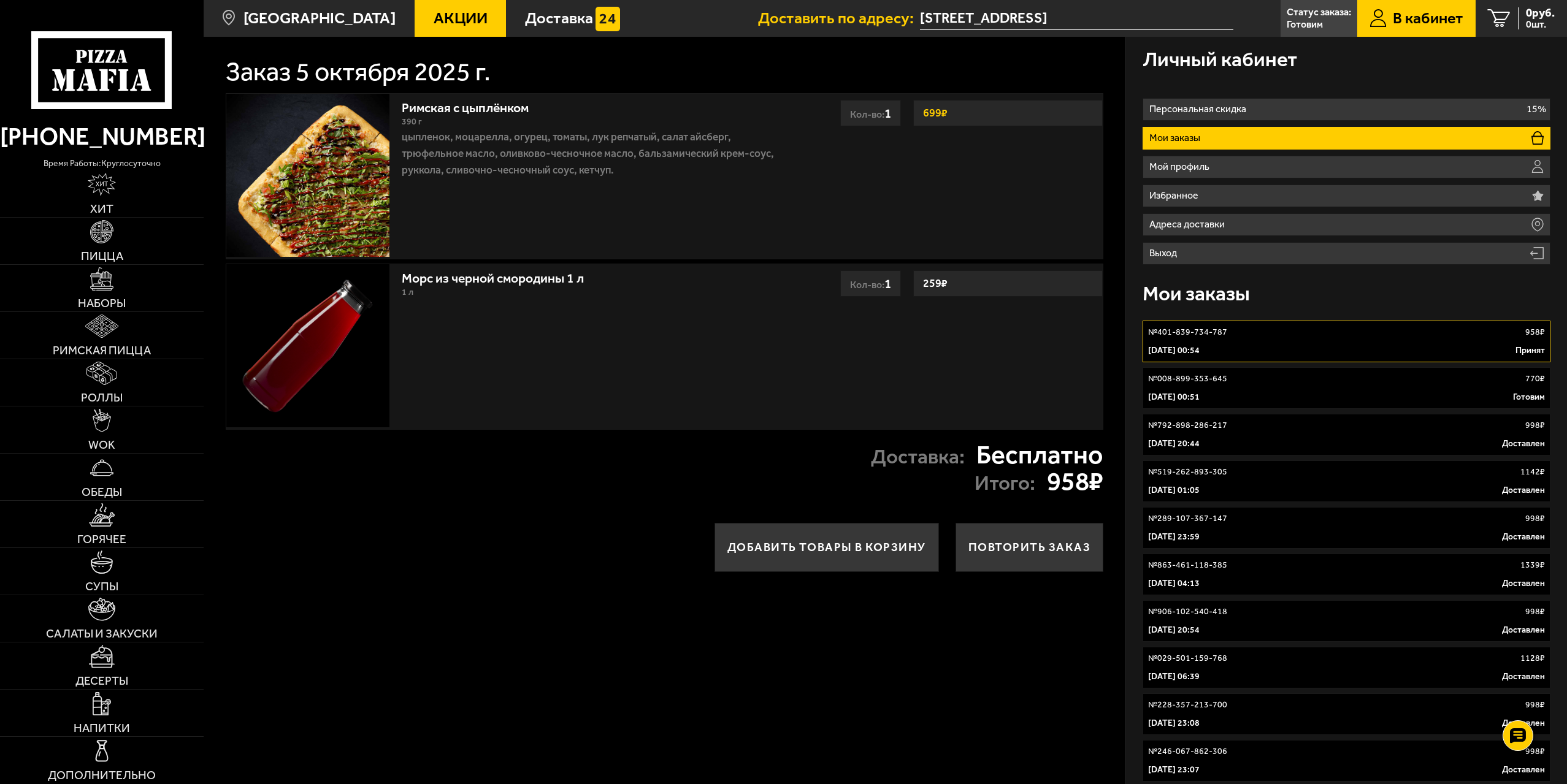
click at [1263, 406] on link "№ 008-899-353-645 770 ₽ 5 октября 2025 г. 00:51 Готовим" at bounding box center [1346, 388] width 408 height 41
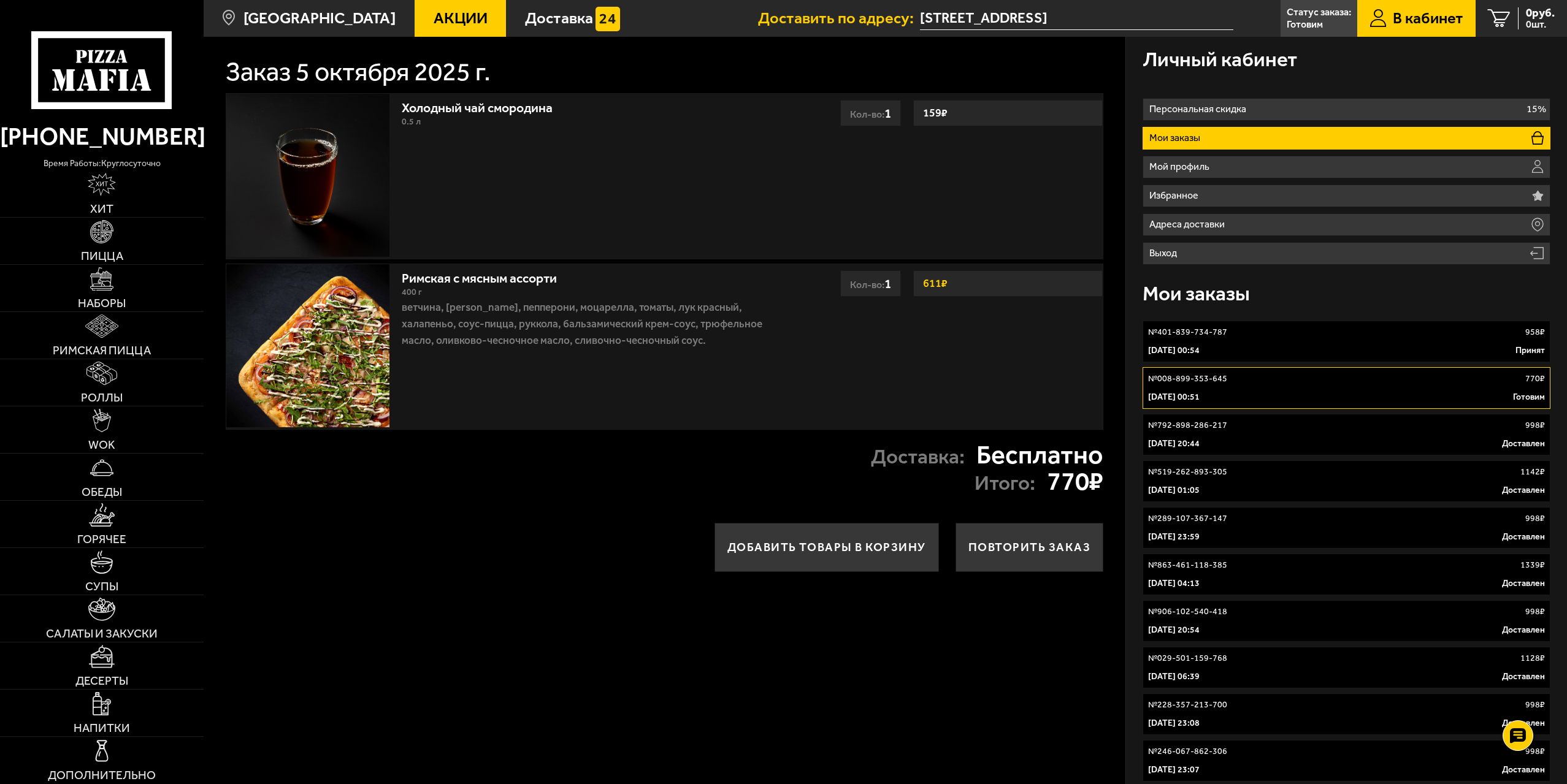
click at [1258, 340] on link "№ 401-839-734-787 958 ₽ 5 октября 2025 г. 00:54 Принят" at bounding box center [1346, 341] width 408 height 41
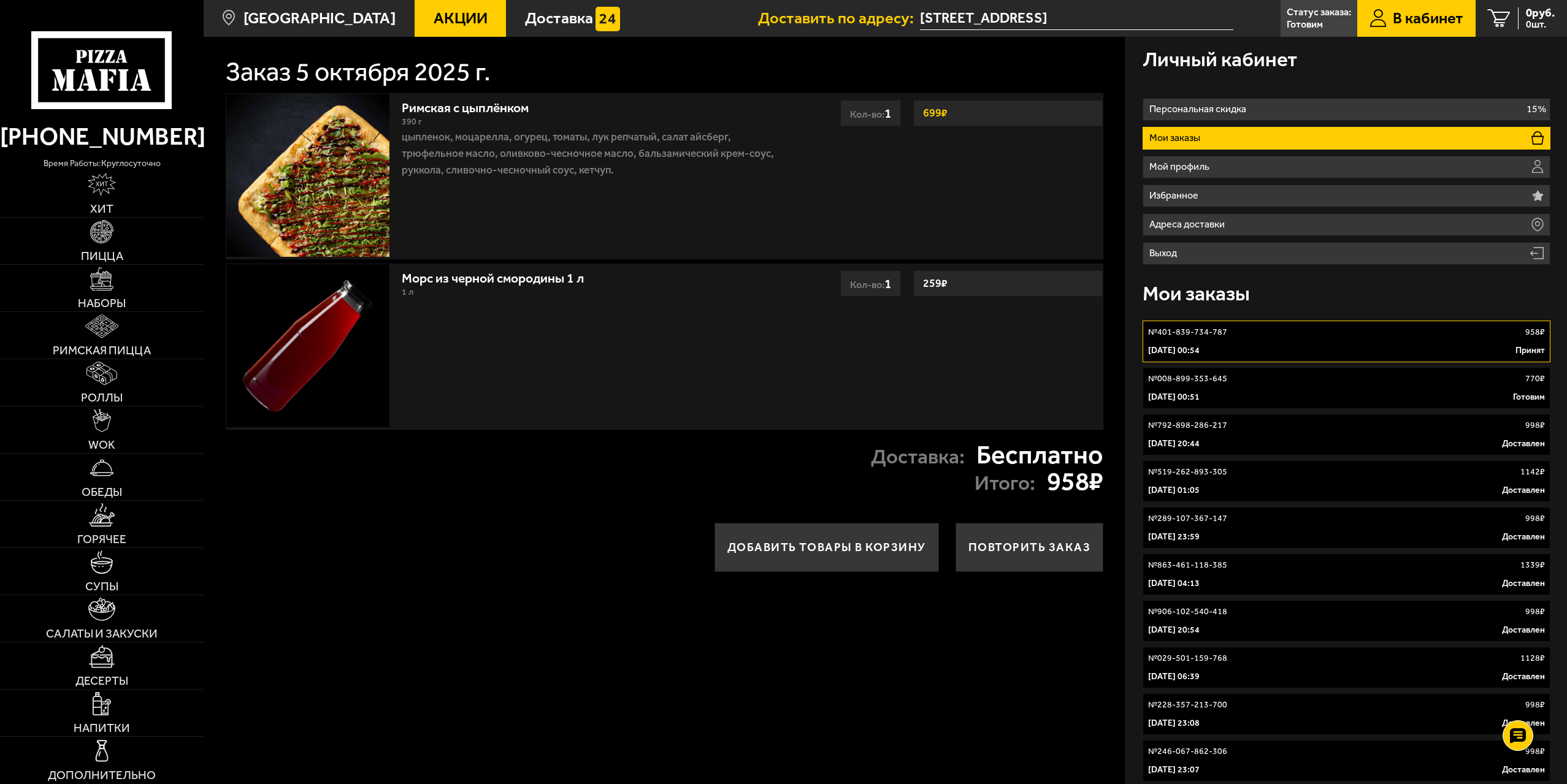
click at [1257, 389] on link "№ 008-899-353-645 770 ₽ 5 октября 2025 г. 00:51 Готовим" at bounding box center [1346, 388] width 408 height 41
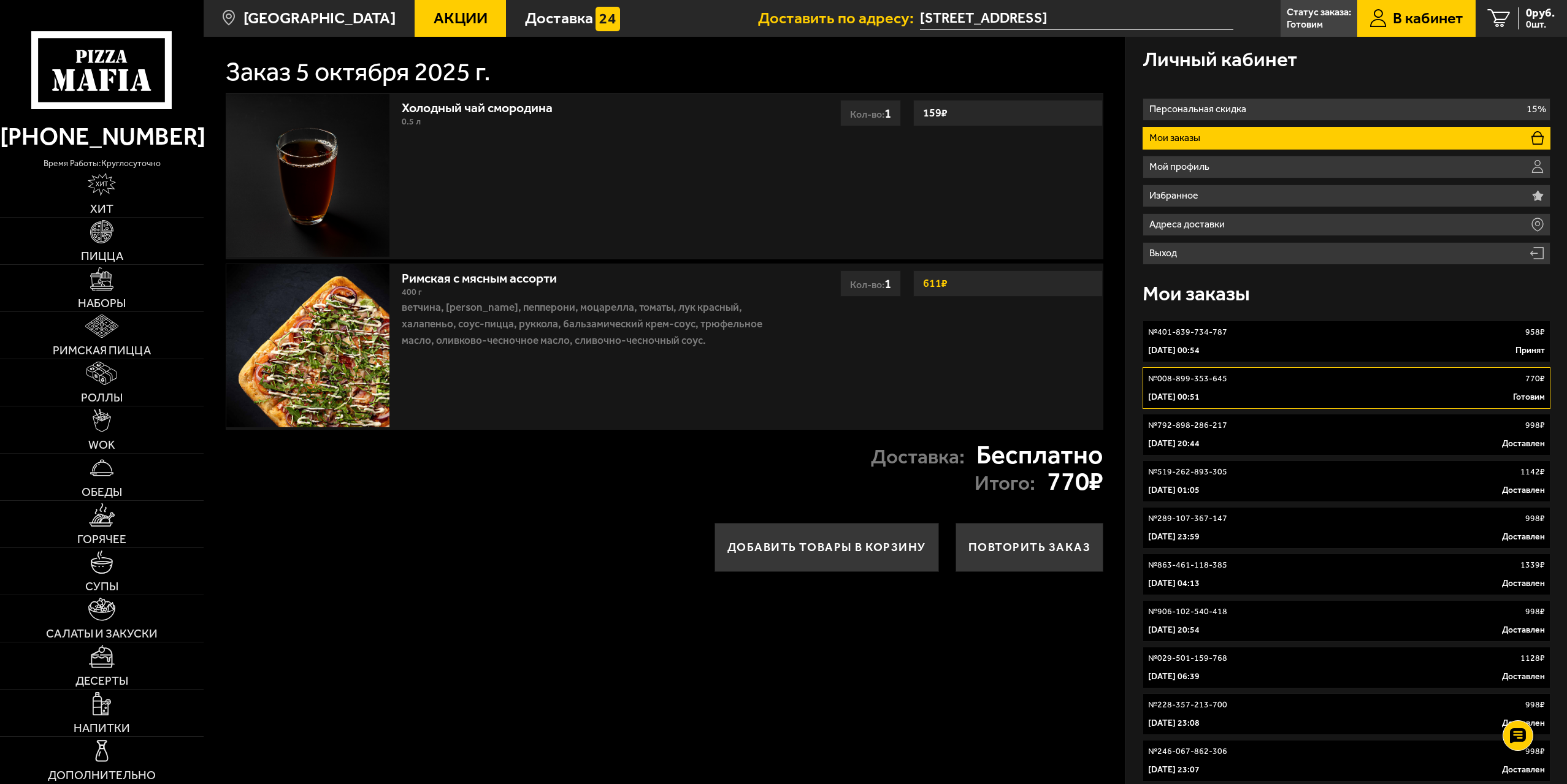
click at [1065, 21] on input "[STREET_ADDRESS]" at bounding box center [1076, 18] width 314 height 22
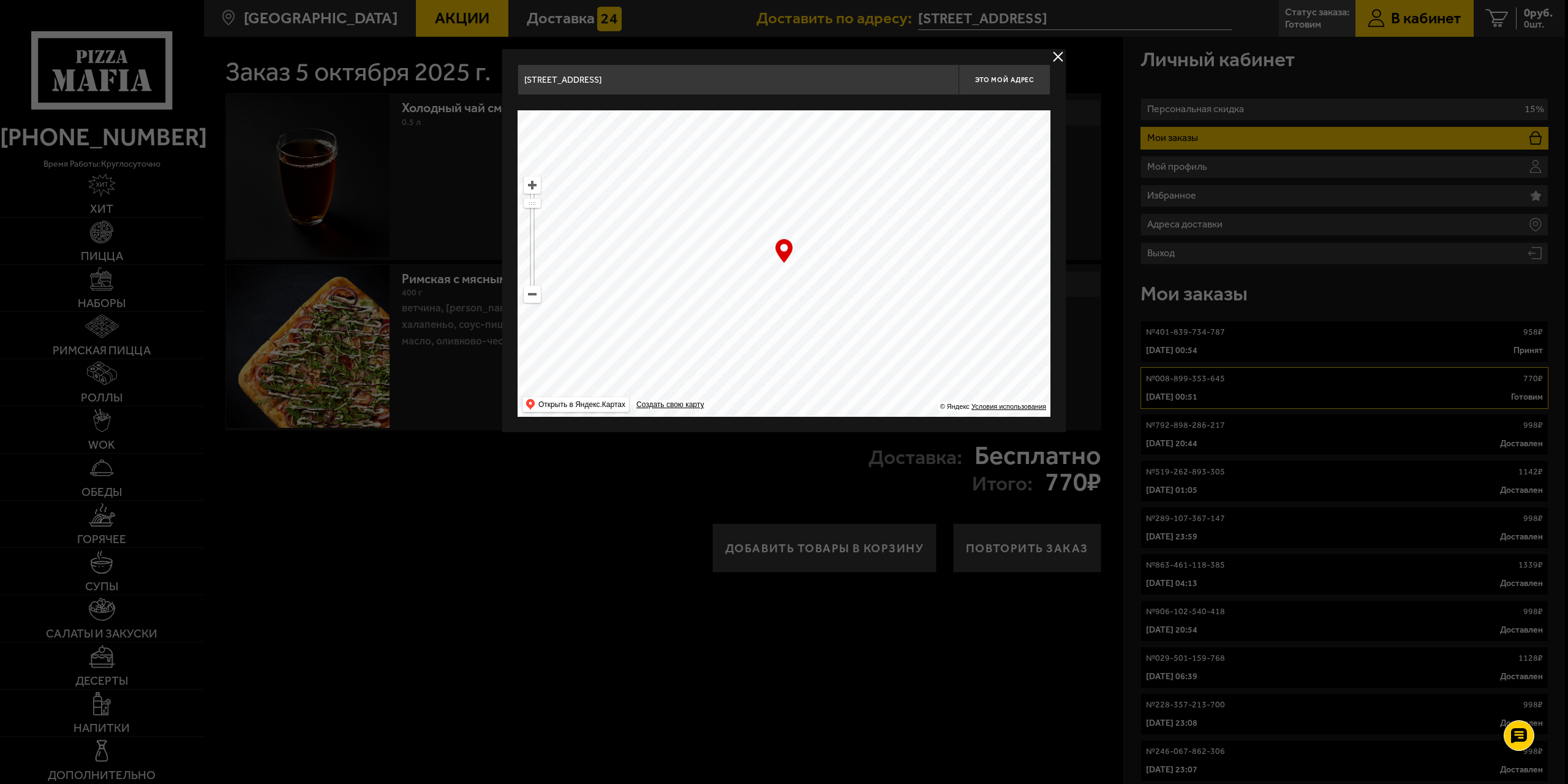
click at [1168, 34] on div at bounding box center [784, 392] width 1568 height 784
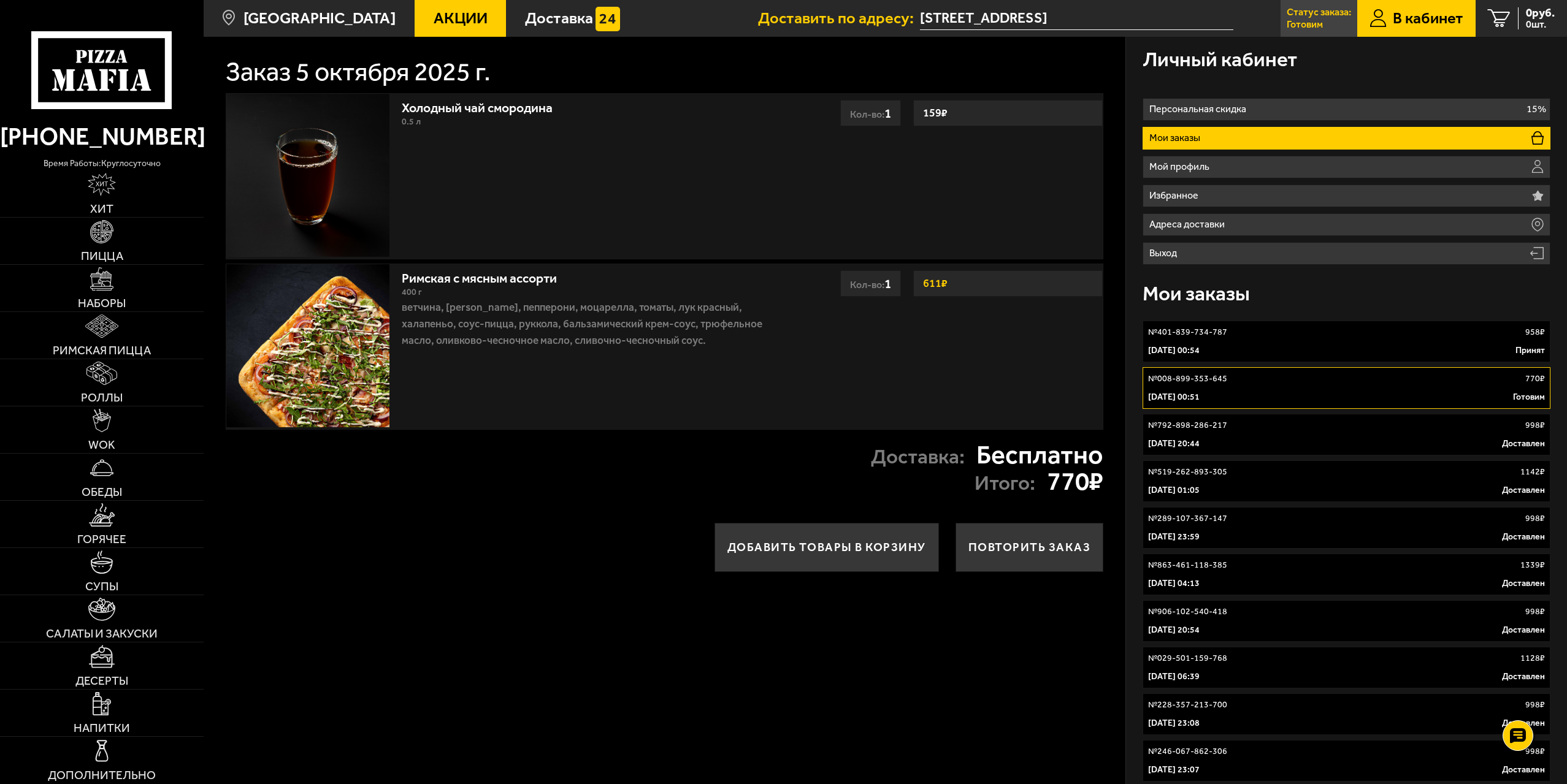
click at [1287, 20] on p "Готовим" at bounding box center [1305, 24] width 36 height 10
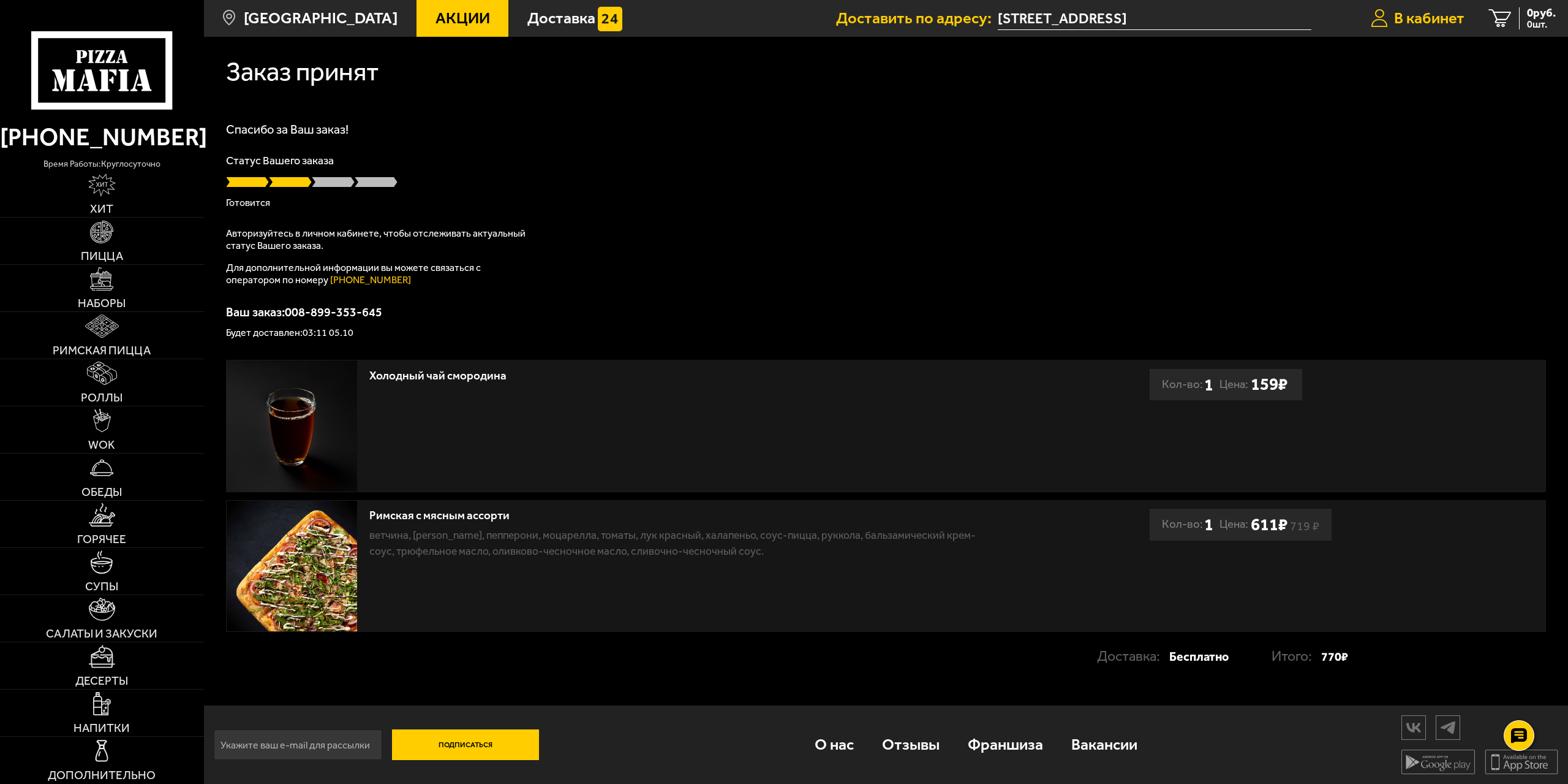
click at [1411, 11] on span "В кабинет" at bounding box center [1429, 19] width 70 height 16
